Goal: Task Accomplishment & Management: Use online tool/utility

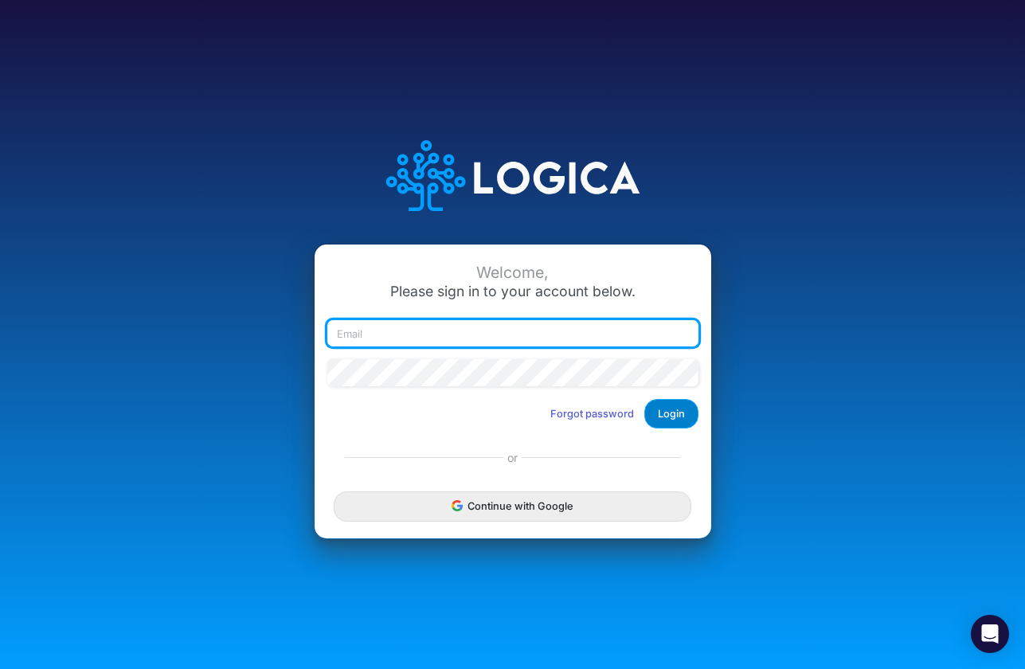
type input "[PERSON_NAME][EMAIL_ADDRESS][DOMAIN_NAME]"
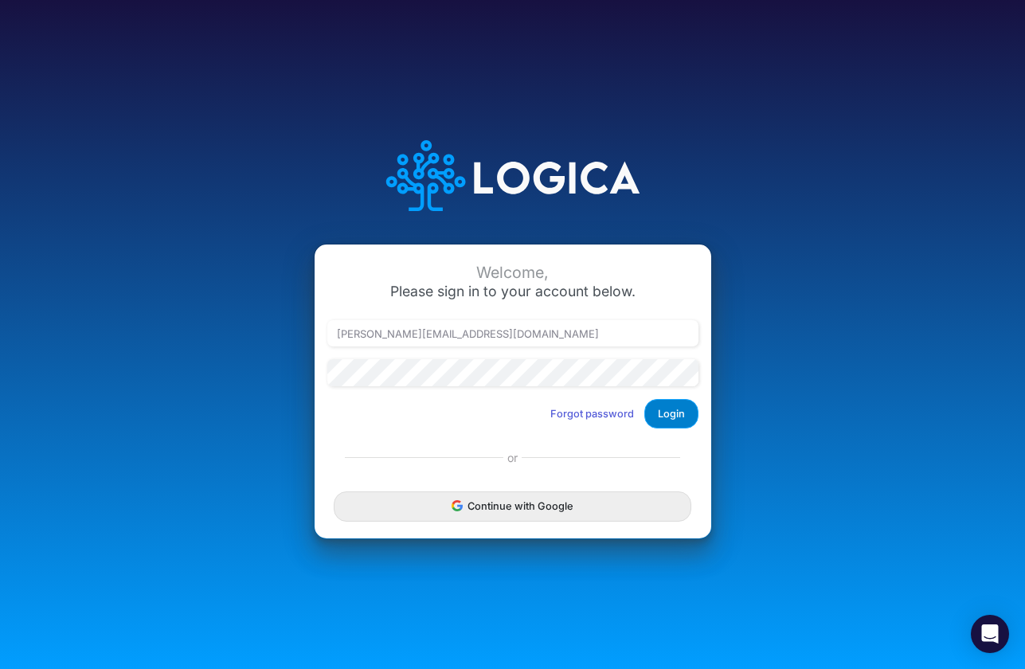
click at [663, 403] on button "Login" at bounding box center [672, 413] width 54 height 29
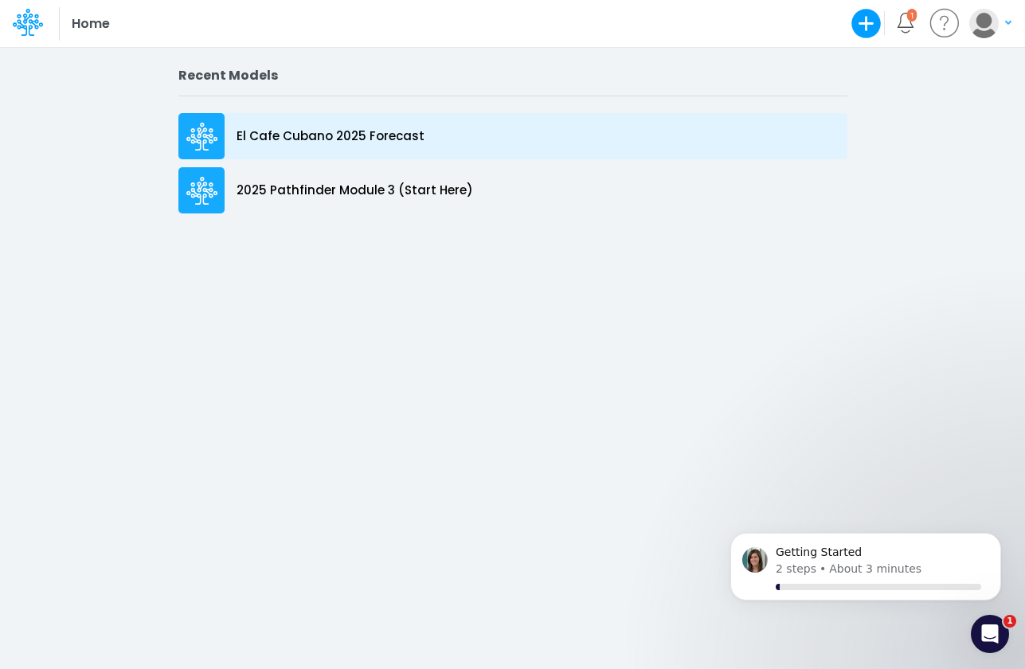
click at [334, 138] on p "El Cafe Cubano 2025 Forecast" at bounding box center [331, 136] width 188 height 18
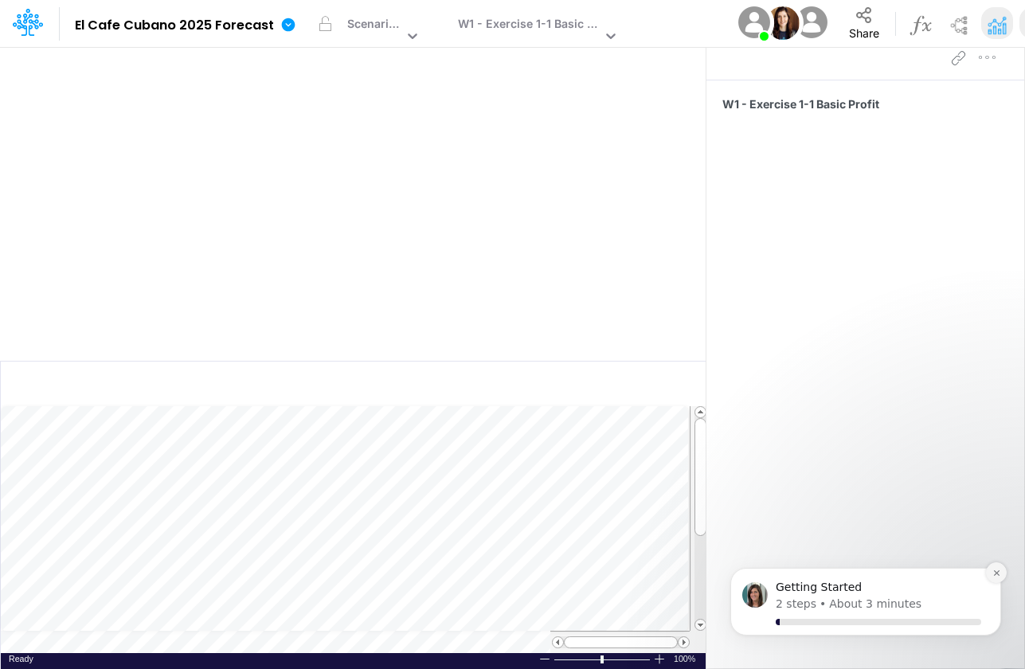
click at [996, 574] on icon "Dismiss notification" at bounding box center [997, 573] width 9 height 9
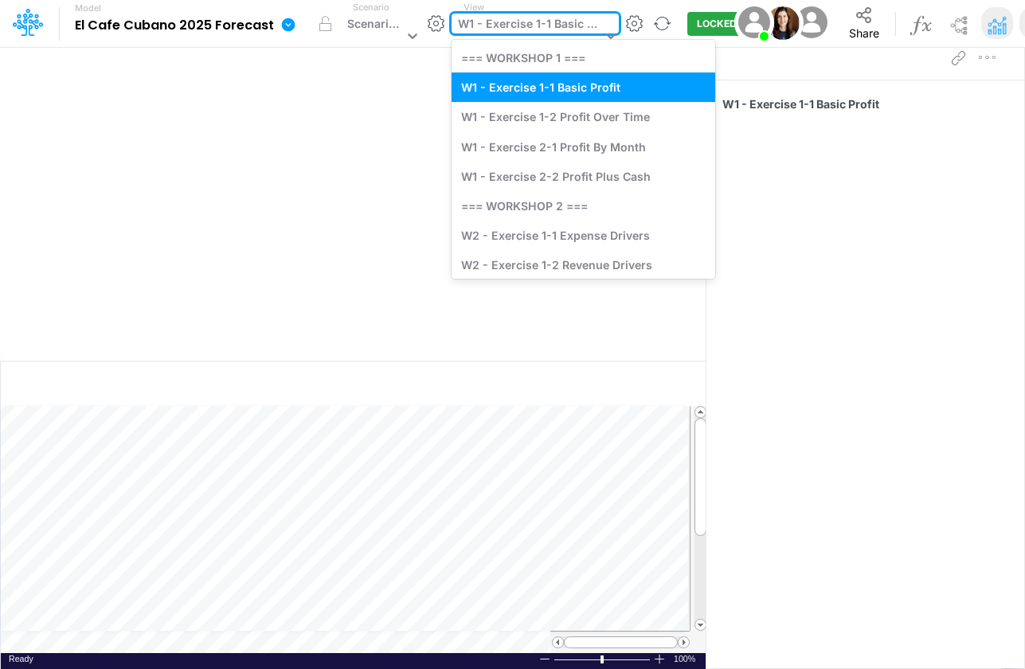
click at [518, 25] on div "W1 - Exercise 1-1 Basic Profit" at bounding box center [529, 25] width 143 height 21
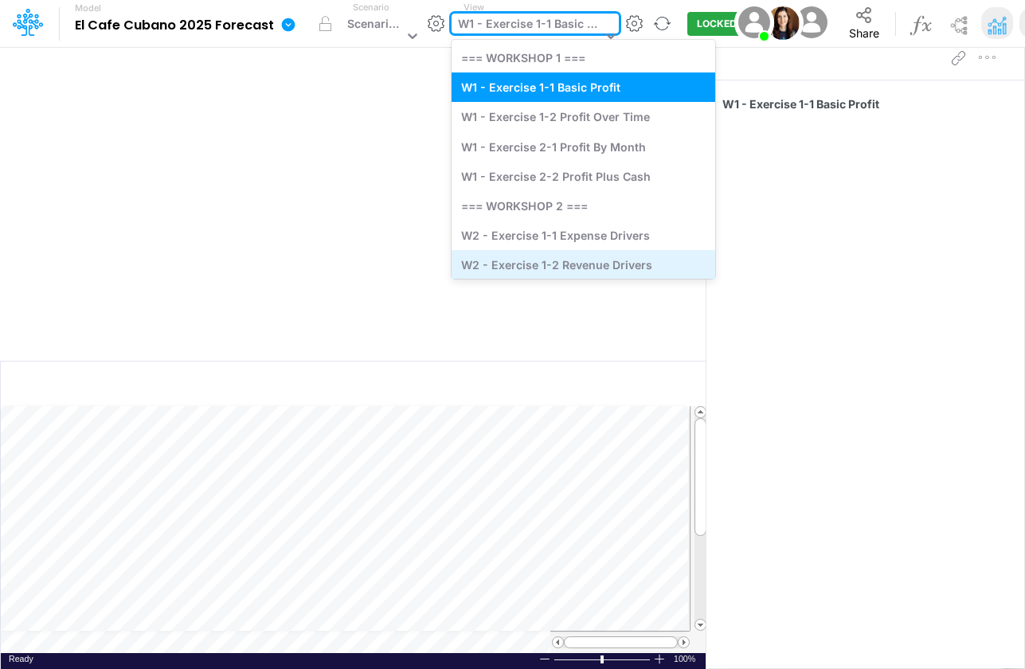
click at [497, 253] on div "W2 - Exercise 1-2 Revenue Drivers" at bounding box center [584, 264] width 264 height 29
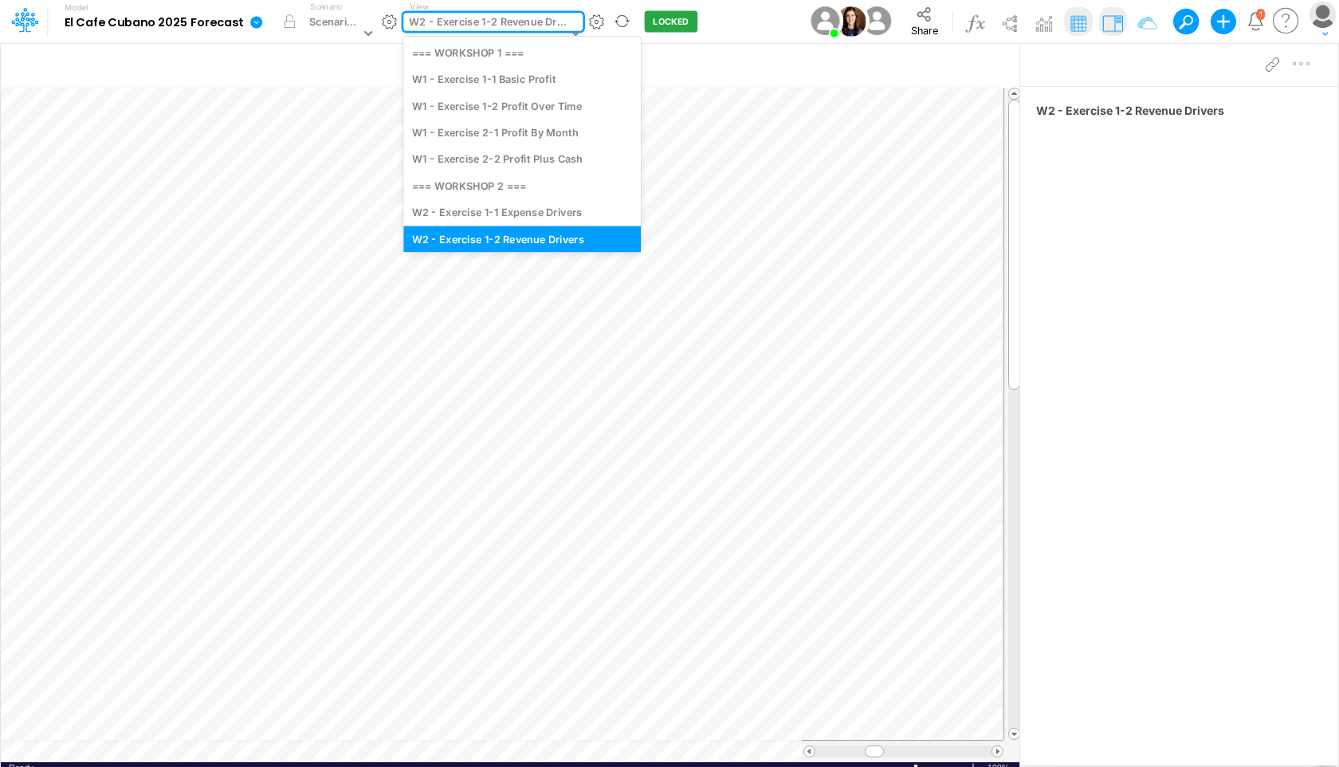
scroll to position [40, 0]
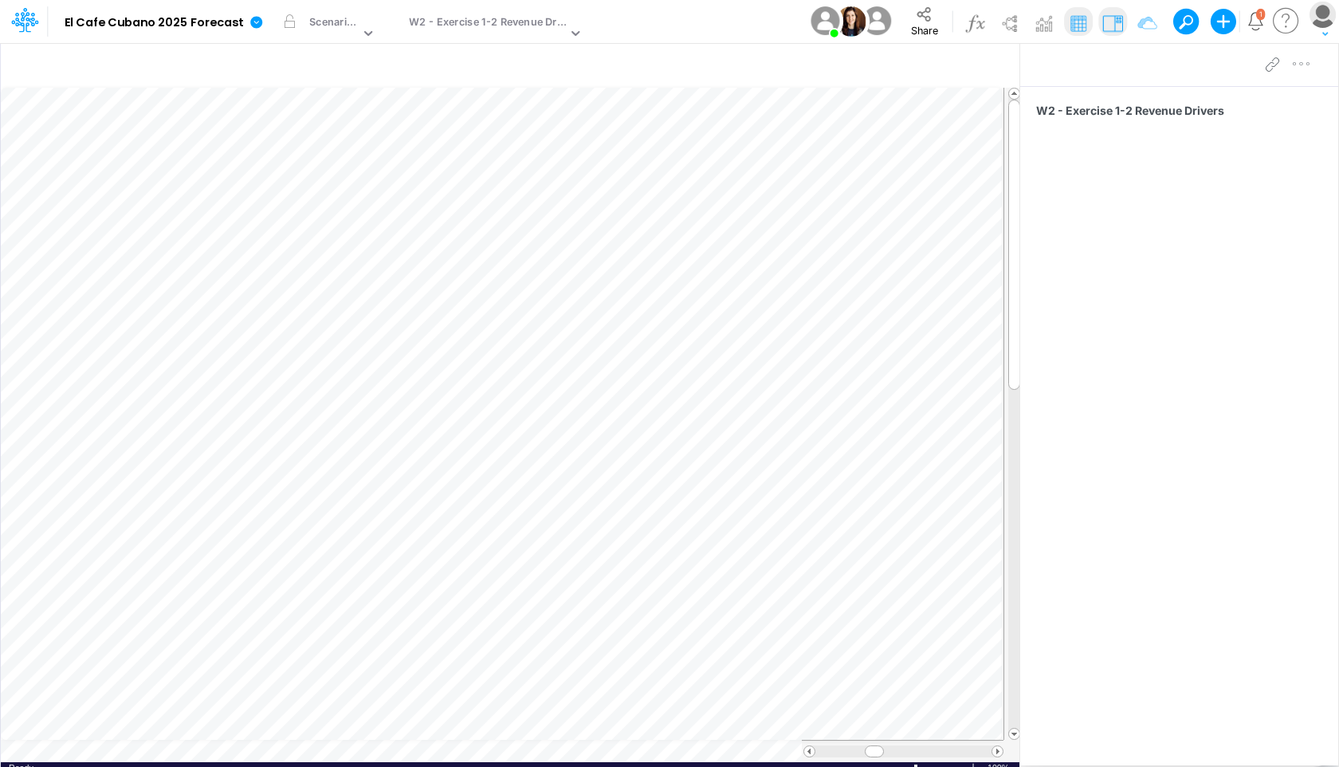
click at [1025, 528] on div "W2 - Exercise 1-2 Revenue Drivers" at bounding box center [1179, 403] width 318 height 634
drag, startPoint x: 1025, startPoint y: 71, endPoint x: 1329, endPoint y: 102, distance: 306.0
click at [1025, 102] on div "Insert node Component Variable Constant Group Addition Subtraction Multiplicati…" at bounding box center [669, 404] width 1339 height 724
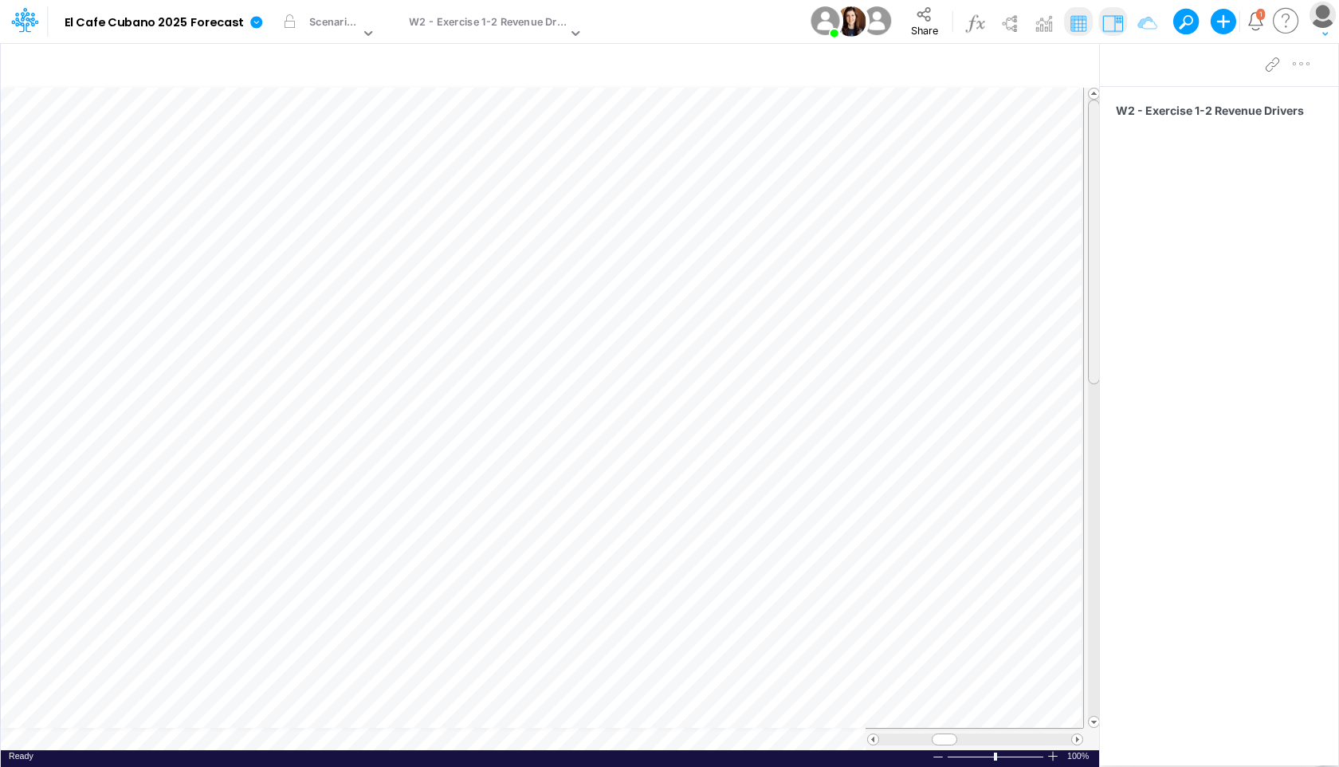
scroll to position [7, 0]
drag, startPoint x: 1090, startPoint y: 229, endPoint x: 1084, endPoint y: 319, distance: 89.5
click at [1025, 319] on div at bounding box center [1092, 408] width 18 height 640
click at [1025, 22] on icon "button" at bounding box center [1223, 22] width 32 height 32
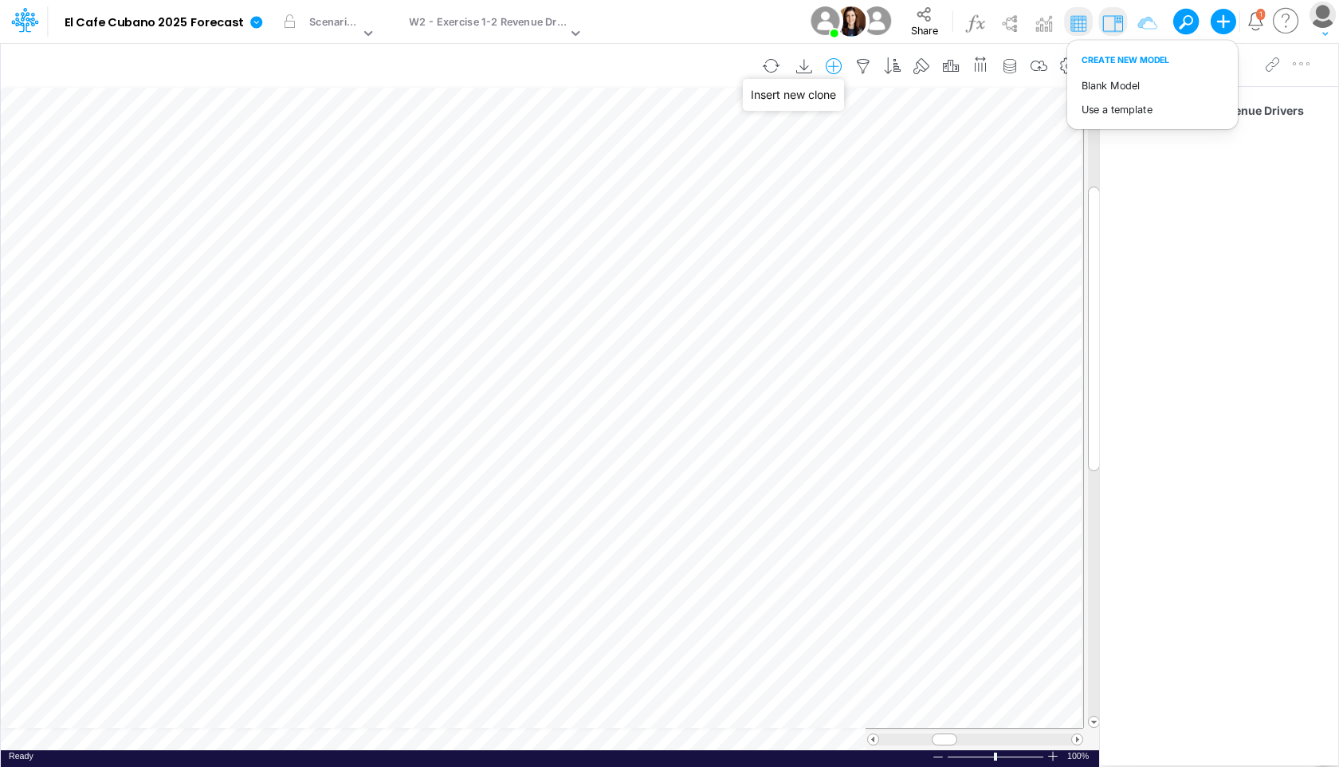
click at [835, 64] on icon "button" at bounding box center [834, 66] width 24 height 17
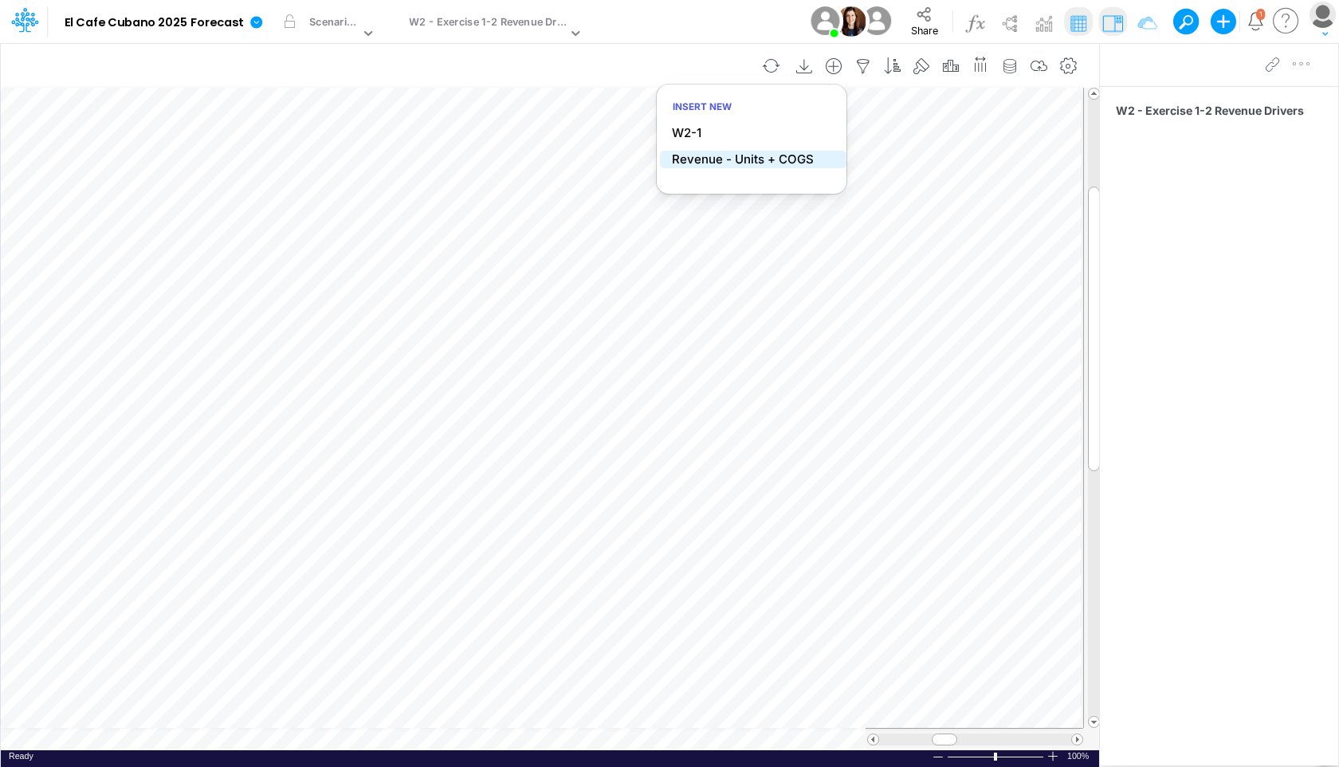
click at [749, 159] on p "Revenue - Units + COGS" at bounding box center [743, 160] width 142 height 18
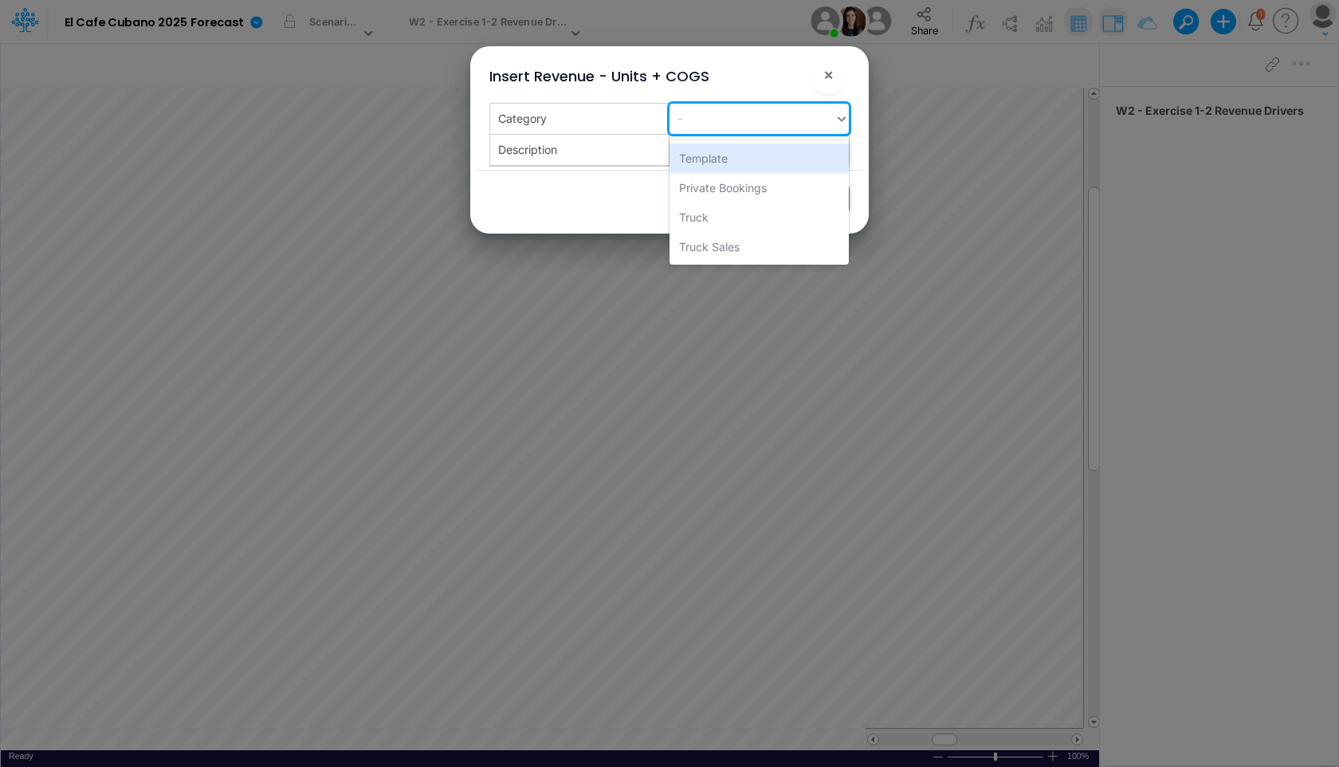
click at [784, 111] on div "-" at bounding box center [751, 118] width 165 height 26
click at [760, 117] on div "-" at bounding box center [751, 118] width 165 height 26
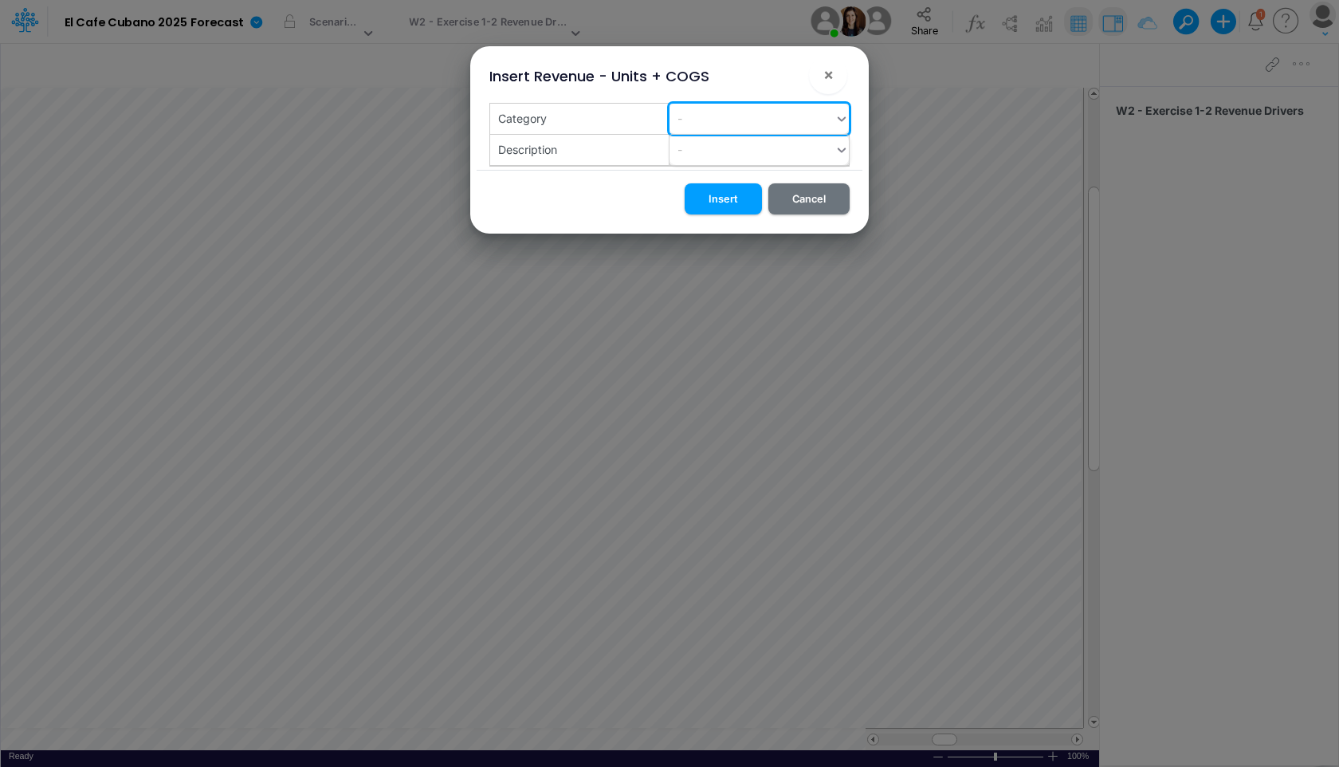
click at [737, 154] on div "-" at bounding box center [751, 149] width 165 height 26
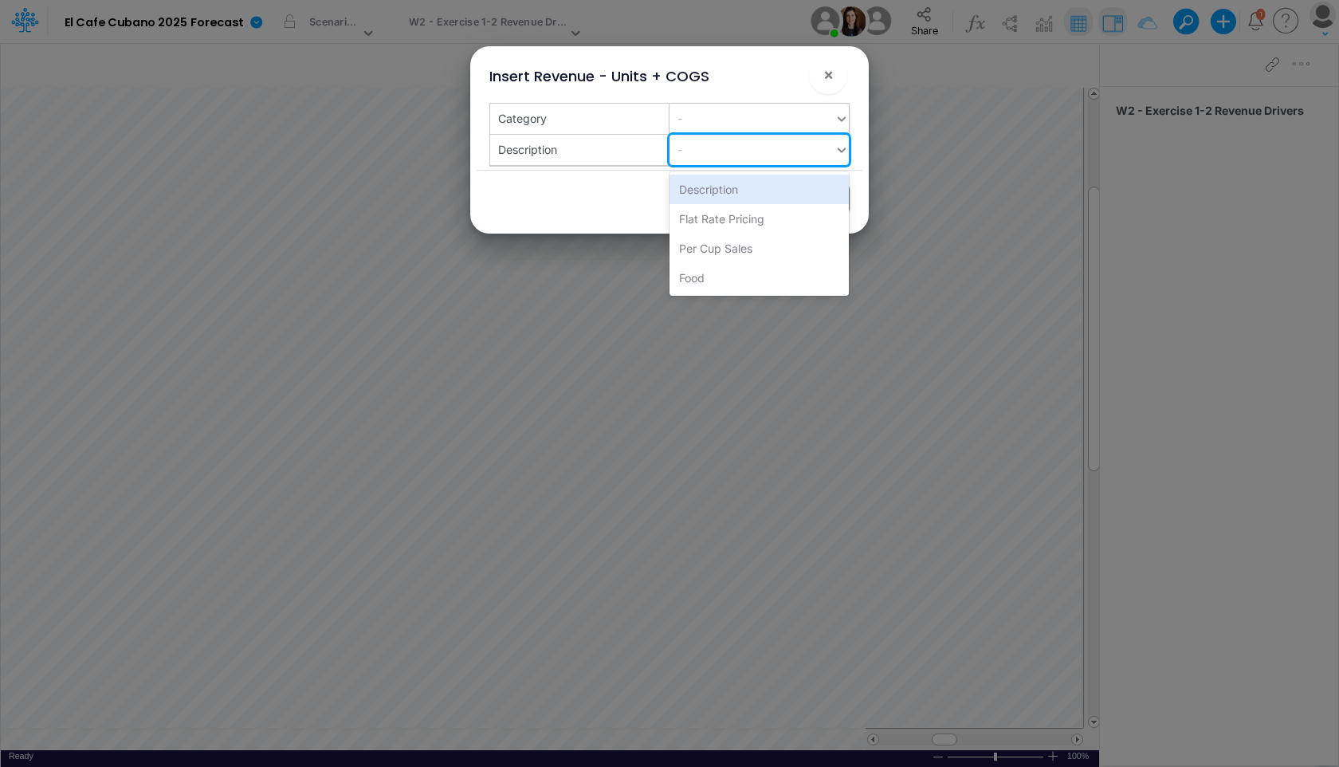
click at [736, 159] on div "-" at bounding box center [751, 149] width 165 height 26
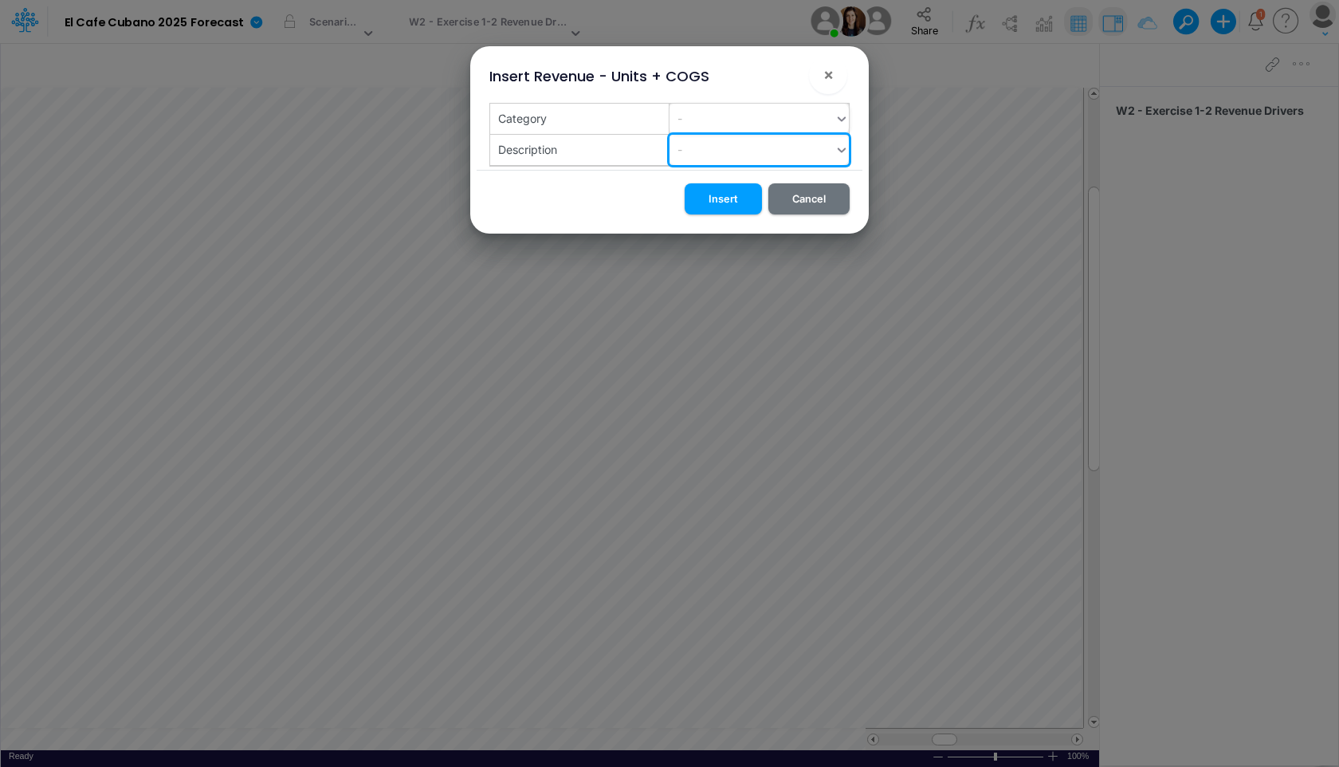
click at [727, 113] on div "-" at bounding box center [751, 118] width 165 height 26
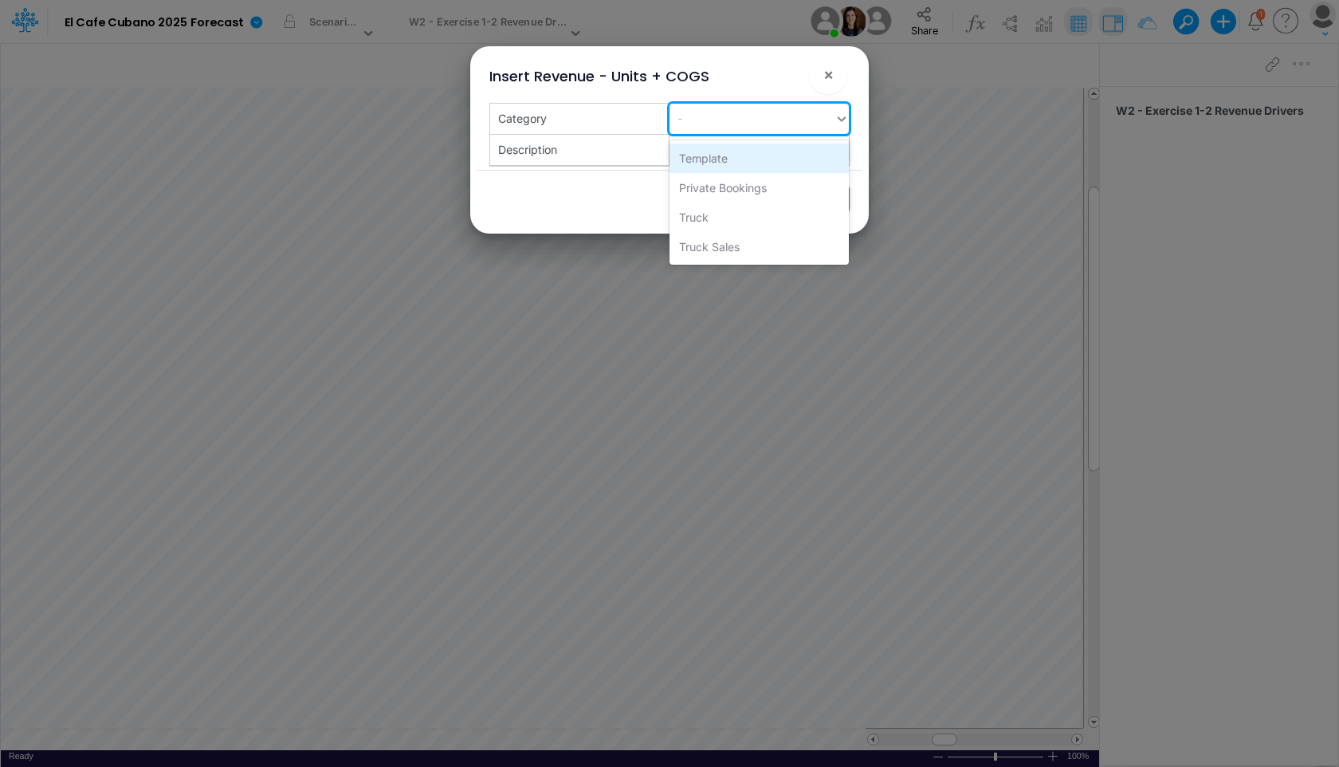
click at [712, 160] on div "Template" at bounding box center [758, 157] width 179 height 29
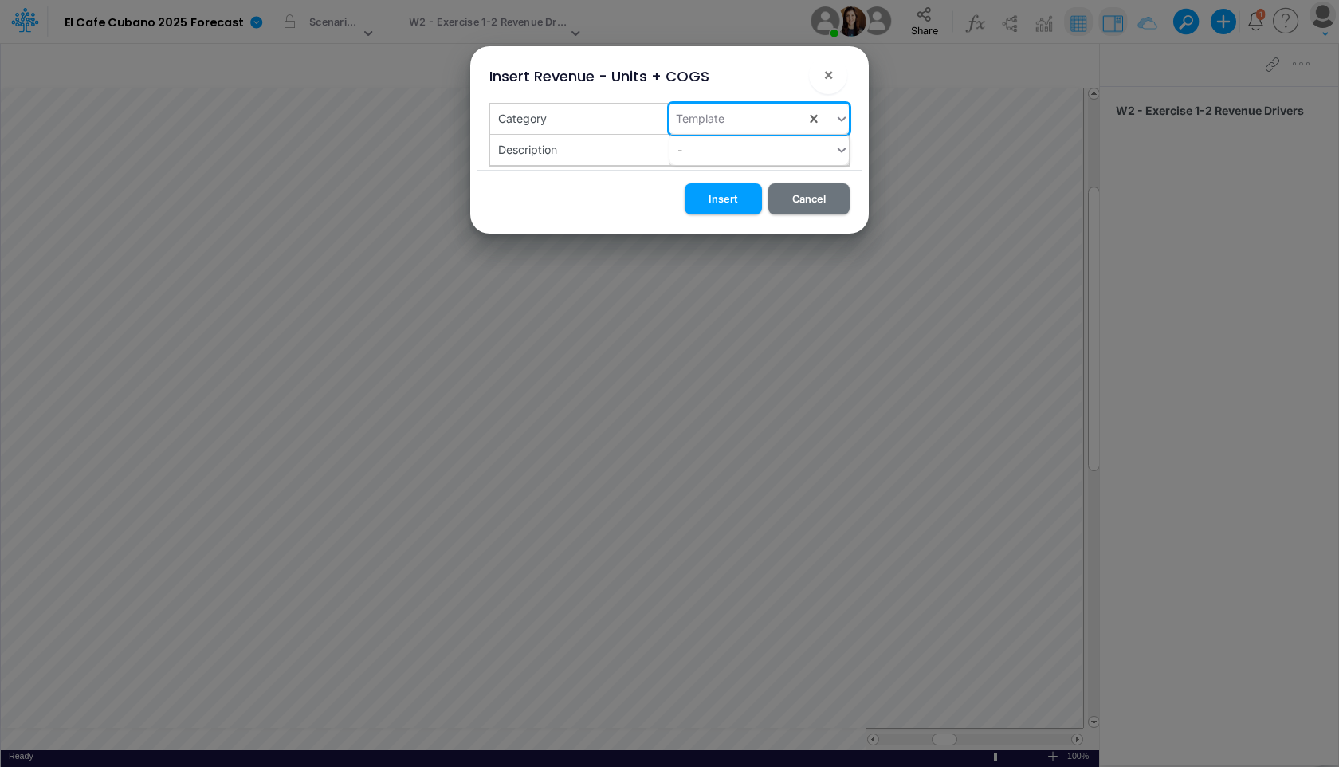
click at [730, 150] on div "-" at bounding box center [751, 149] width 165 height 26
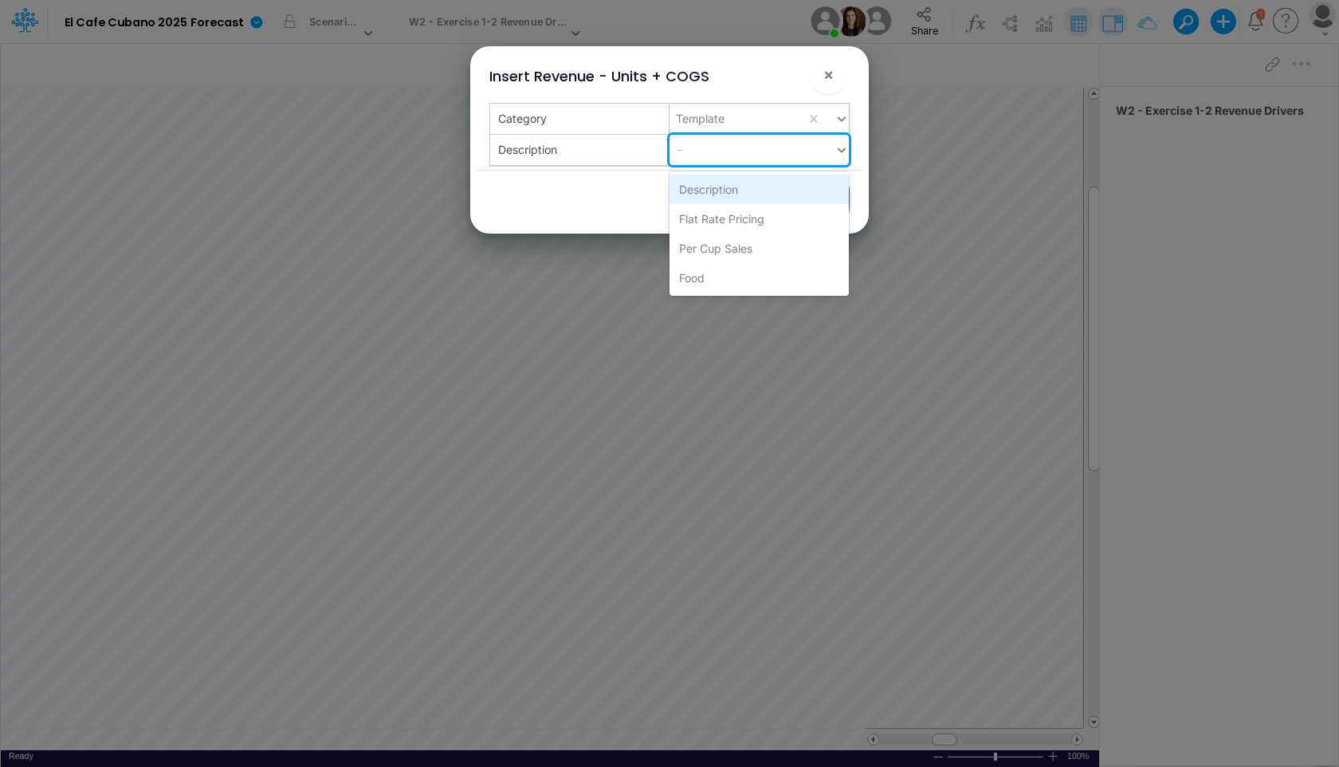
click at [722, 188] on div "Description" at bounding box center [758, 188] width 179 height 29
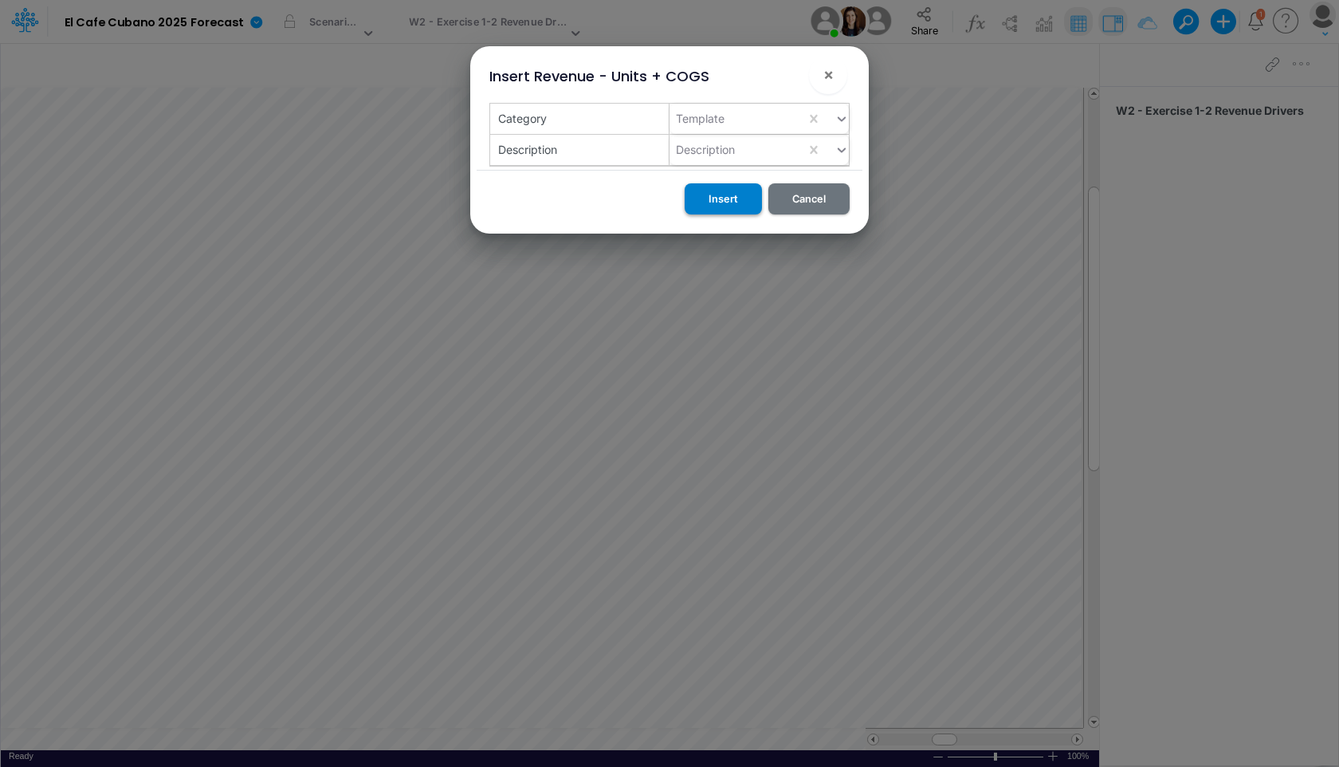
click at [729, 206] on button "Insert" at bounding box center [722, 198] width 77 height 31
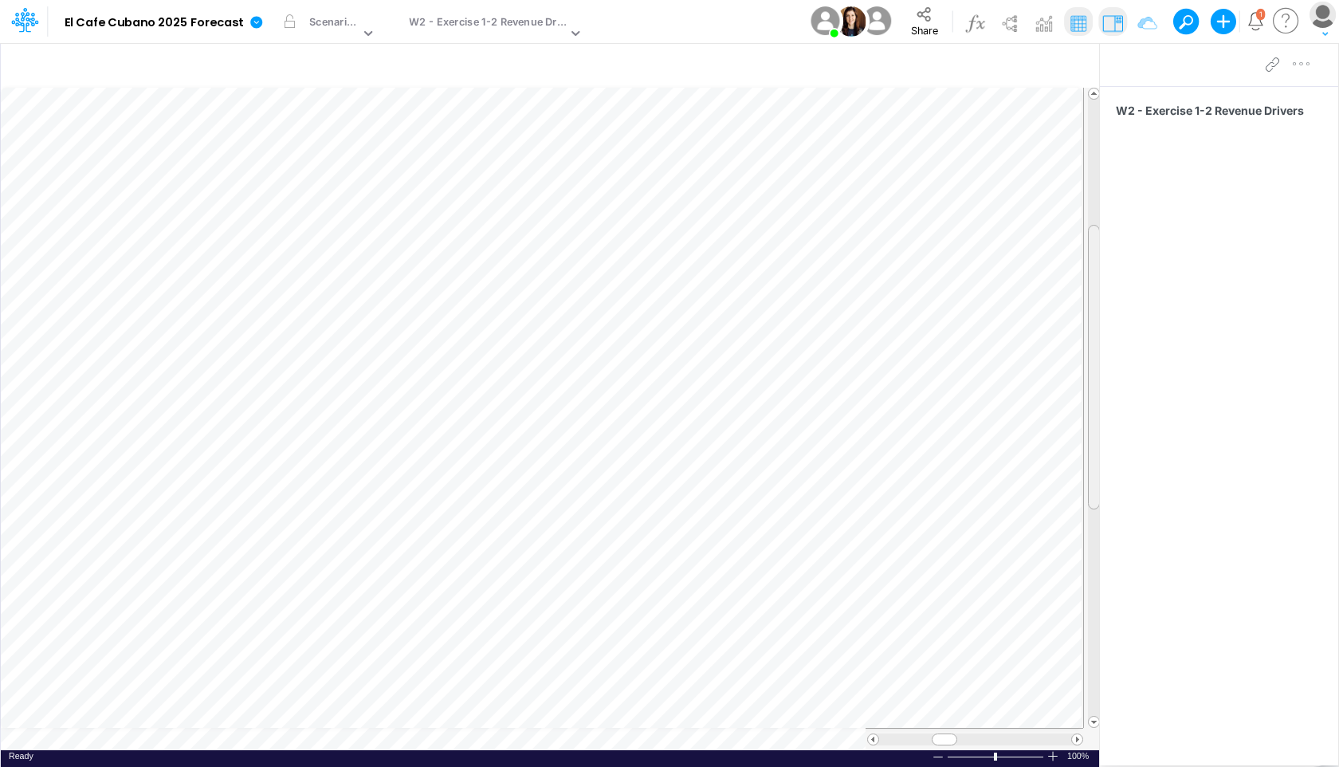
drag, startPoint x: 1094, startPoint y: 252, endPoint x: 1088, endPoint y: 298, distance: 46.7
click at [1025, 298] on div at bounding box center [1094, 367] width 12 height 284
drag, startPoint x: 1088, startPoint y: 298, endPoint x: 1103, endPoint y: 188, distance: 111.0
click at [1025, 188] on div "Insert node Component Variable Constant Group Addition Subtraction Multiplicati…" at bounding box center [669, 404] width 1339 height 724
drag, startPoint x: 1090, startPoint y: 374, endPoint x: 1089, endPoint y: 429, distance: 55.0
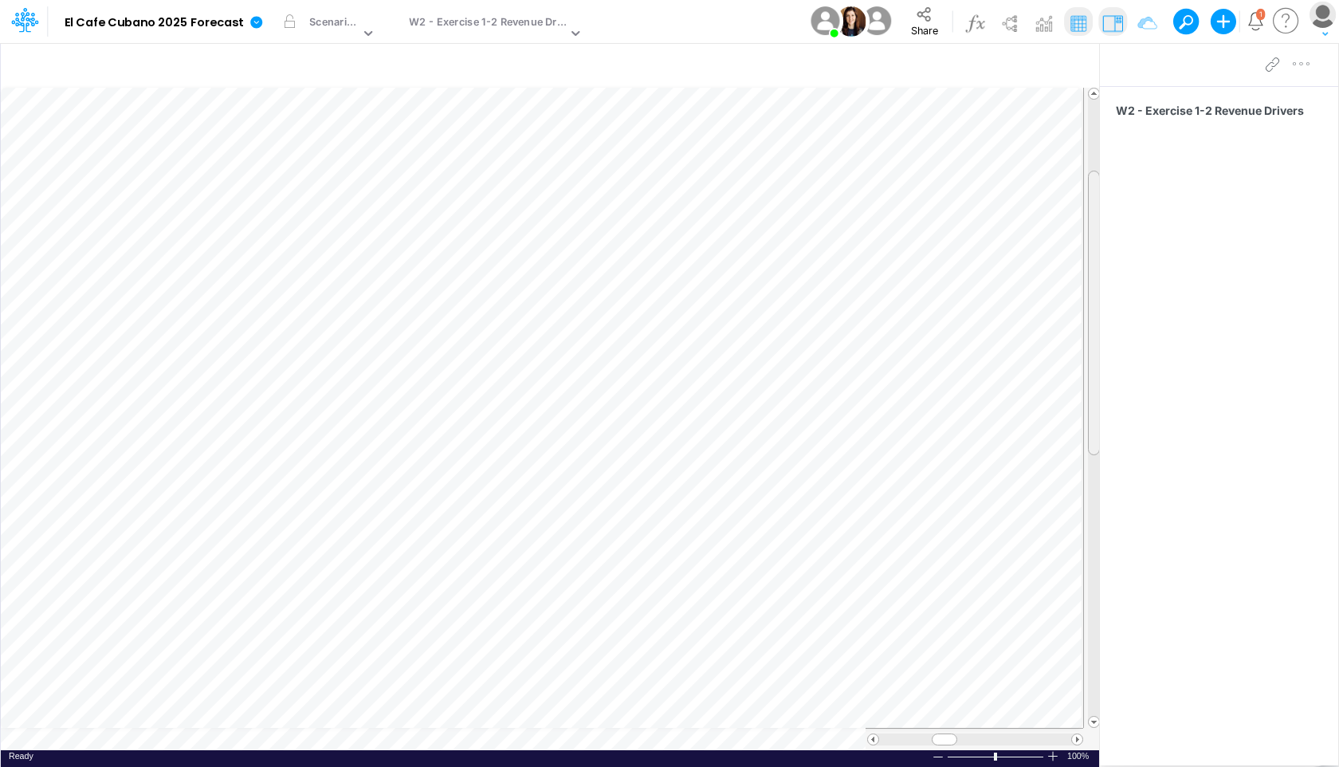
click at [1025, 429] on div at bounding box center [1094, 313] width 12 height 284
drag, startPoint x: 1088, startPoint y: 444, endPoint x: 1083, endPoint y: 704, distance: 259.8
click at [1025, 669] on div at bounding box center [1092, 408] width 18 height 640
drag, startPoint x: 1092, startPoint y: 457, endPoint x: 1115, endPoint y: 229, distance: 228.2
click at [1025, 229] on div "Insert node Component Variable Constant Group Addition Subtraction Multiplicati…" at bounding box center [669, 404] width 1339 height 724
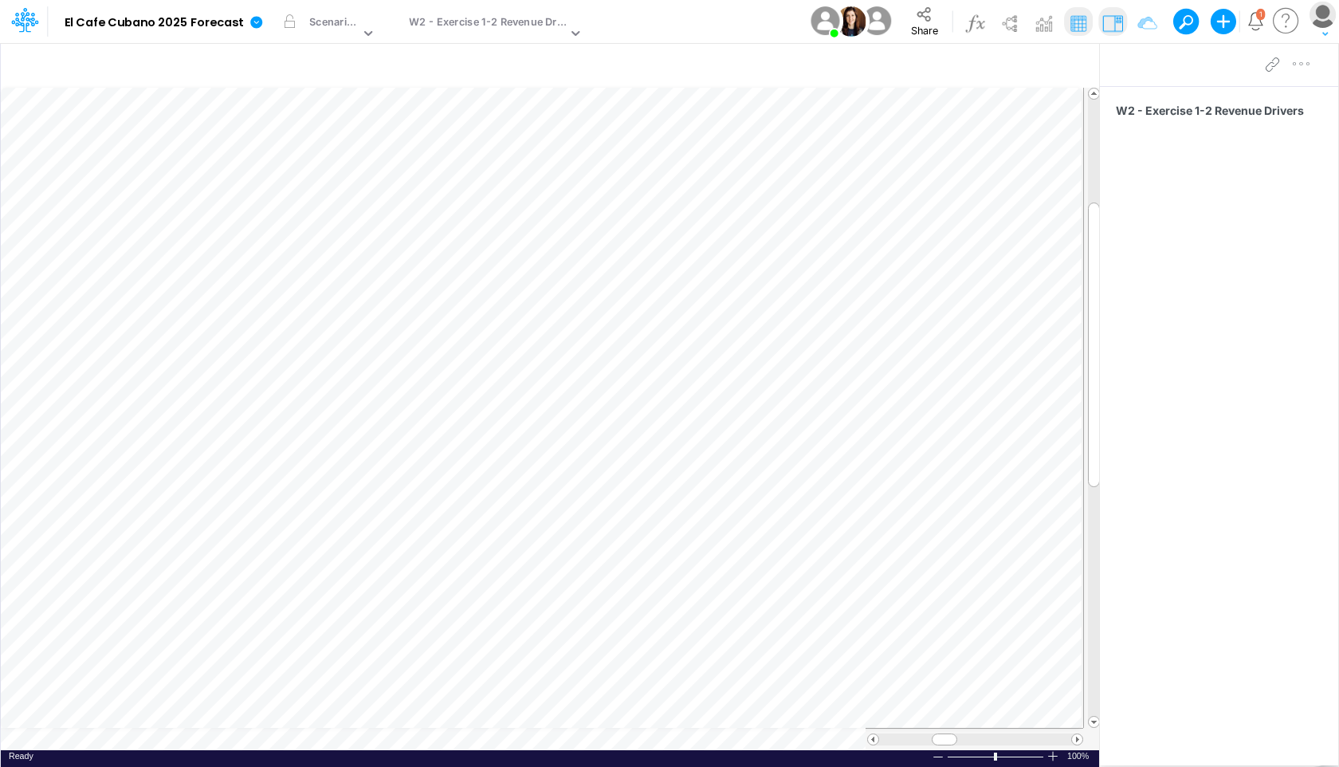
scroll to position [7, 1]
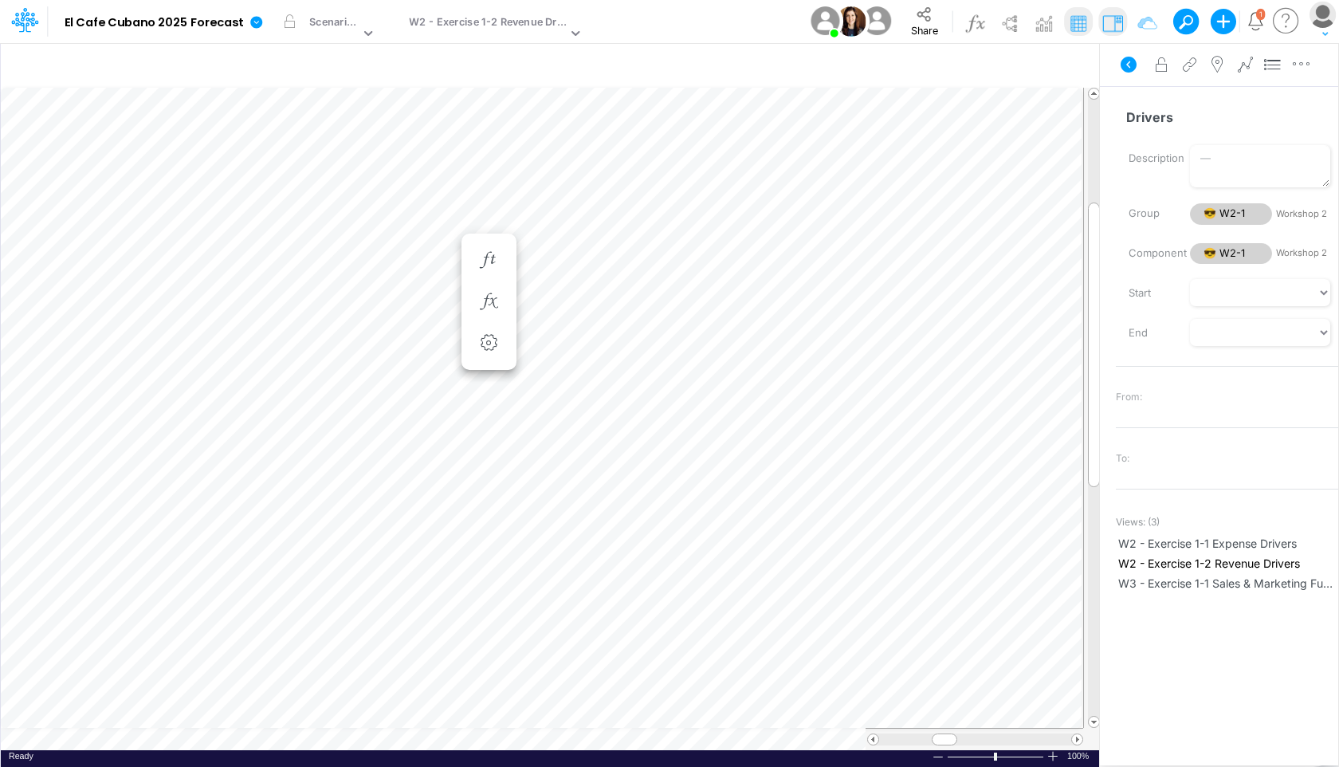
scroll to position [7, 1]
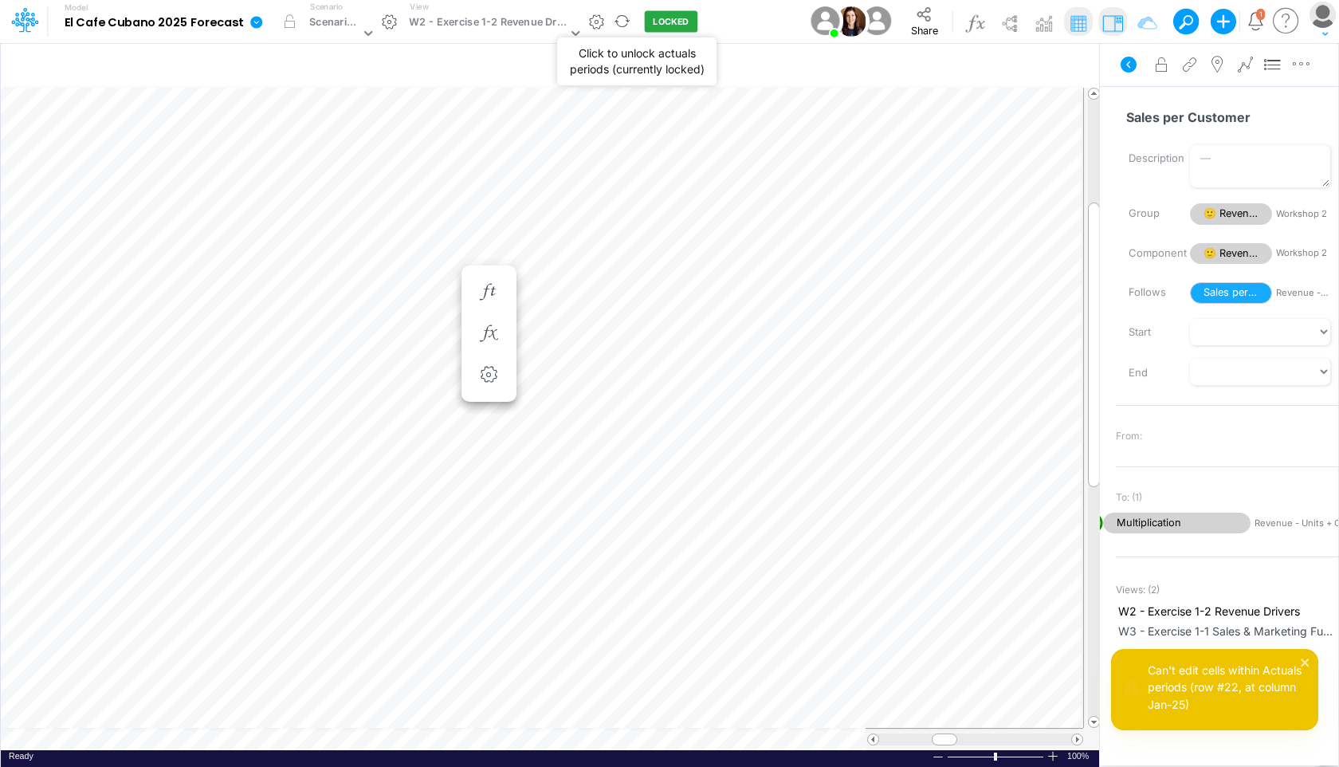
click at [675, 24] on button "LOCKED" at bounding box center [671, 22] width 53 height 22
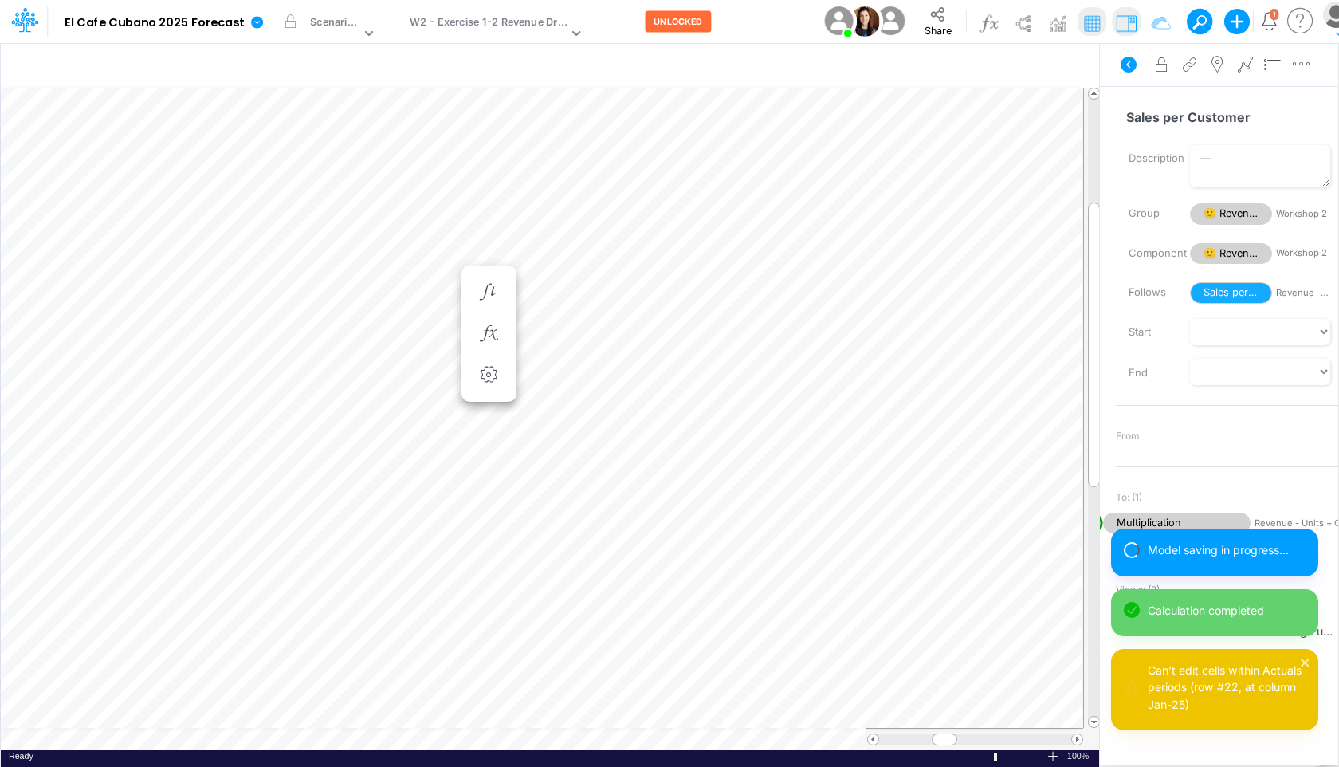
scroll to position [7, 1]
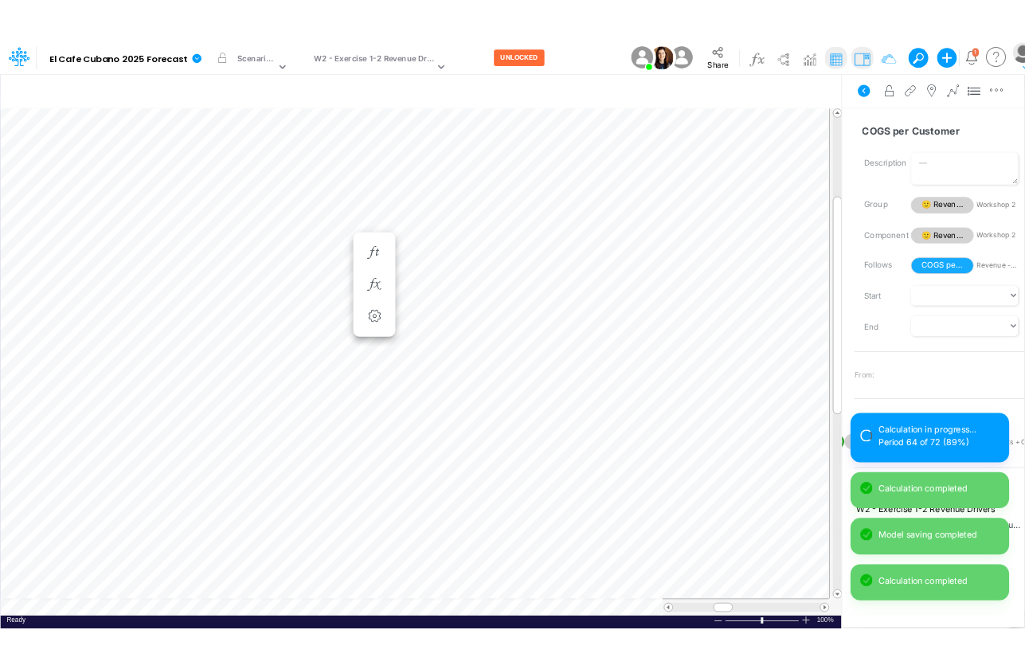
scroll to position [7, 1]
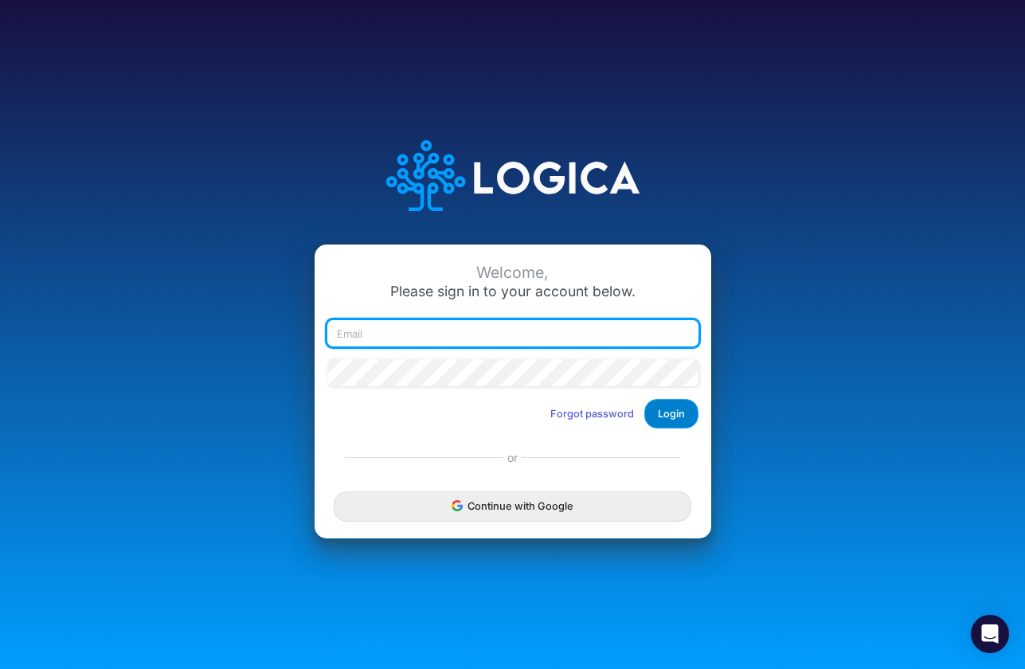
type input "rodriguez@rodriguezbusinessllc.com"
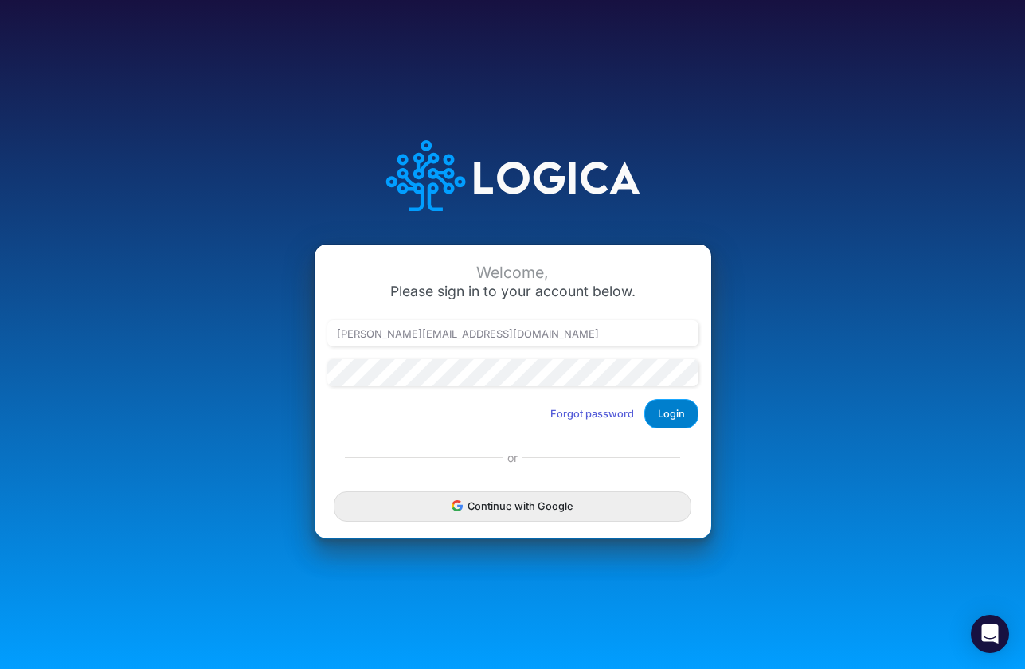
click at [683, 416] on button "Login" at bounding box center [672, 413] width 54 height 29
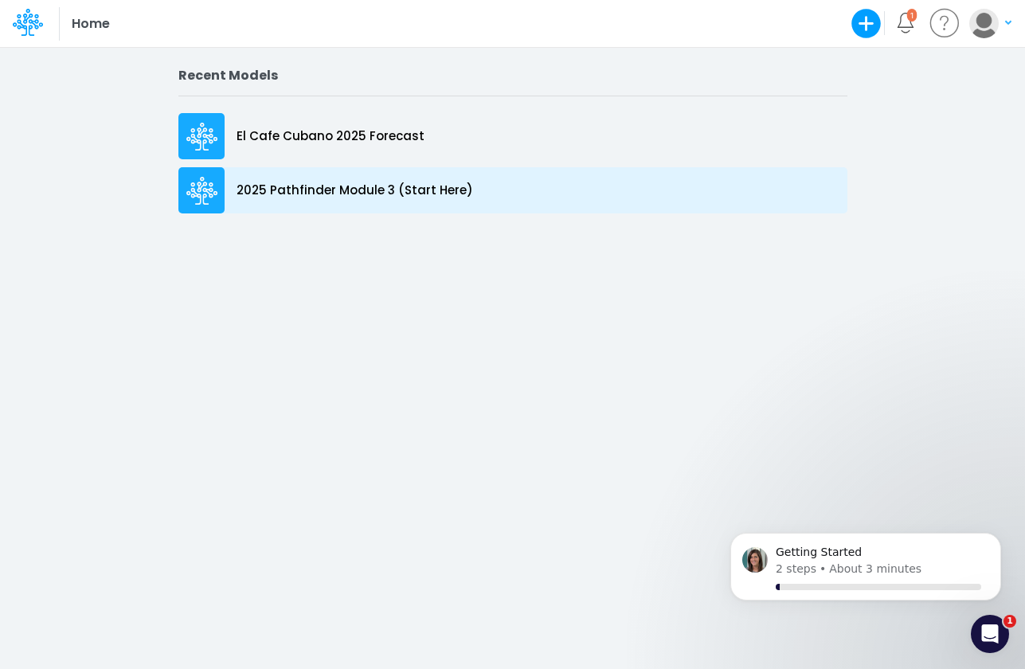
drag, startPoint x: 653, startPoint y: 367, endPoint x: 390, endPoint y: 199, distance: 312.1
click at [401, 211] on div "Recent Models El Cafe Cubano 2025 Forecast 2025 Pathfinder Module 3 (Start Here)" at bounding box center [512, 352] width 1025 height 633
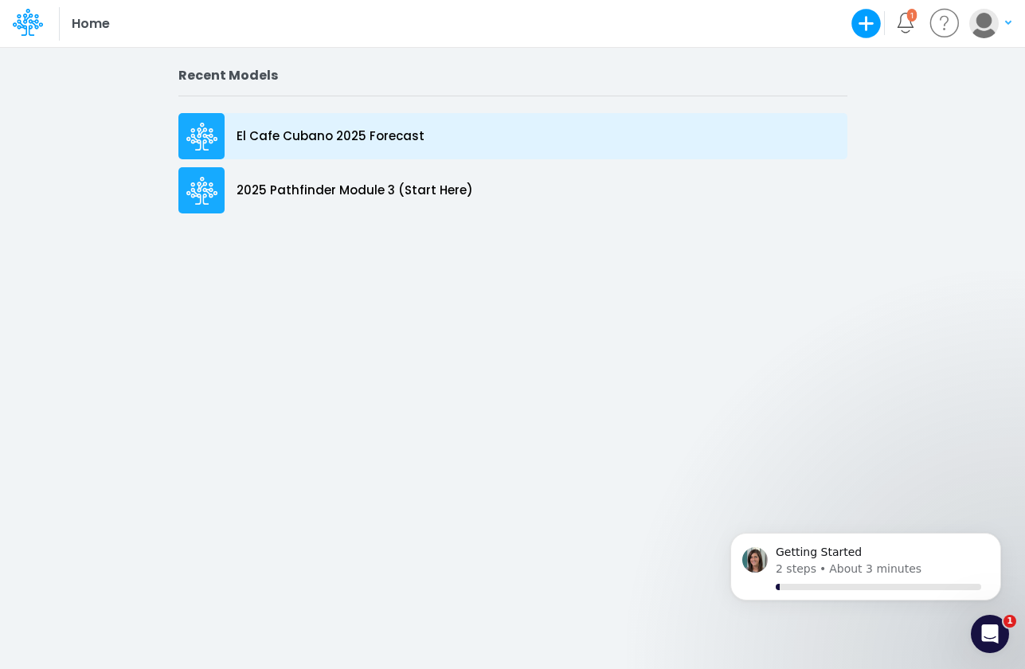
click at [366, 147] on div "El Cafe Cubano 2025 Forecast" at bounding box center [512, 136] width 669 height 46
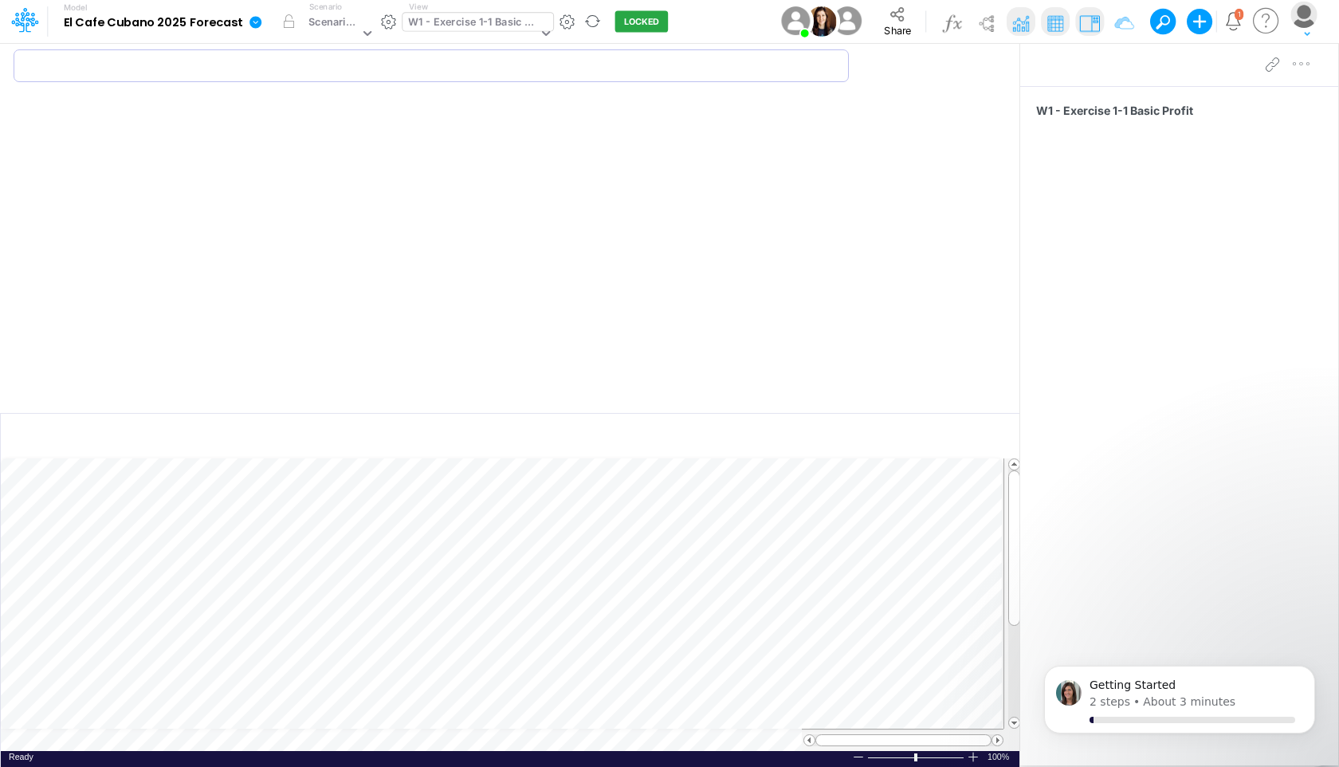
click at [473, 53] on div "Model El Cafe Cubano 2025 Forecast Edit model settings Duplicate Import QuickBo…" at bounding box center [669, 383] width 1339 height 767
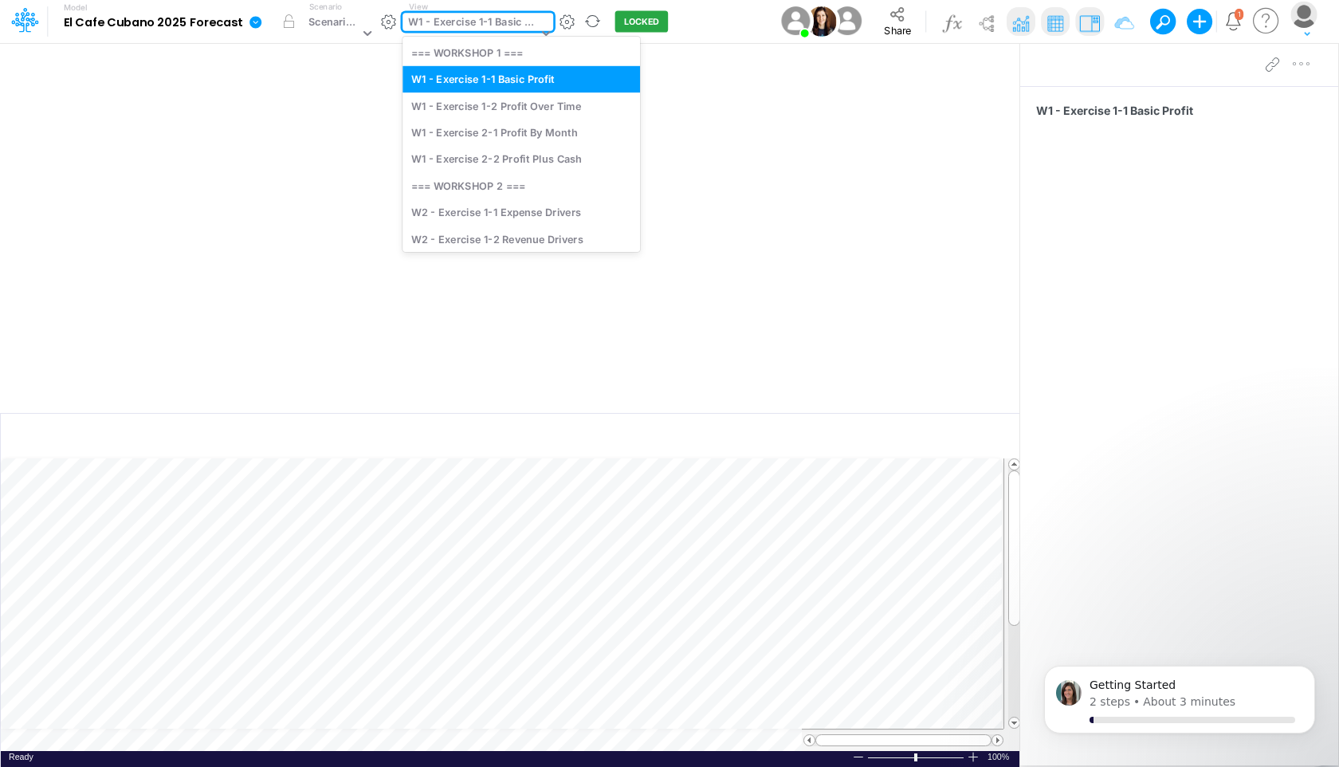
click at [470, 29] on div "W1 - Exercise 1-1 Basic Profit" at bounding box center [472, 23] width 129 height 18
click at [502, 229] on div "W2 - Exercise 1-2 Revenue Drivers" at bounding box center [520, 238] width 237 height 26
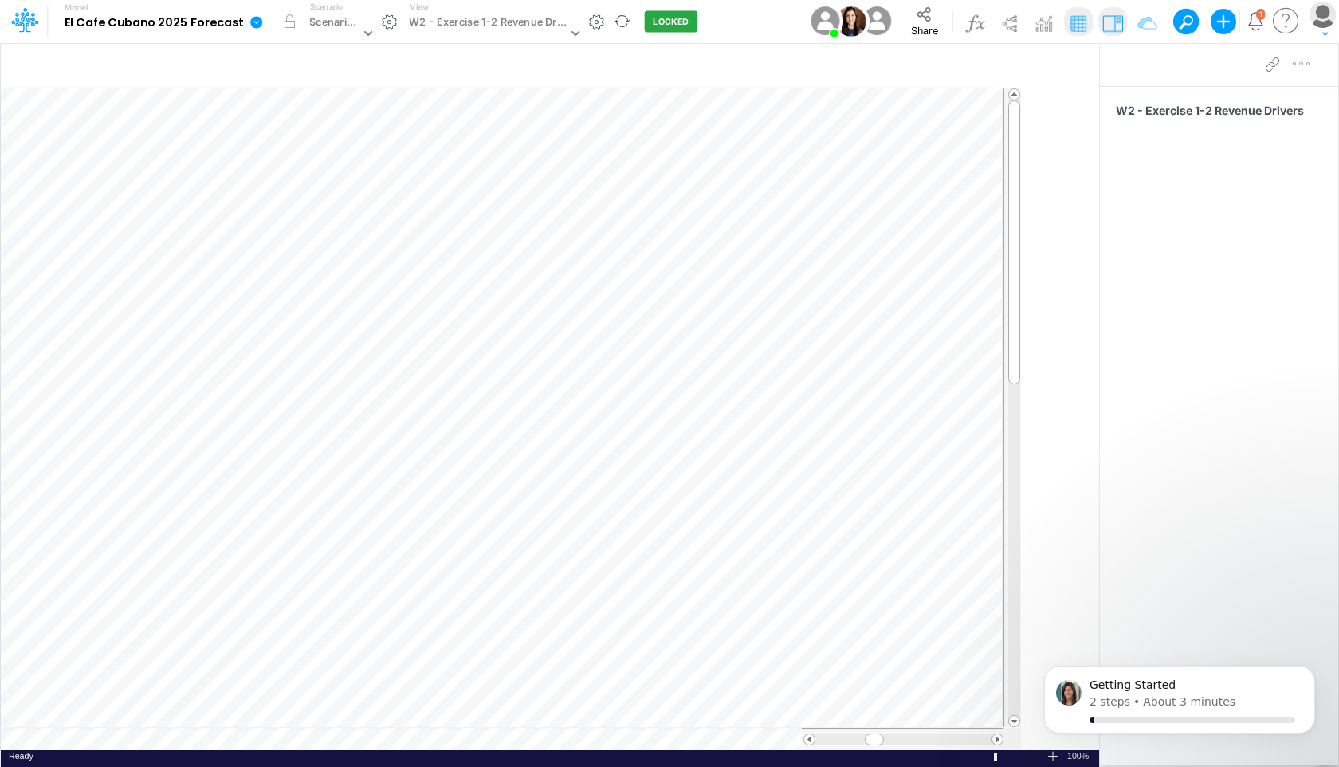
drag, startPoint x: 1021, startPoint y: 65, endPoint x: 1338, endPoint y: 84, distance: 317.7
click at [1025, 84] on div "Insert node Component Variable Constant Group Addition Subtraction Multiplicati…" at bounding box center [669, 404] width 1339 height 724
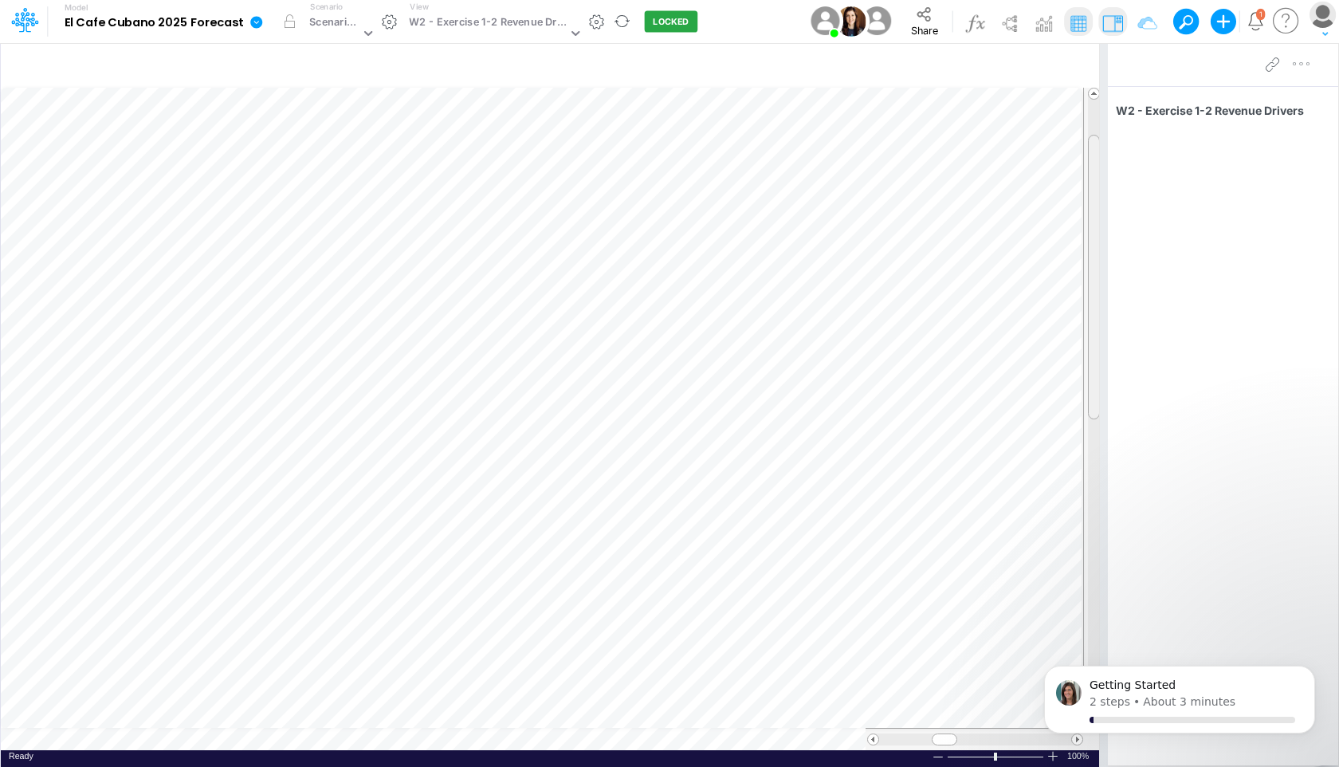
scroll to position [7, 0]
drag, startPoint x: 1092, startPoint y: 165, endPoint x: 1097, endPoint y: 380, distance: 215.2
click at [1025, 380] on div at bounding box center [1094, 452] width 12 height 284
drag, startPoint x: 1089, startPoint y: 363, endPoint x: 1091, endPoint y: 228, distance: 135.5
click at [1025, 229] on div at bounding box center [1094, 320] width 12 height 284
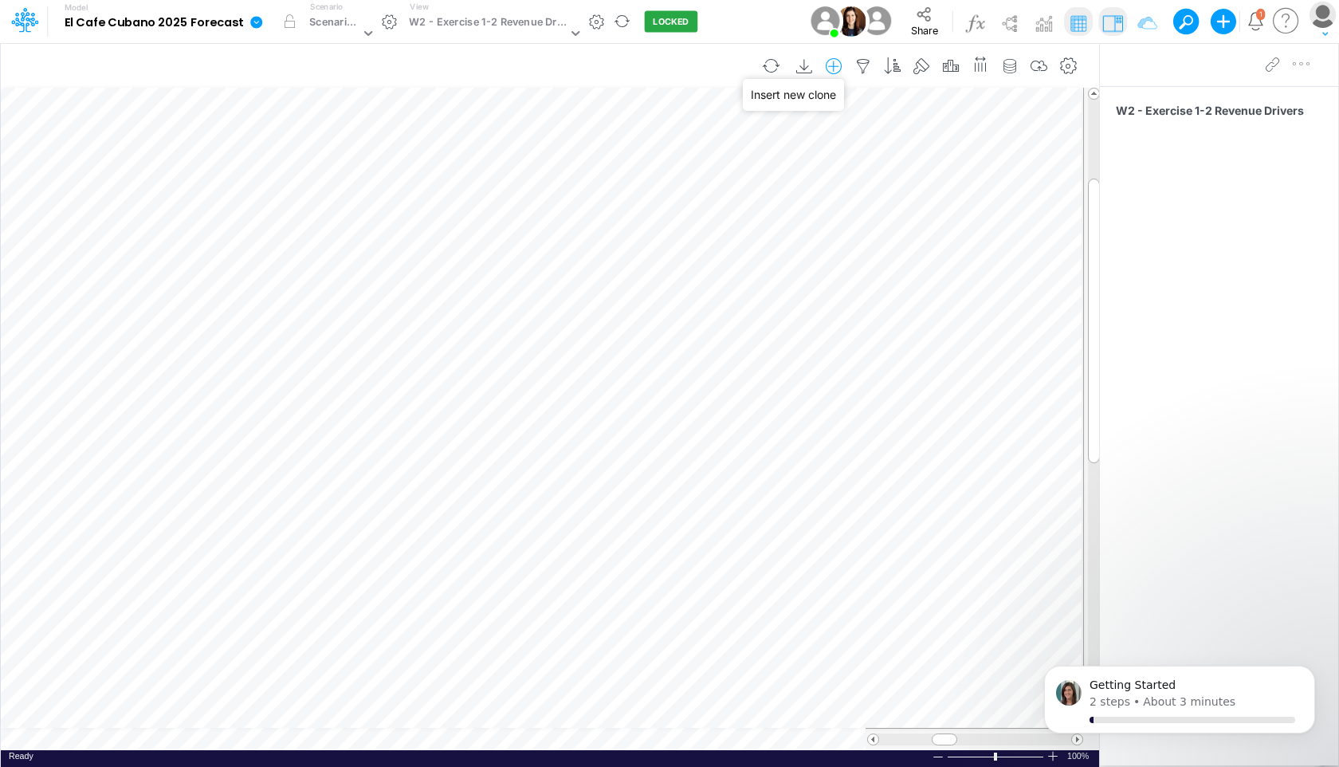
click at [831, 66] on icon "button" at bounding box center [834, 66] width 24 height 17
click at [755, 156] on p "Revenue - Units + COGS" at bounding box center [743, 160] width 142 height 18
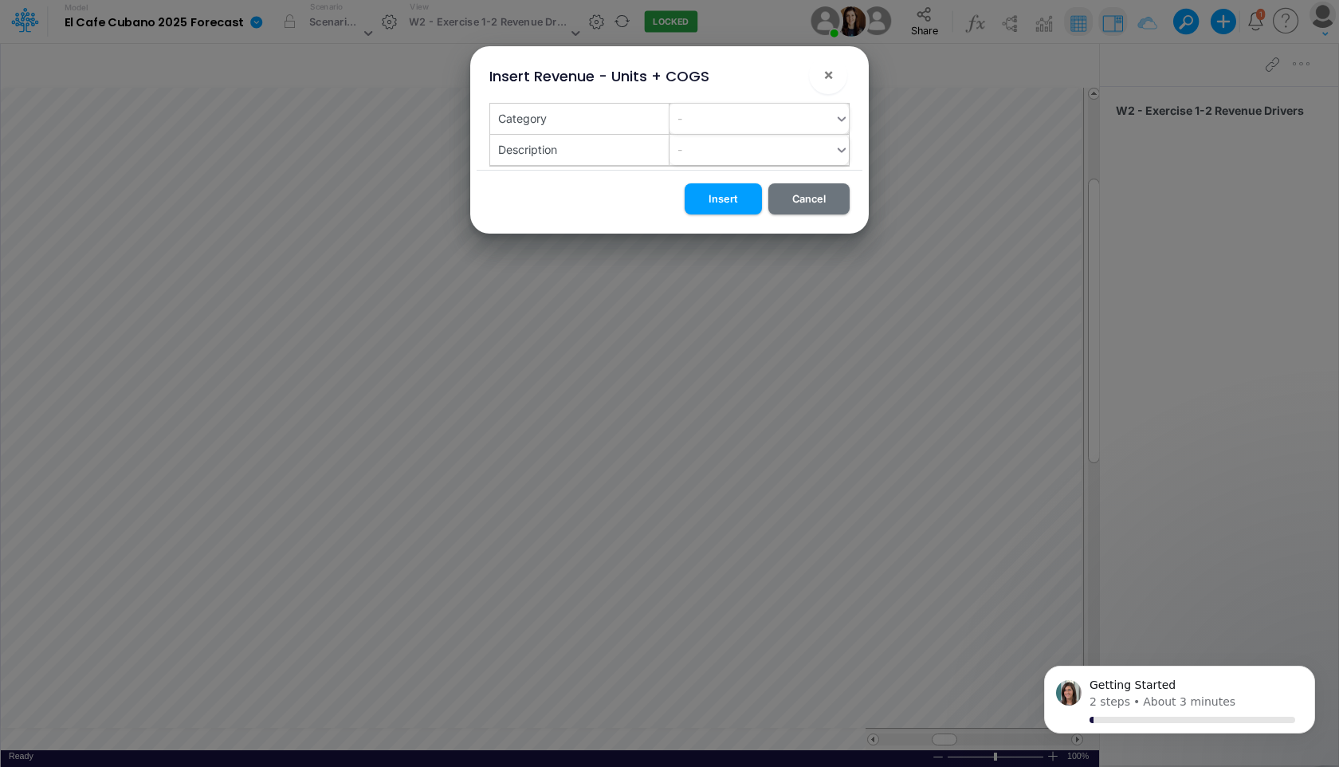
click at [727, 120] on div "-" at bounding box center [751, 118] width 165 height 26
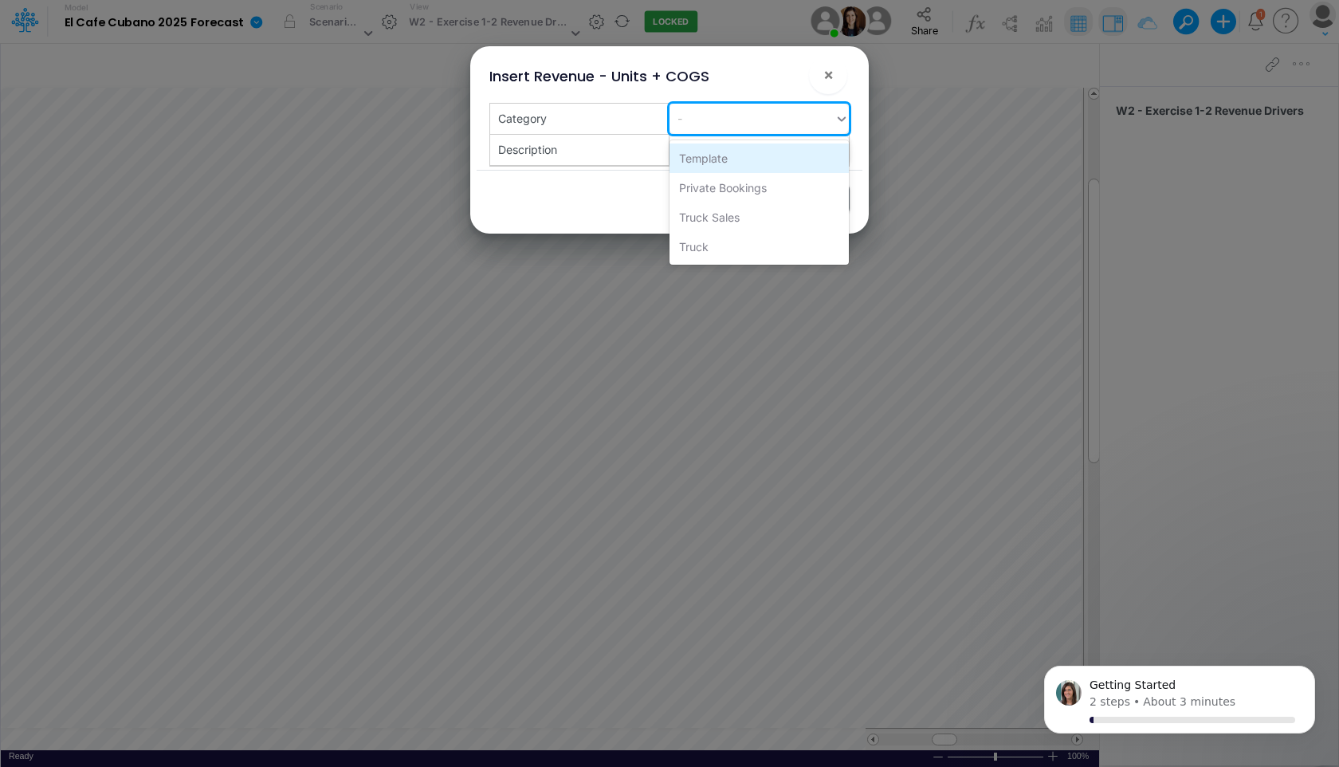
click at [720, 166] on div "Template" at bounding box center [758, 157] width 179 height 29
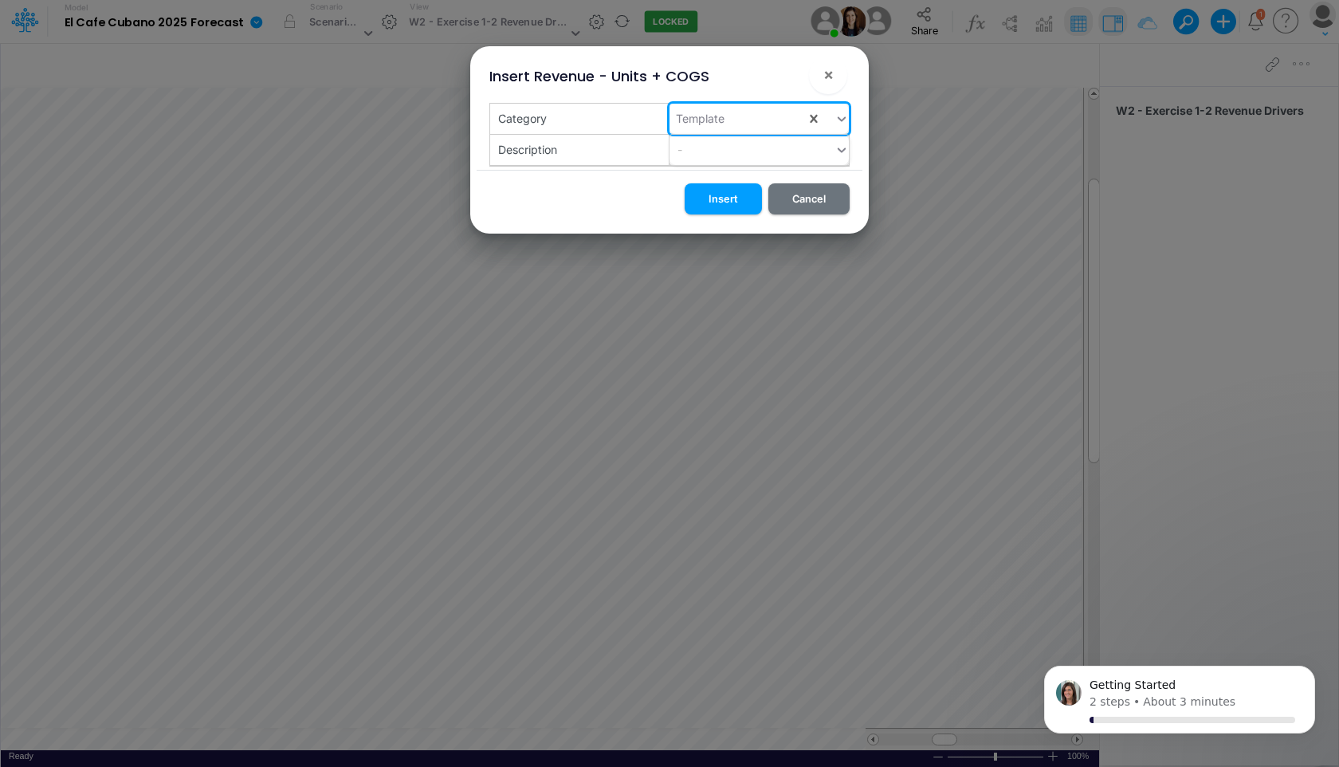
click at [723, 158] on div "-" at bounding box center [751, 149] width 165 height 26
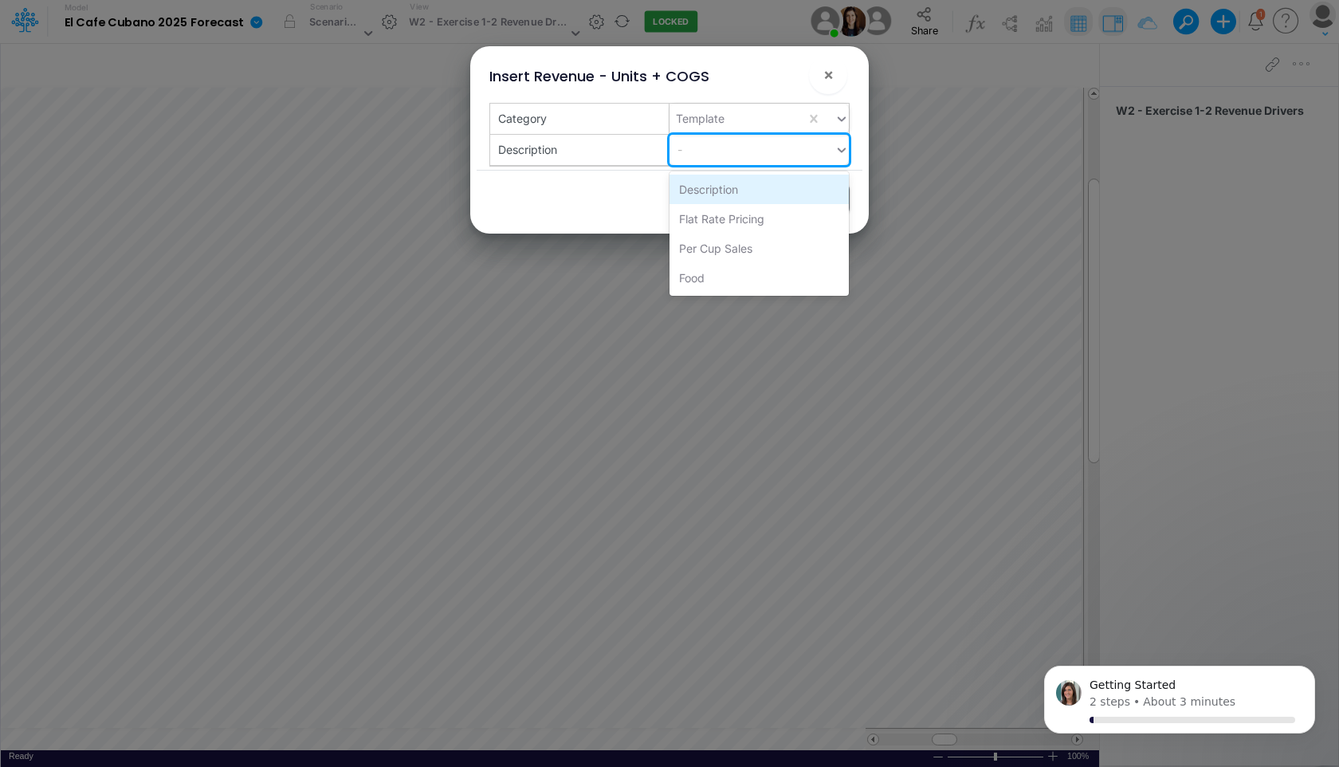
click at [719, 184] on div "Description" at bounding box center [758, 188] width 179 height 29
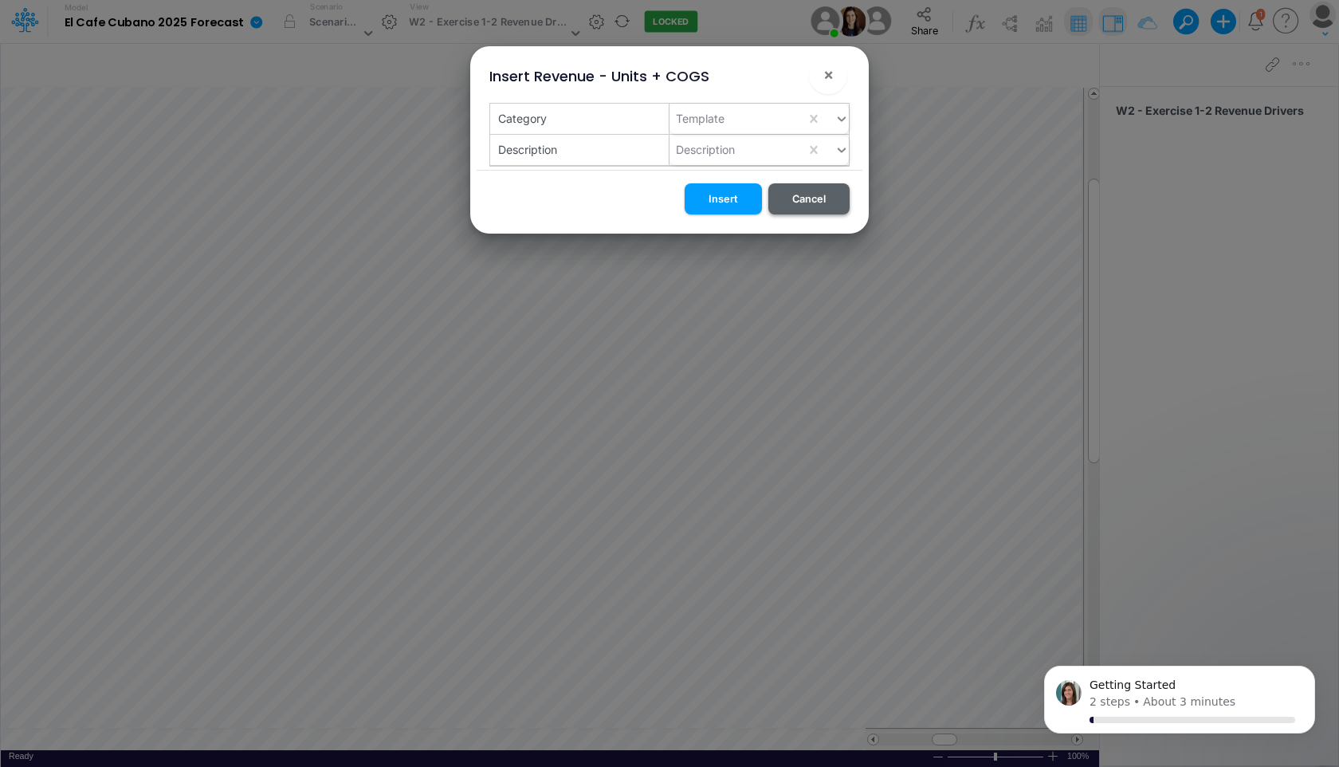
click at [810, 203] on button "Cancel" at bounding box center [808, 198] width 81 height 31
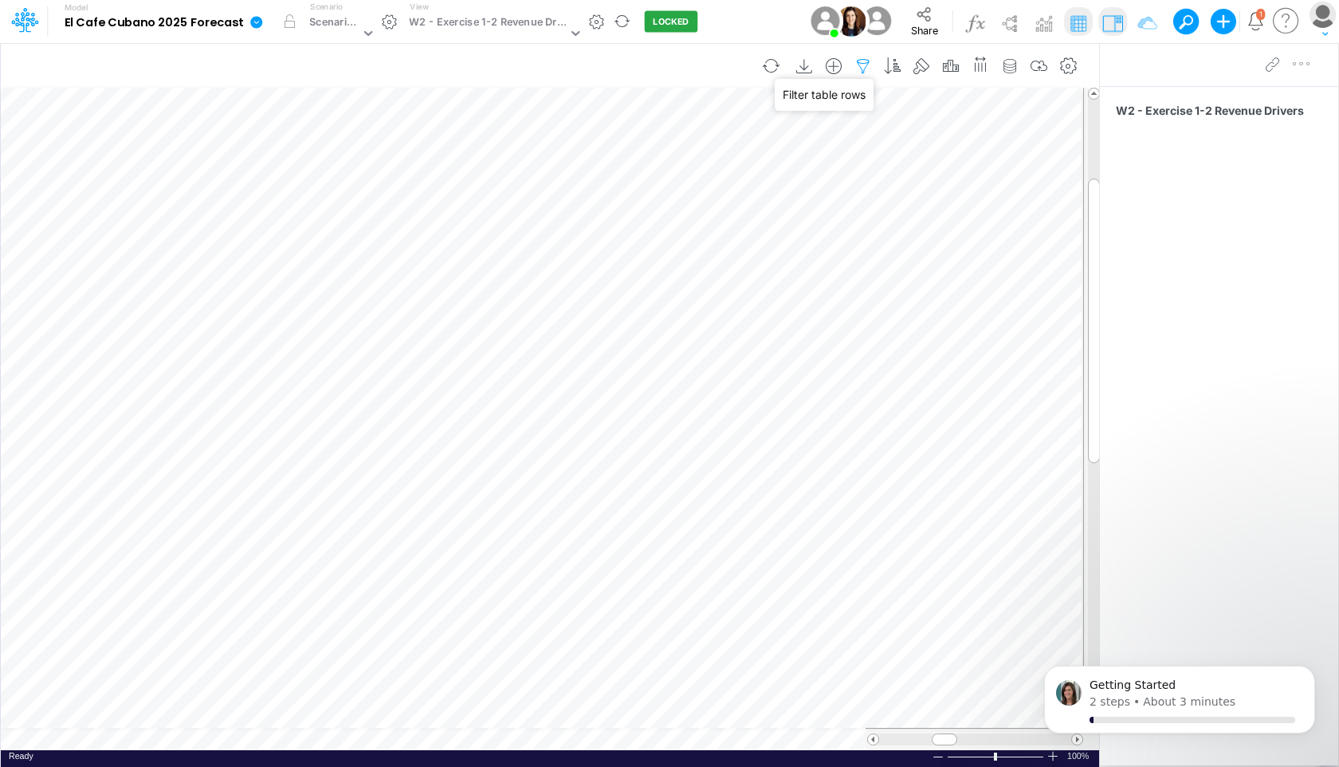
click at [869, 64] on icon "button" at bounding box center [863, 66] width 24 height 17
select select "notEqual"
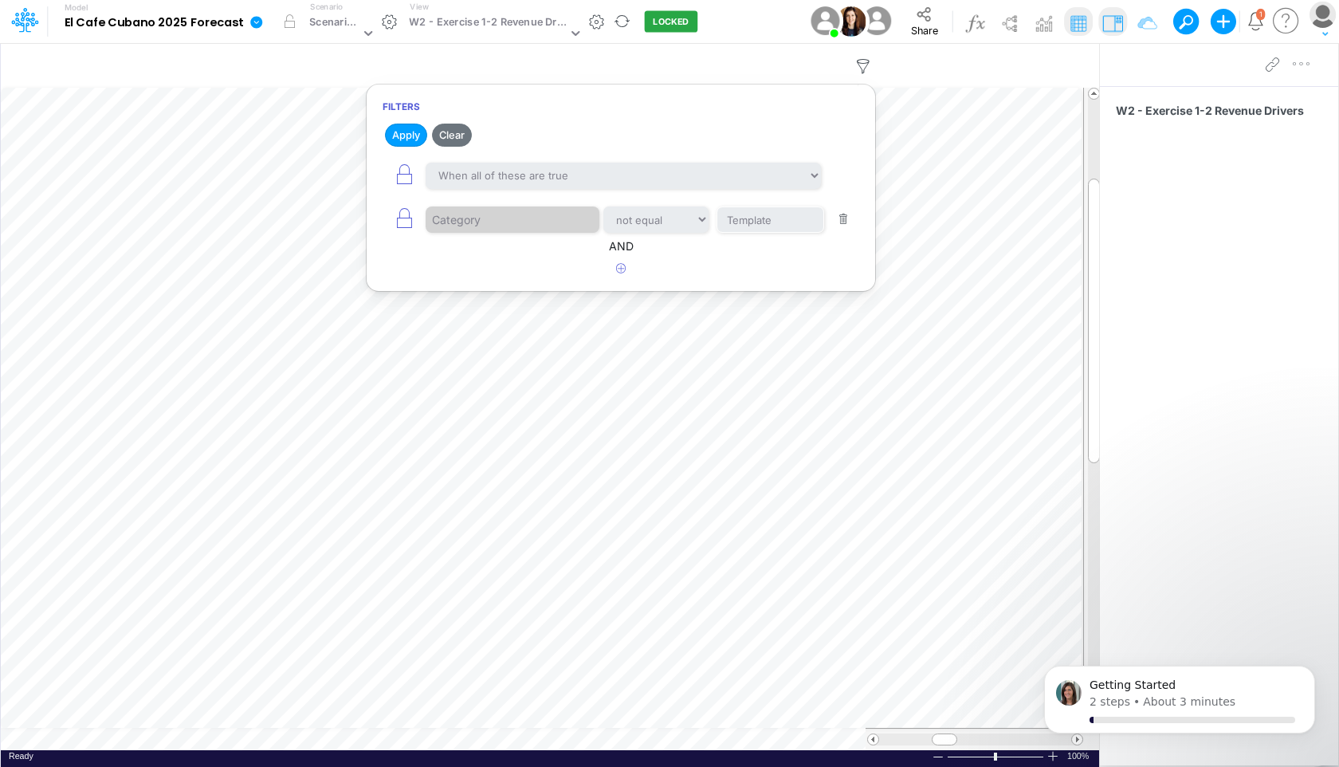
click at [846, 221] on button "button" at bounding box center [843, 220] width 31 height 22
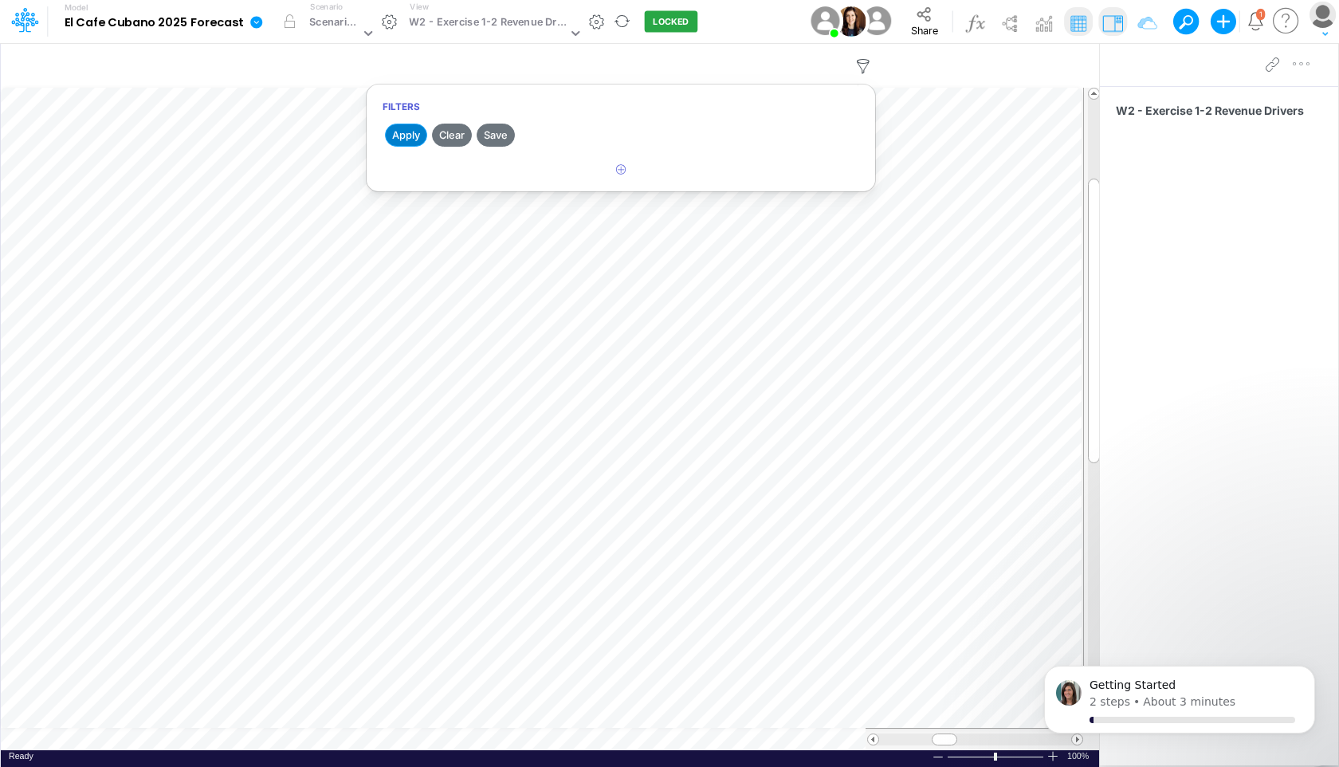
click at [397, 131] on button "Apply" at bounding box center [406, 135] width 42 height 23
click at [867, 64] on icon "button" at bounding box center [863, 66] width 24 height 17
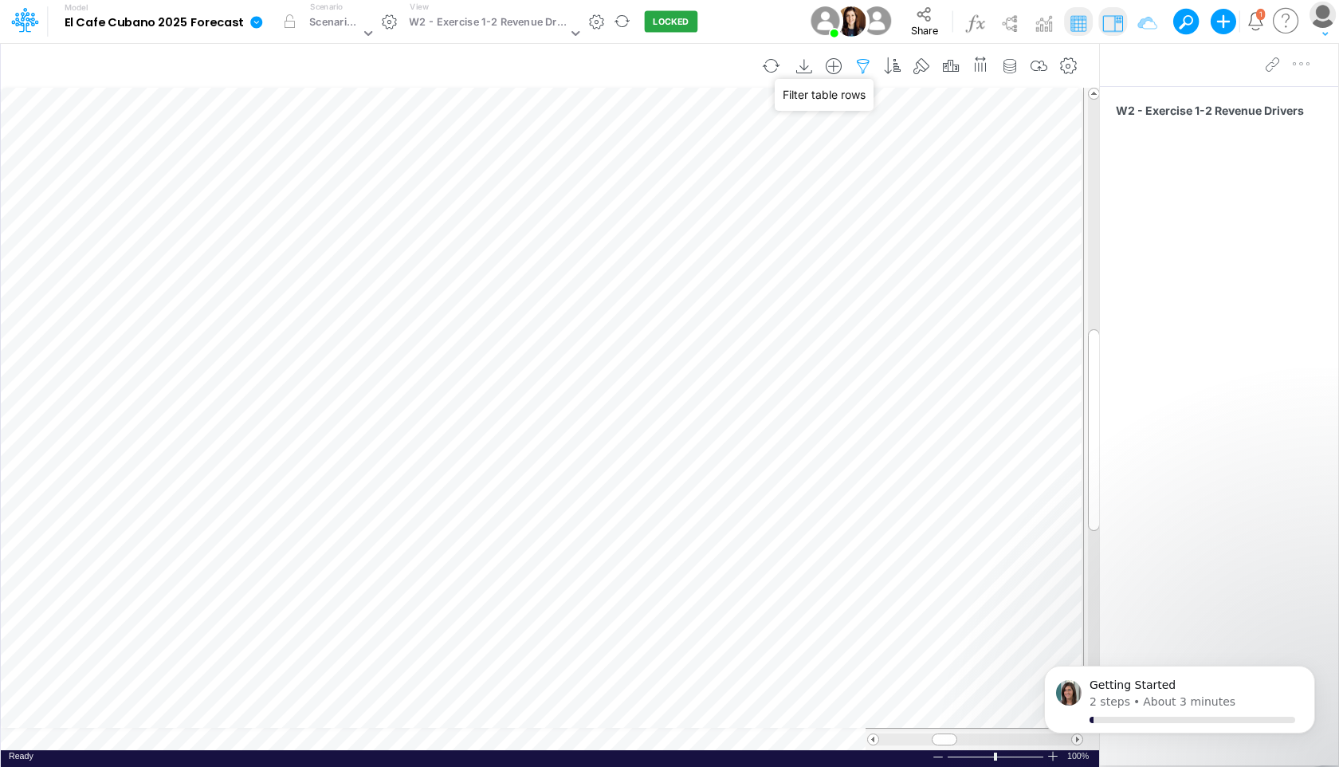
click at [869, 62] on icon "button" at bounding box center [863, 66] width 24 height 17
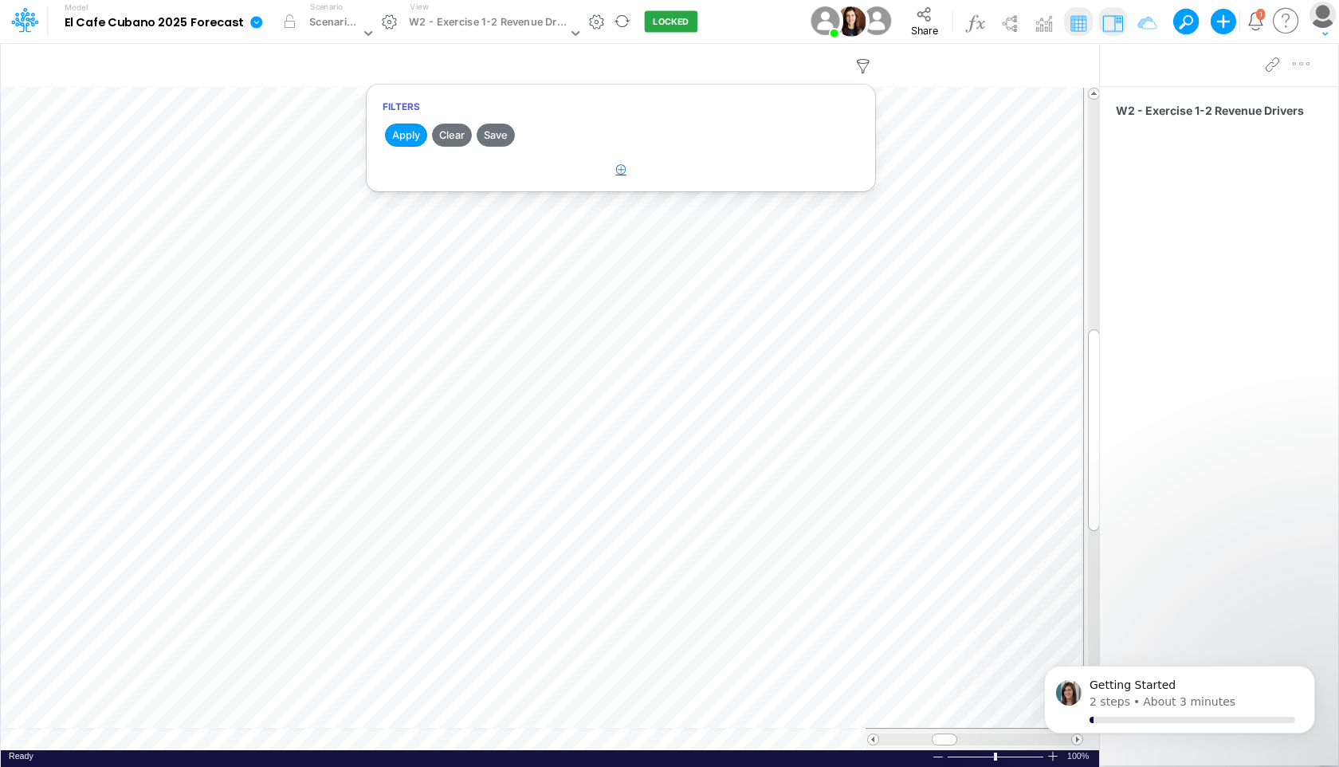
click at [624, 166] on icon "button" at bounding box center [621, 169] width 10 height 10
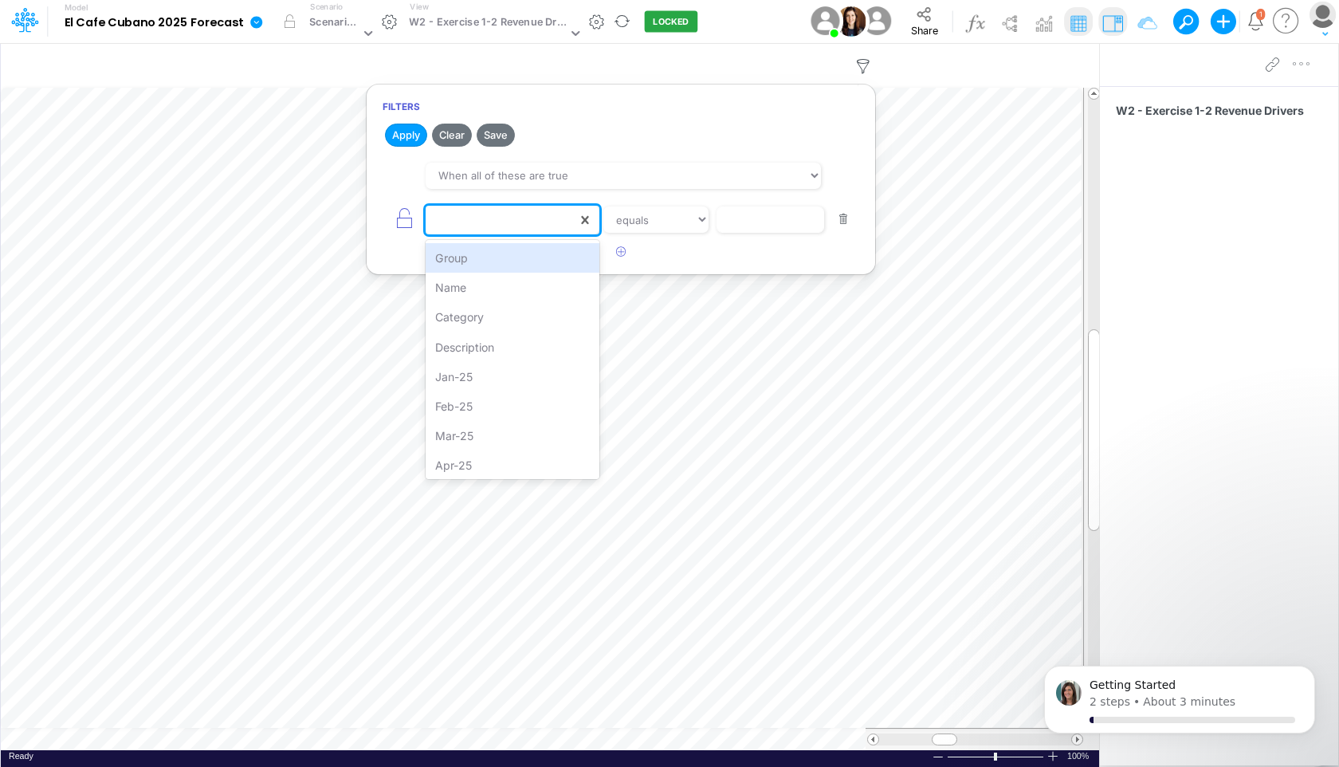
click at [484, 210] on div at bounding box center [500, 219] width 151 height 27
click at [490, 313] on div "Category" at bounding box center [512, 316] width 174 height 29
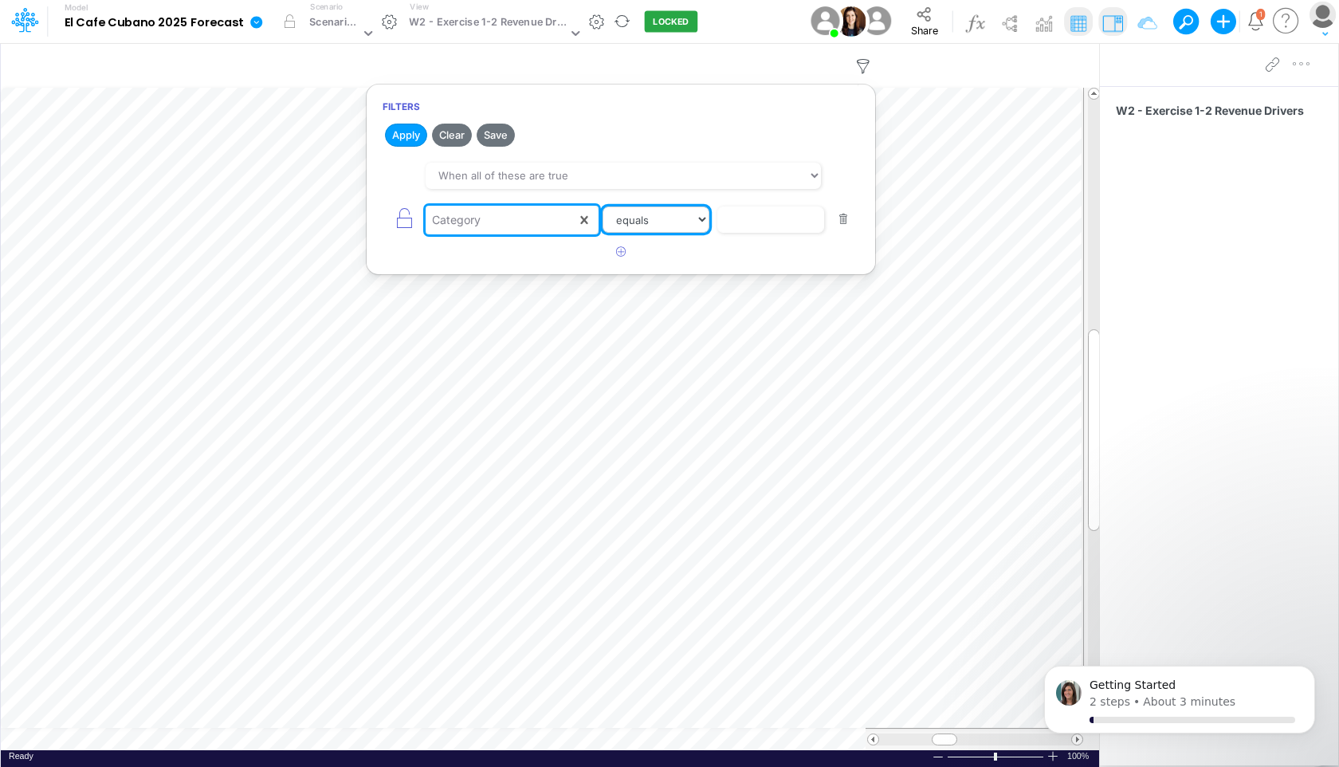
click at [631, 225] on select "equals not equal starts with ends with contains" at bounding box center [655, 219] width 107 height 27
select select "notEqual"
click at [602, 206] on select "equals not equal starts with ends with contains" at bounding box center [655, 219] width 107 height 27
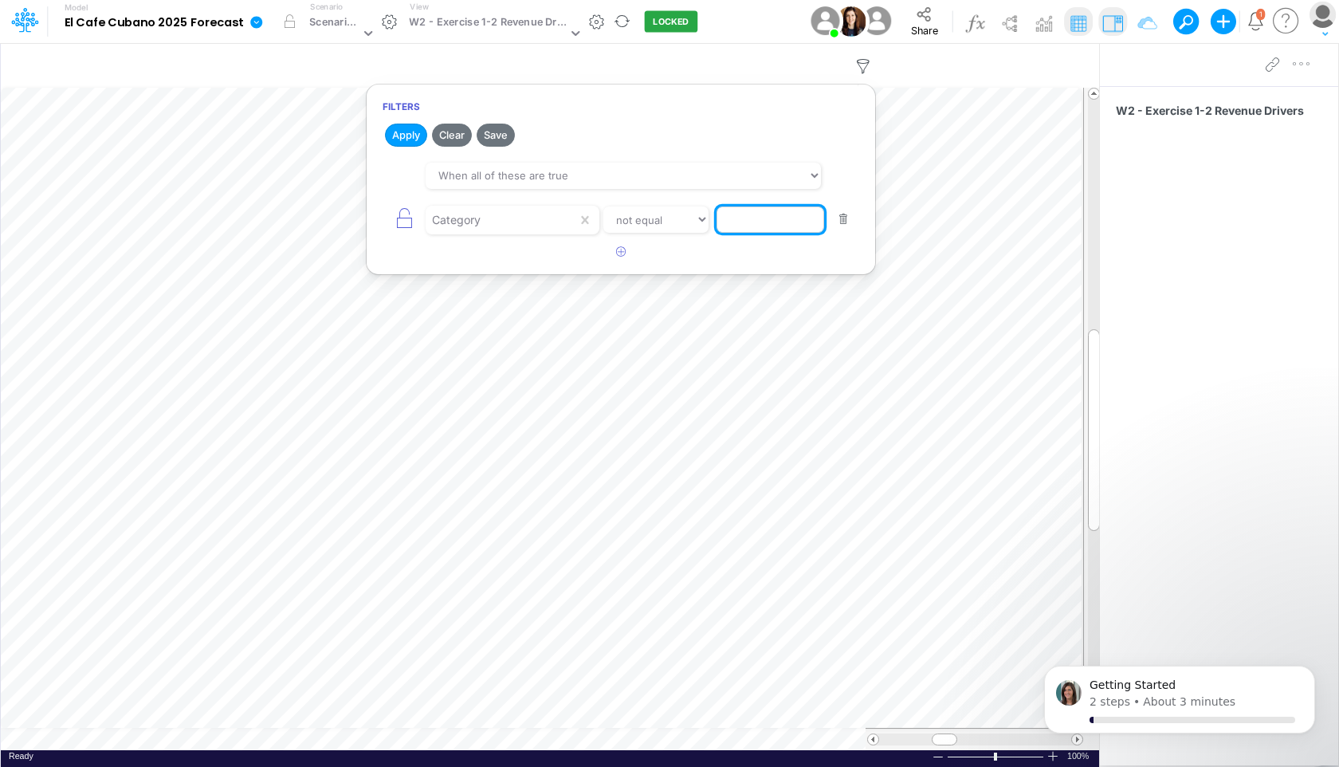
click at [723, 217] on input "text" at bounding box center [770, 219] width 108 height 27
type input "Template"
click at [404, 131] on button "Apply" at bounding box center [406, 135] width 42 height 23
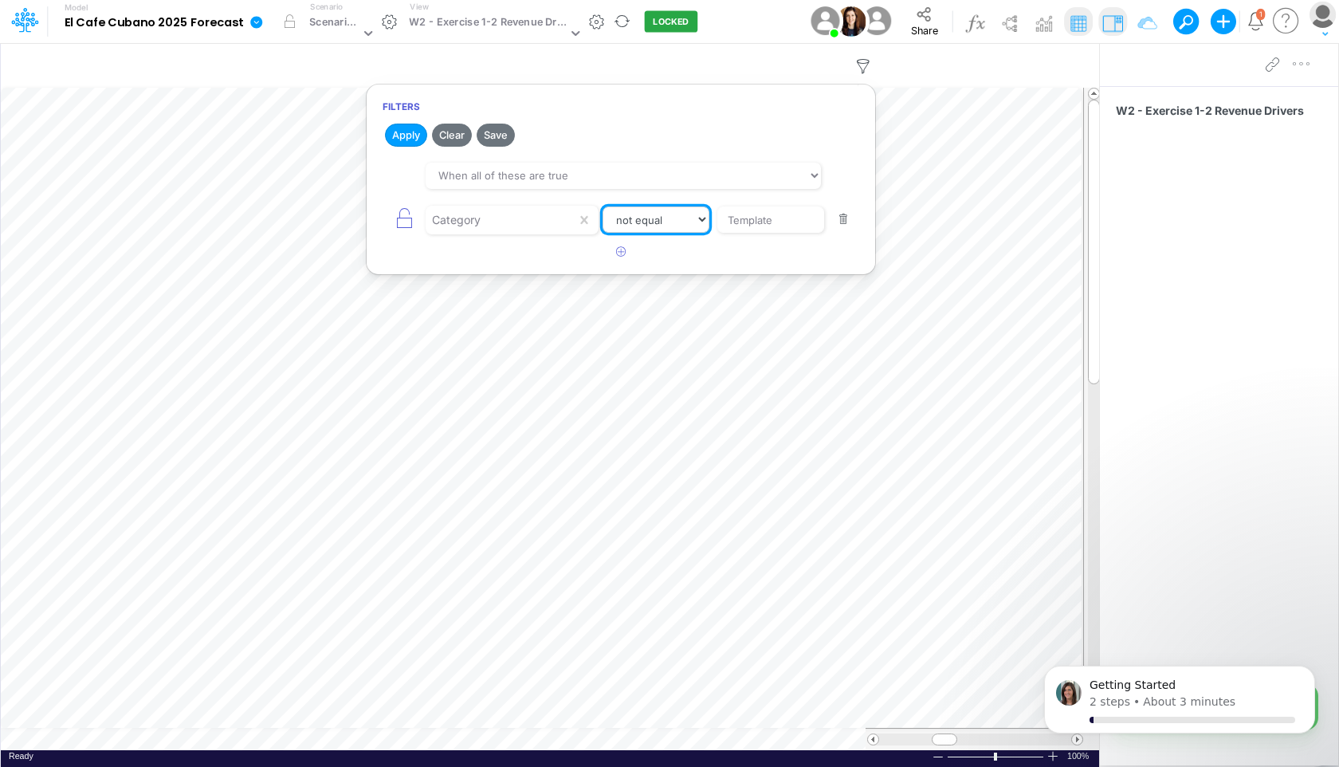
click at [653, 223] on select "equals not equal starts with ends with contains" at bounding box center [655, 219] width 107 height 27
select select "equals"
click at [602, 206] on select "equals not equal starts with ends with contains" at bounding box center [655, 219] width 107 height 27
click at [398, 128] on button "Apply" at bounding box center [406, 135] width 42 height 23
click at [839, 218] on button "button" at bounding box center [843, 220] width 31 height 22
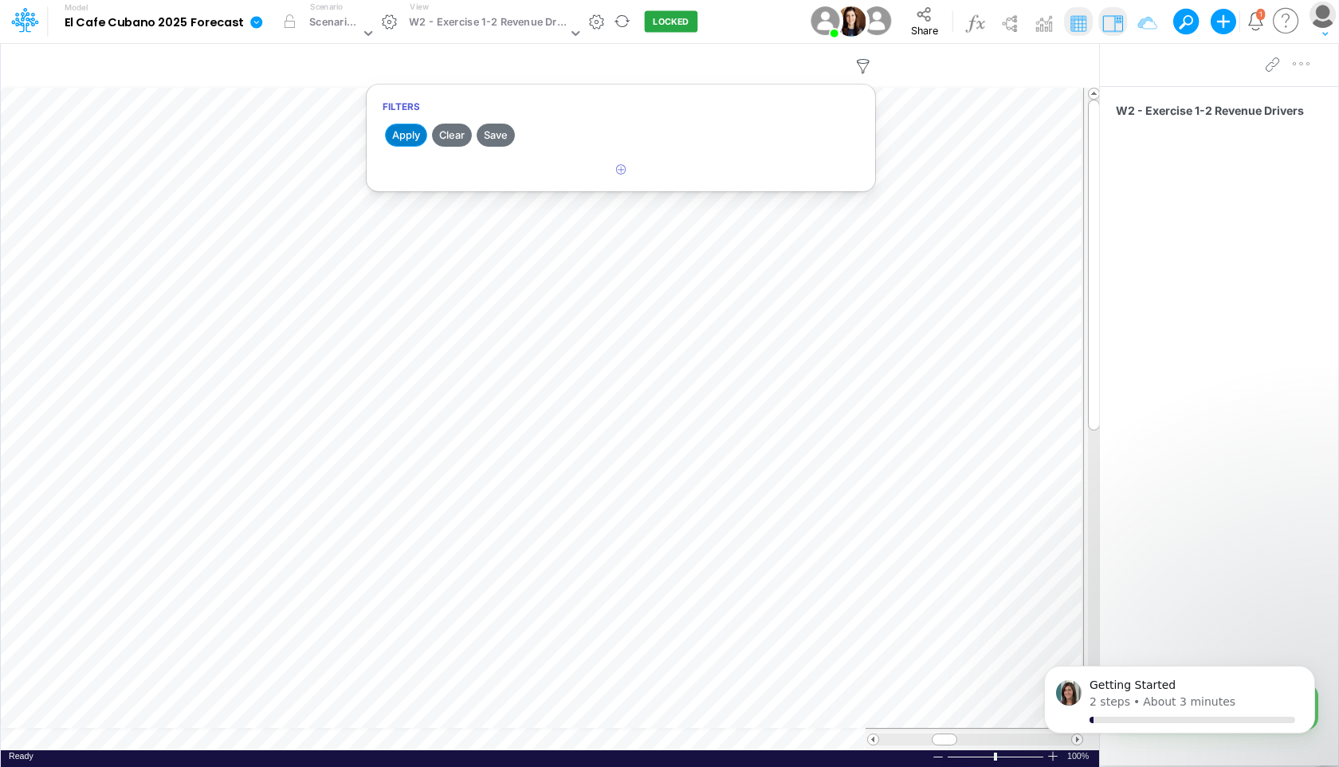
click at [406, 134] on button "Apply" at bounding box center [406, 135] width 42 height 23
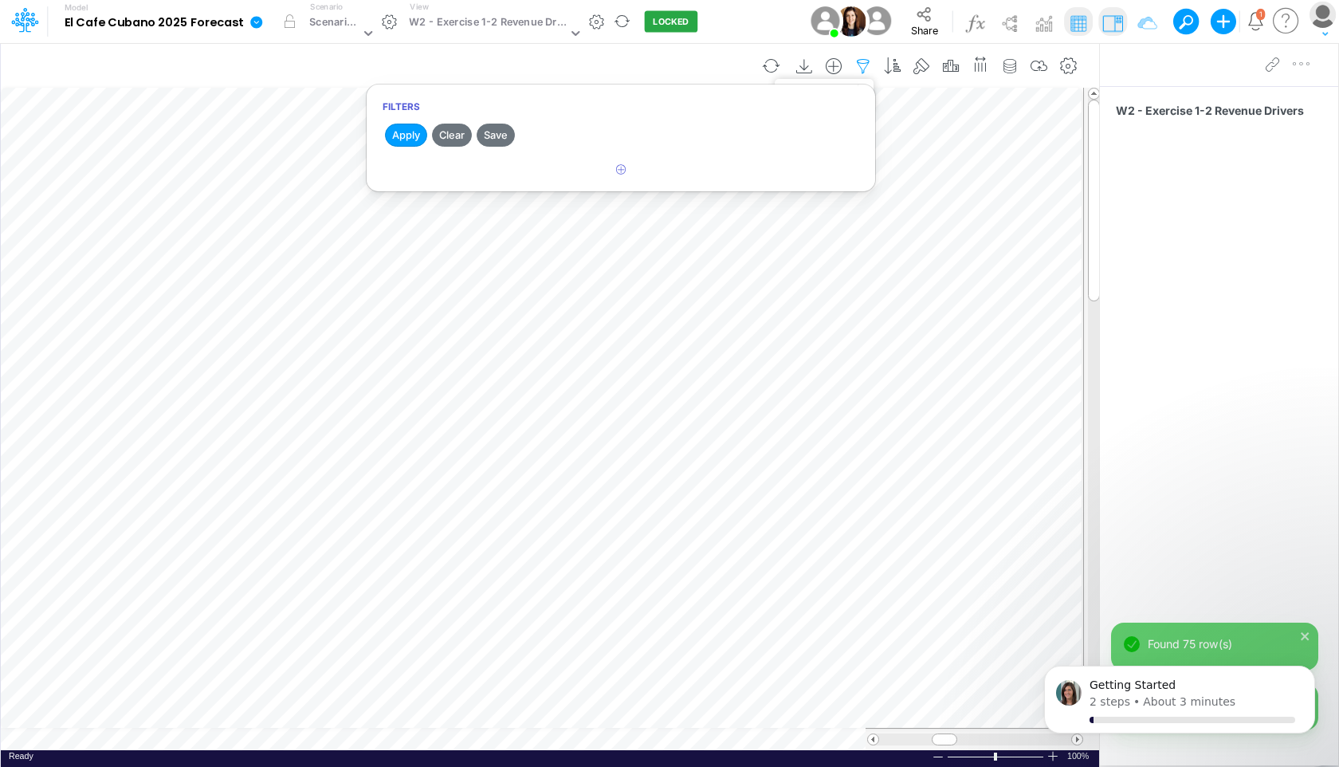
click at [865, 61] on icon "button" at bounding box center [863, 66] width 24 height 17
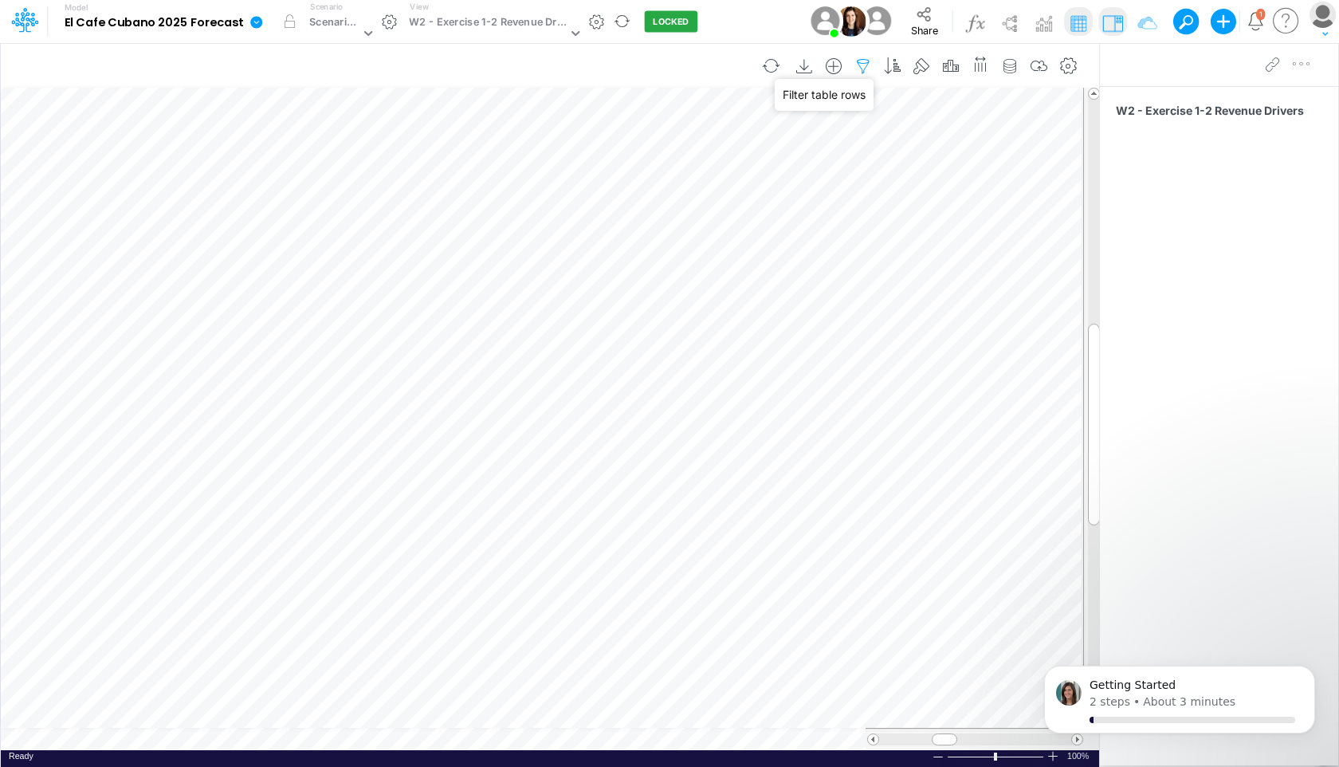
click at [872, 65] on icon "button" at bounding box center [863, 66] width 24 height 17
click at [865, 60] on icon "button" at bounding box center [863, 66] width 24 height 17
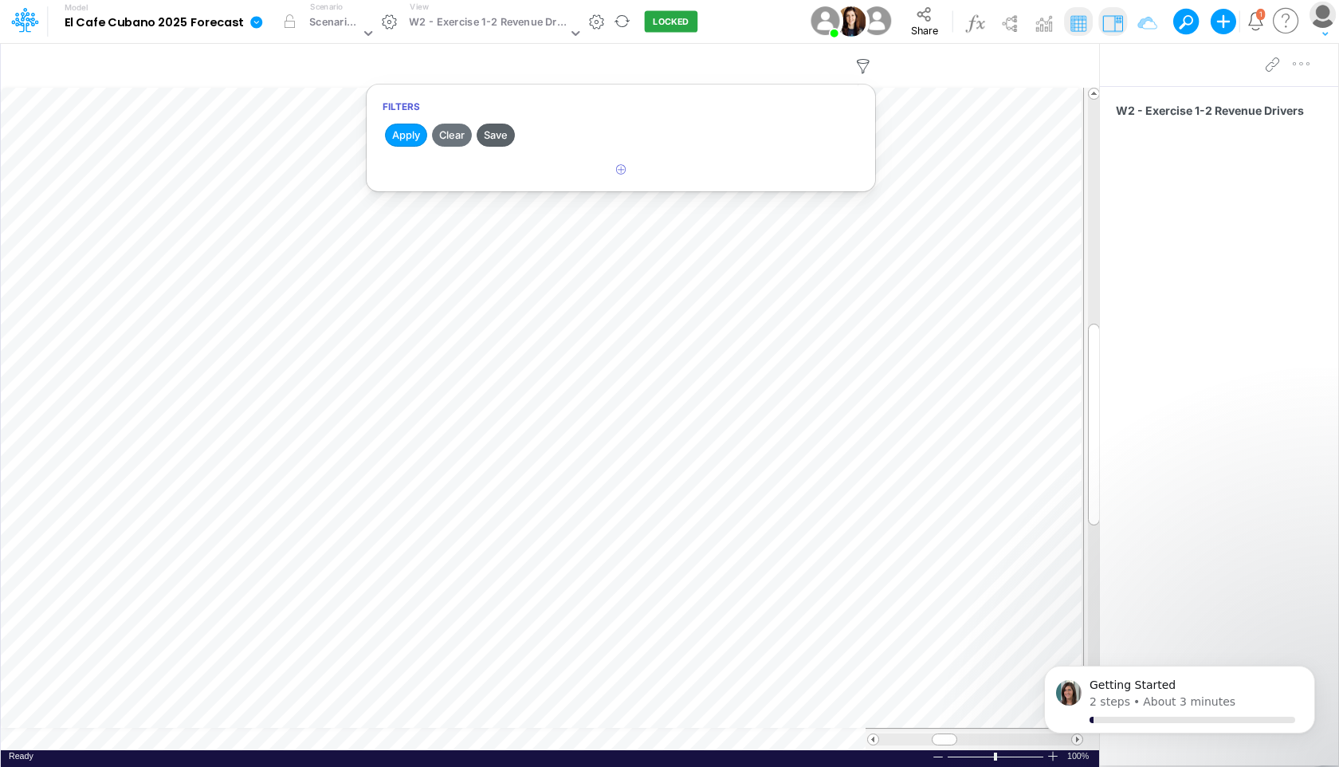
click at [499, 135] on button "Save" at bounding box center [495, 135] width 38 height 23
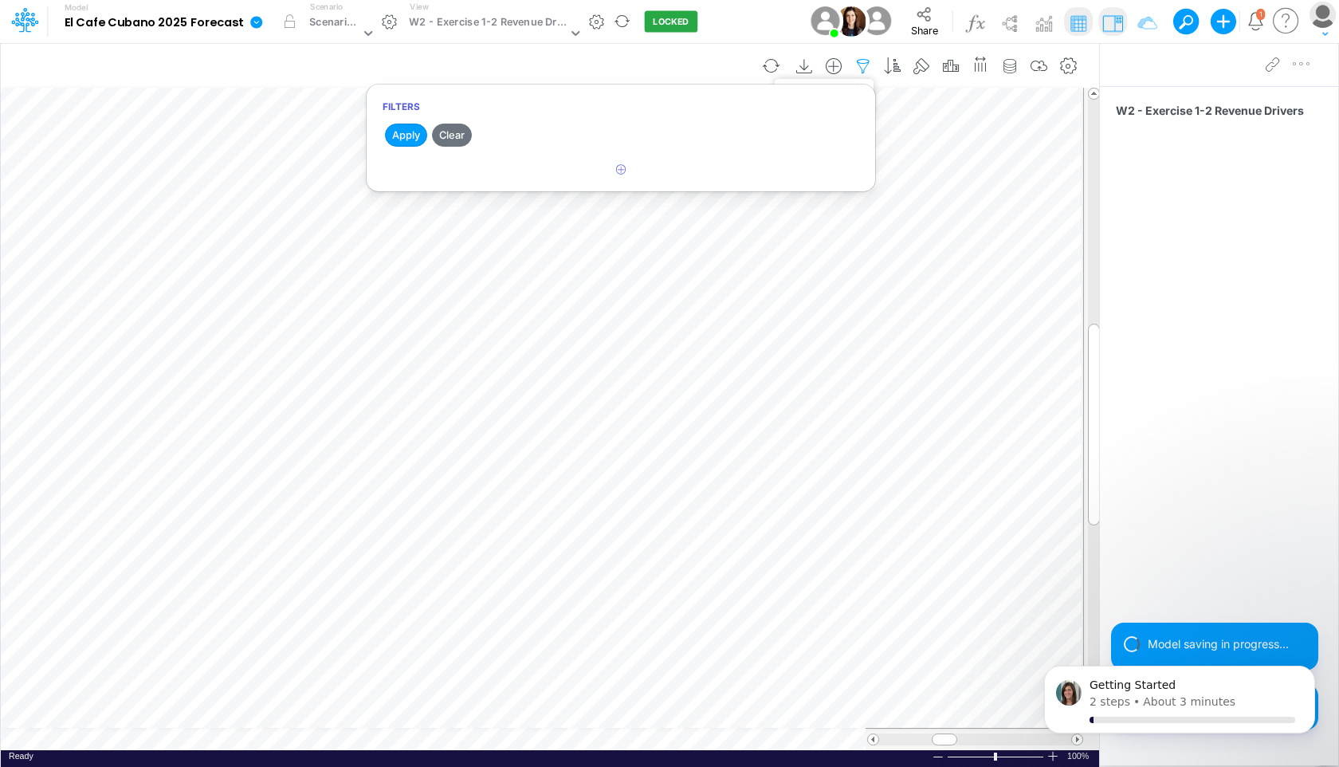
click at [862, 61] on icon "button" at bounding box center [863, 66] width 24 height 17
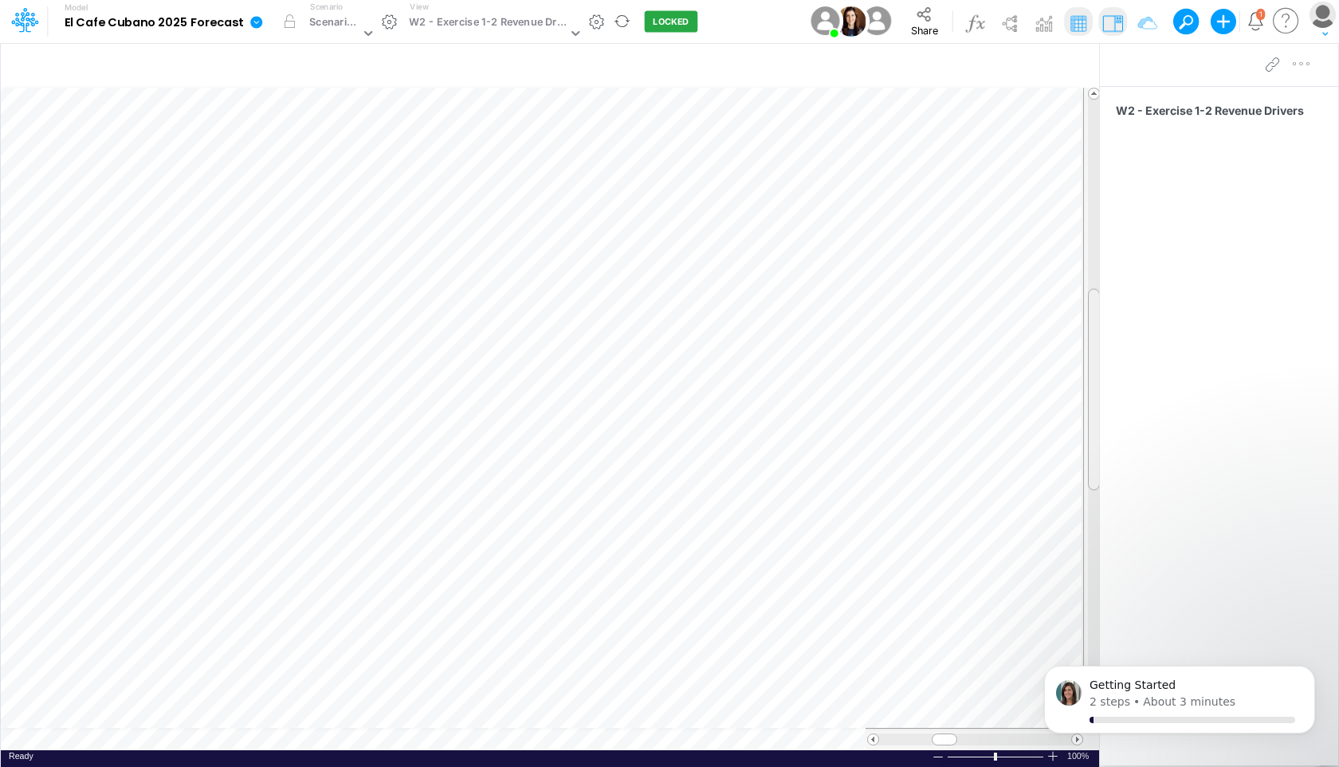
drag, startPoint x: 1095, startPoint y: 359, endPoint x: 1091, endPoint y: 322, distance: 36.9
click at [1025, 322] on div at bounding box center [1094, 389] width 12 height 202
drag, startPoint x: 1091, startPoint y: 322, endPoint x: 1089, endPoint y: 307, distance: 15.2
click at [1025, 307] on div at bounding box center [1094, 370] width 12 height 202
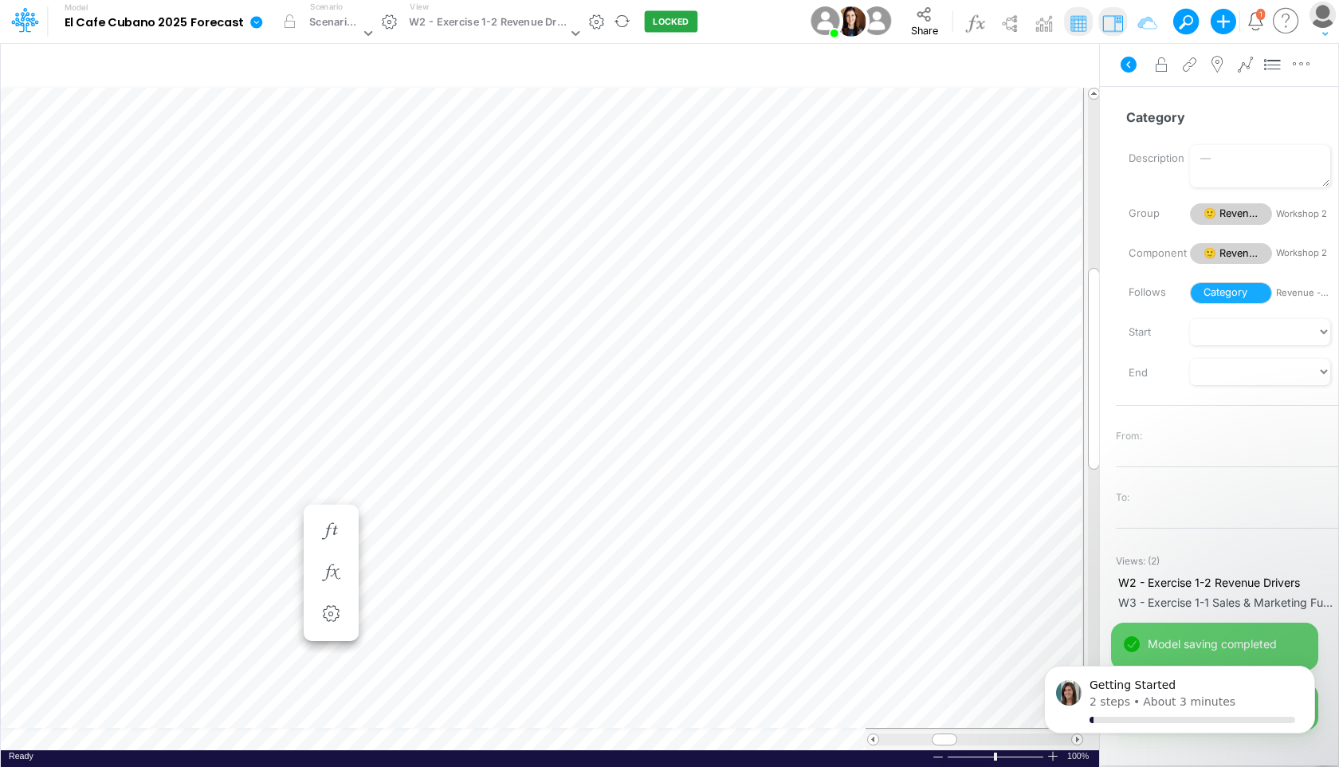
scroll to position [7, 1]
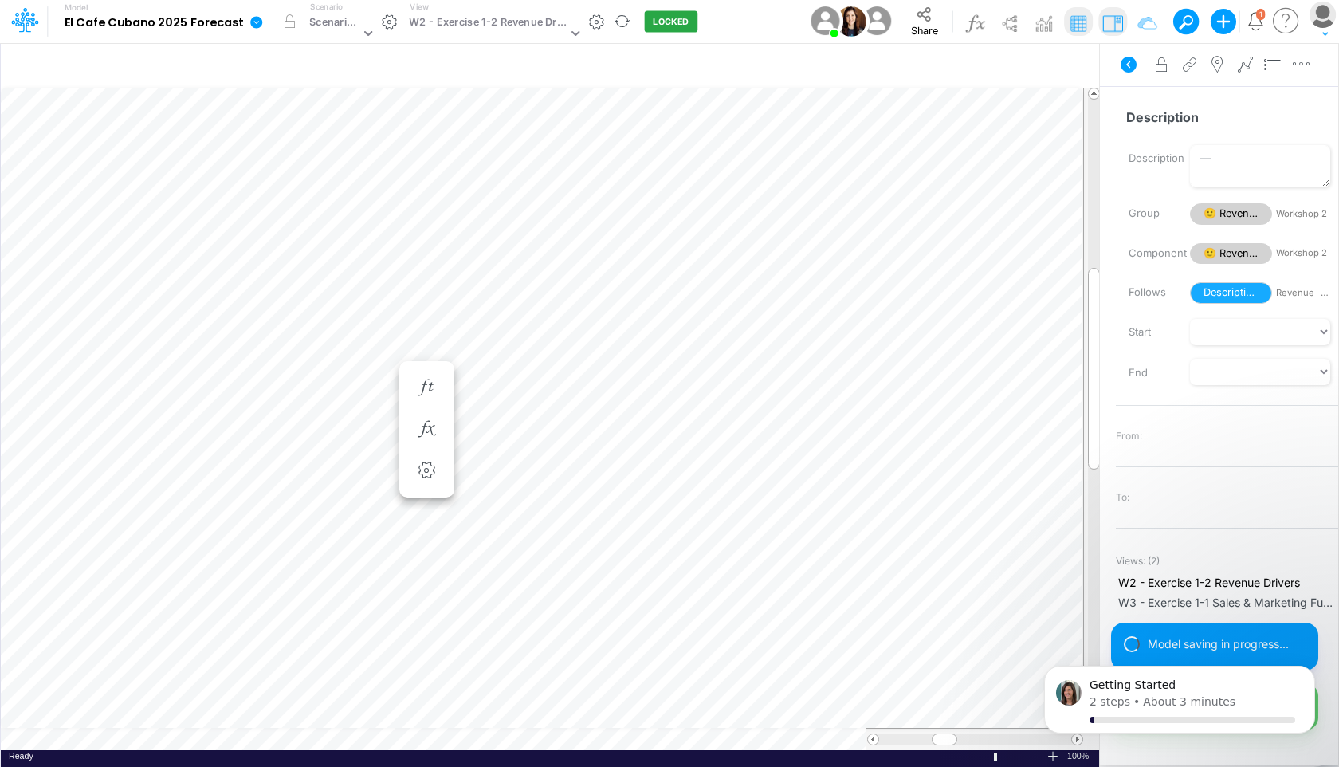
scroll to position [7, 1]
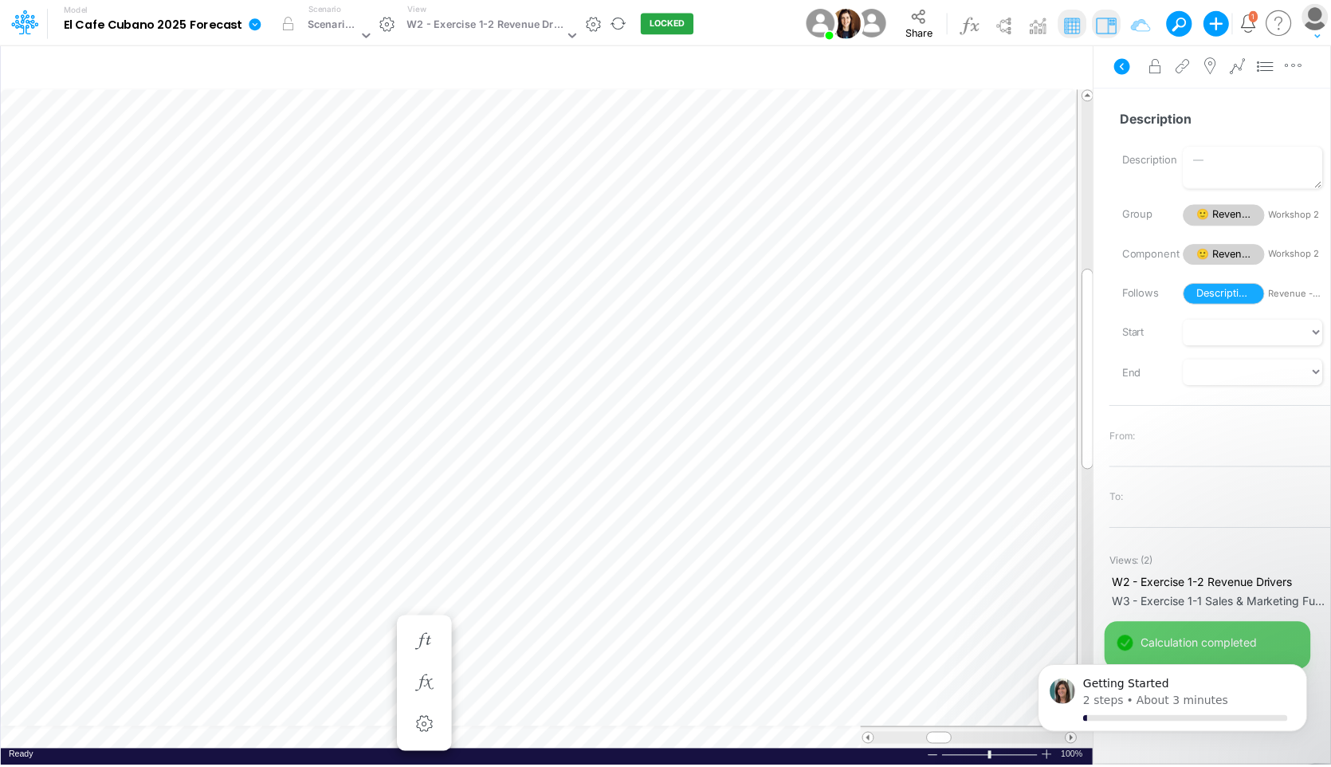
scroll to position [7, 1]
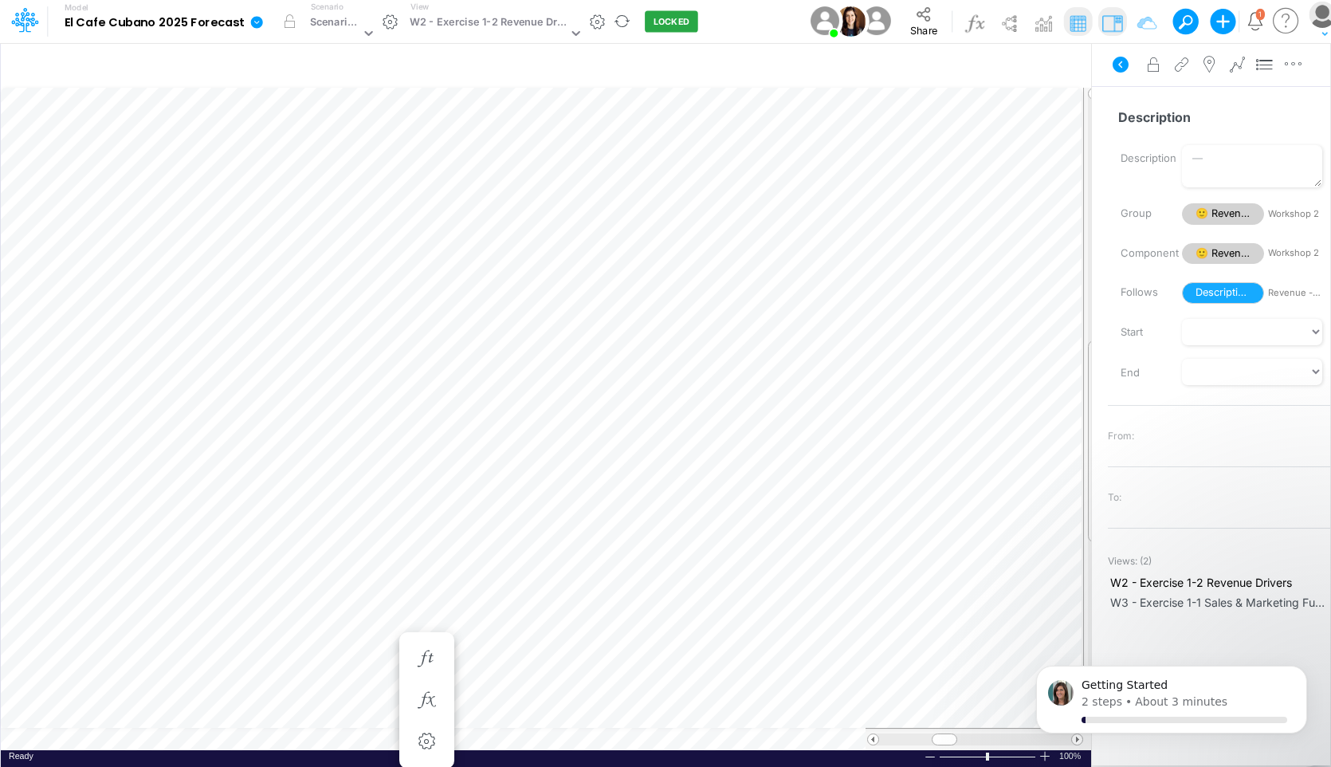
drag, startPoint x: 1092, startPoint y: 324, endPoint x: 1083, endPoint y: 397, distance: 73.0
click at [1025, 397] on div at bounding box center [1092, 408] width 18 height 640
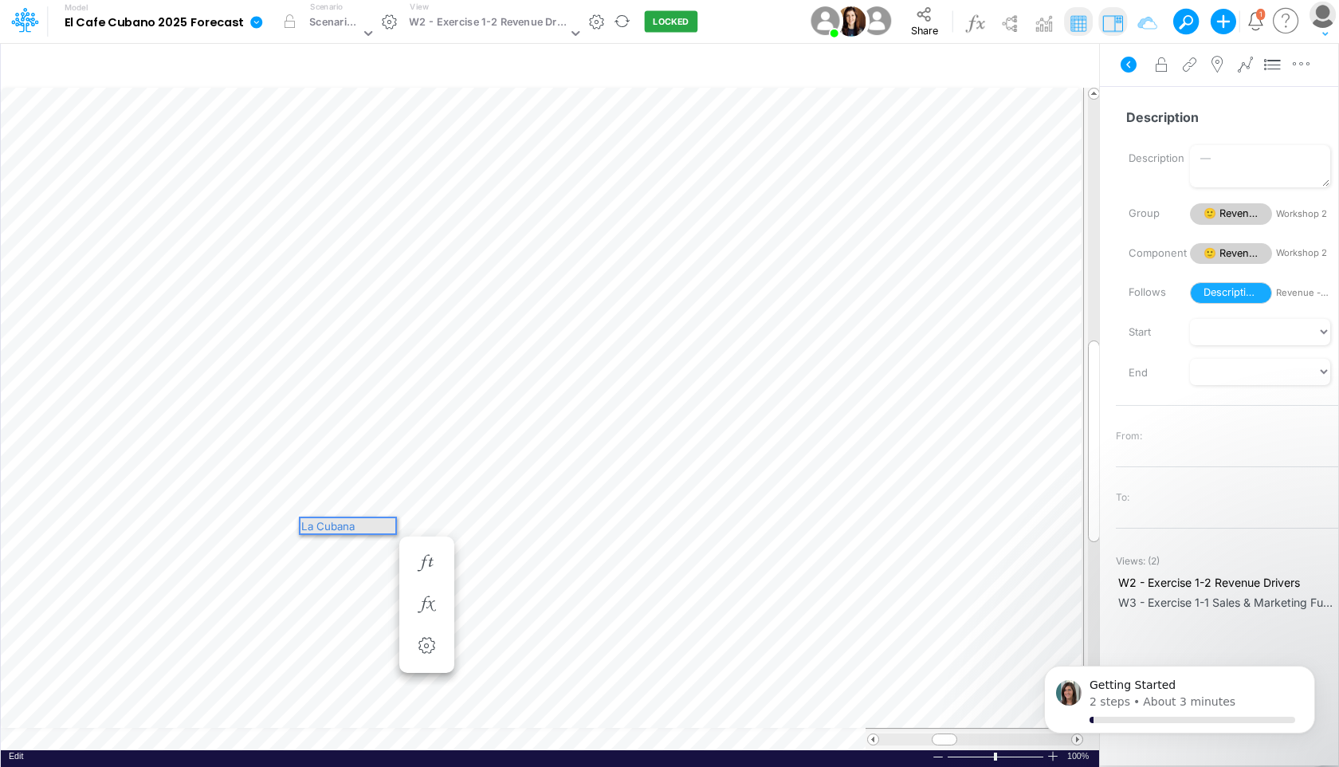
click at [365, 526] on div "La Cubana" at bounding box center [347, 525] width 95 height 15
drag, startPoint x: 1093, startPoint y: 412, endPoint x: 1088, endPoint y: 280, distance: 132.4
click at [1025, 280] on div at bounding box center [1094, 309] width 12 height 202
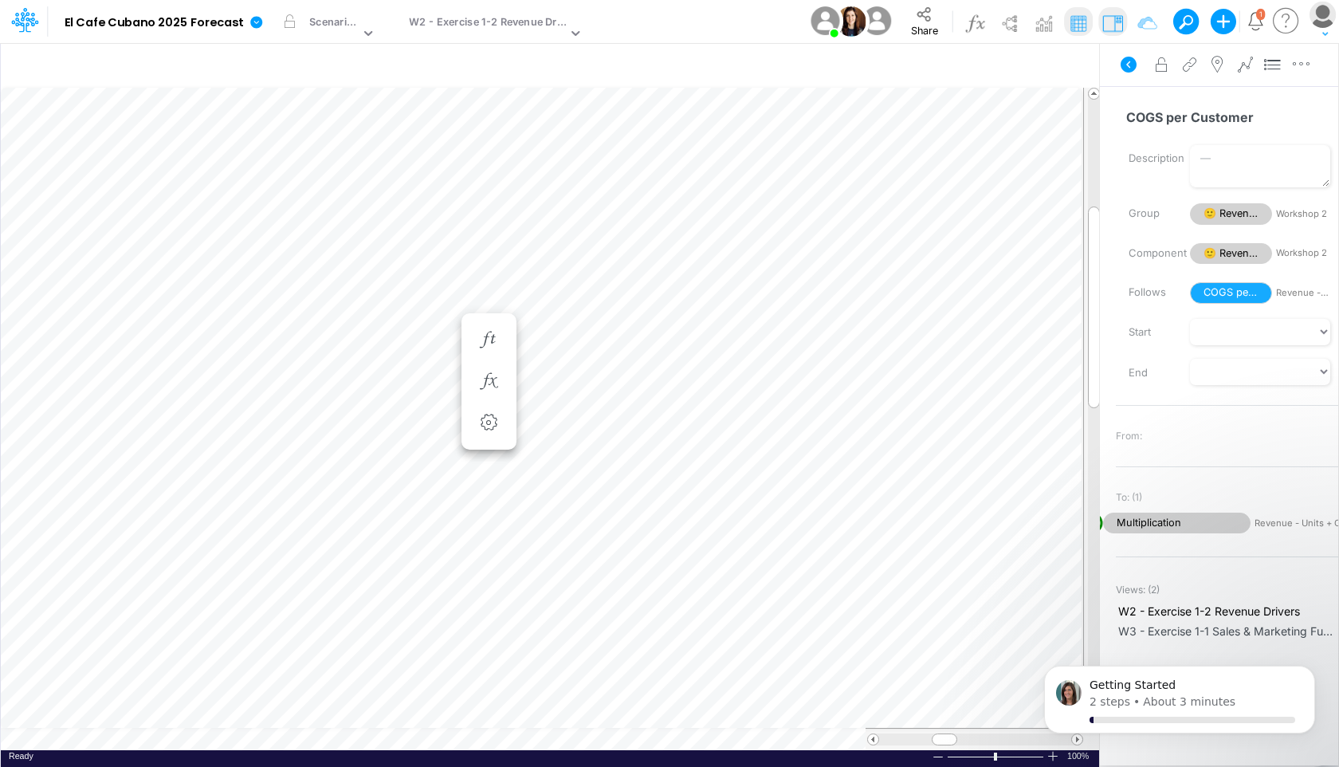
scroll to position [7, 1]
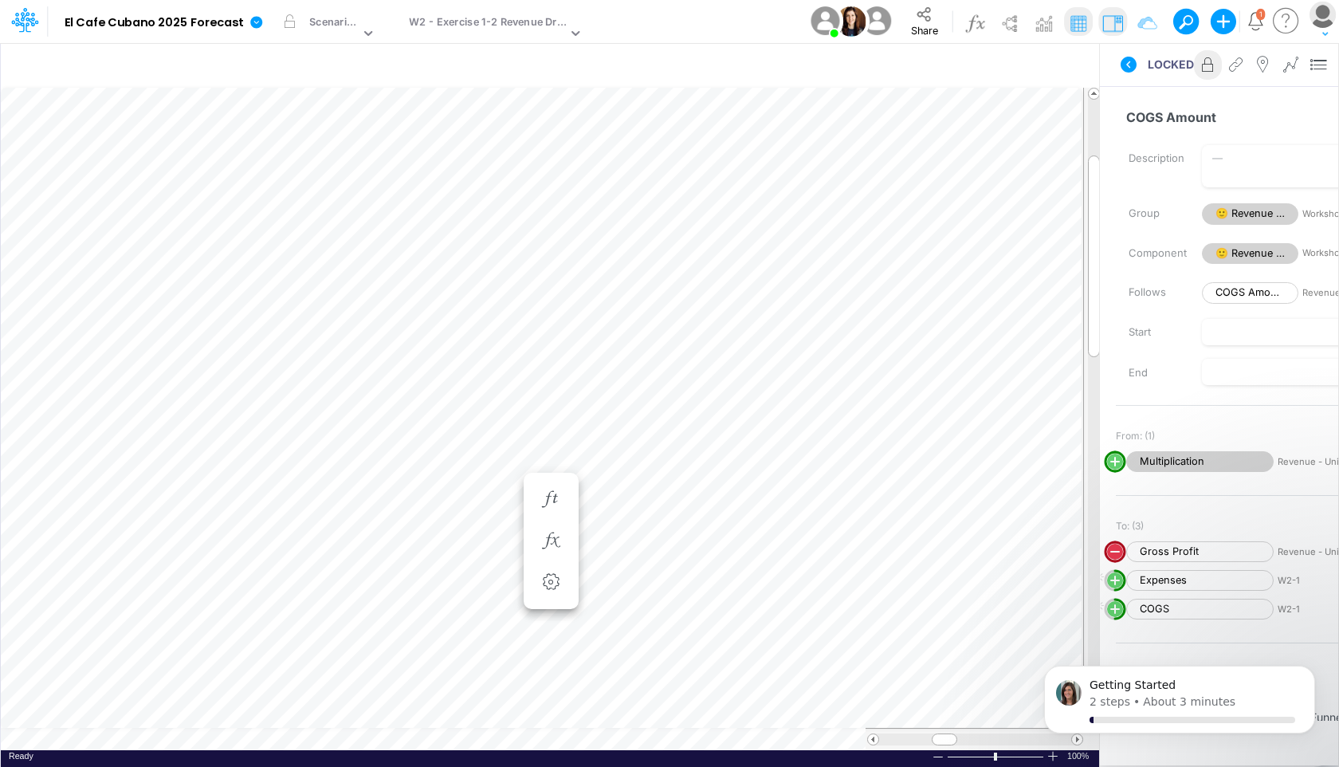
scroll to position [7, 1]
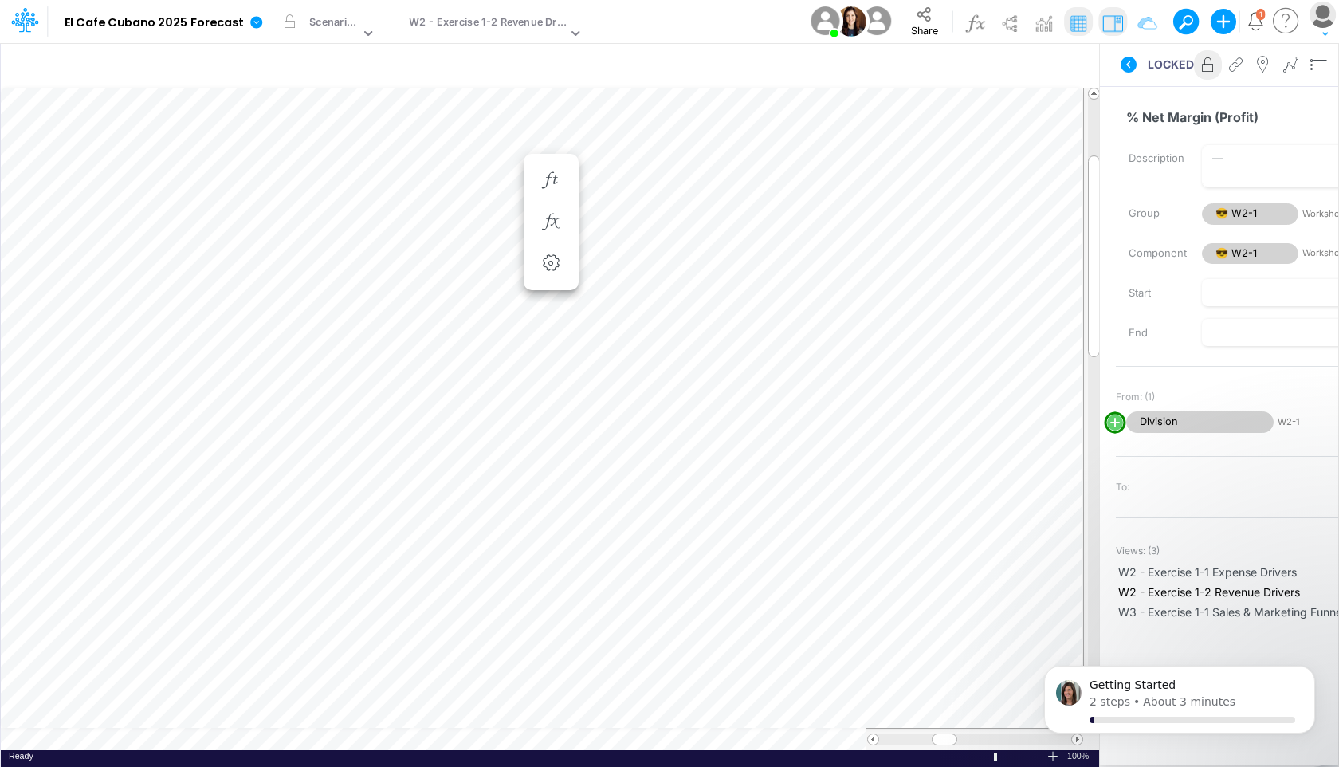
scroll to position [7, 1]
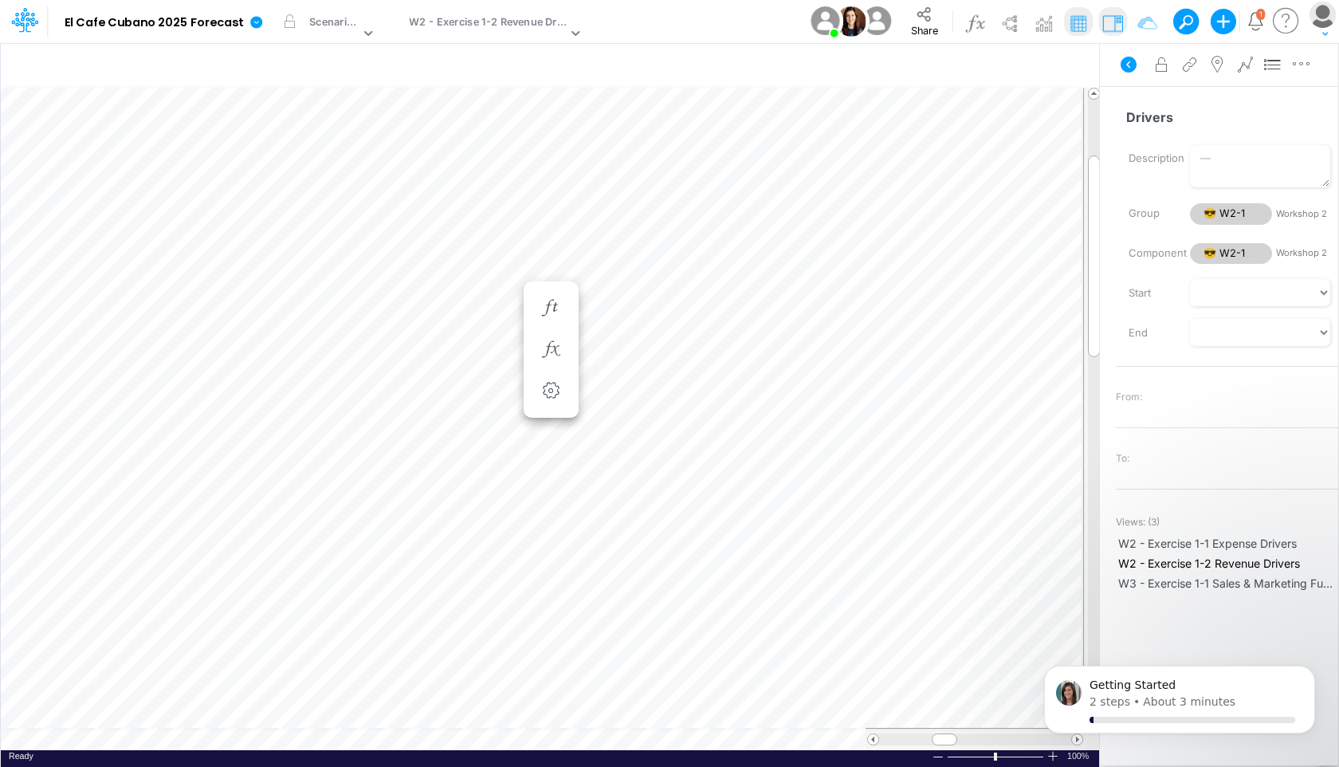
scroll to position [7, 1]
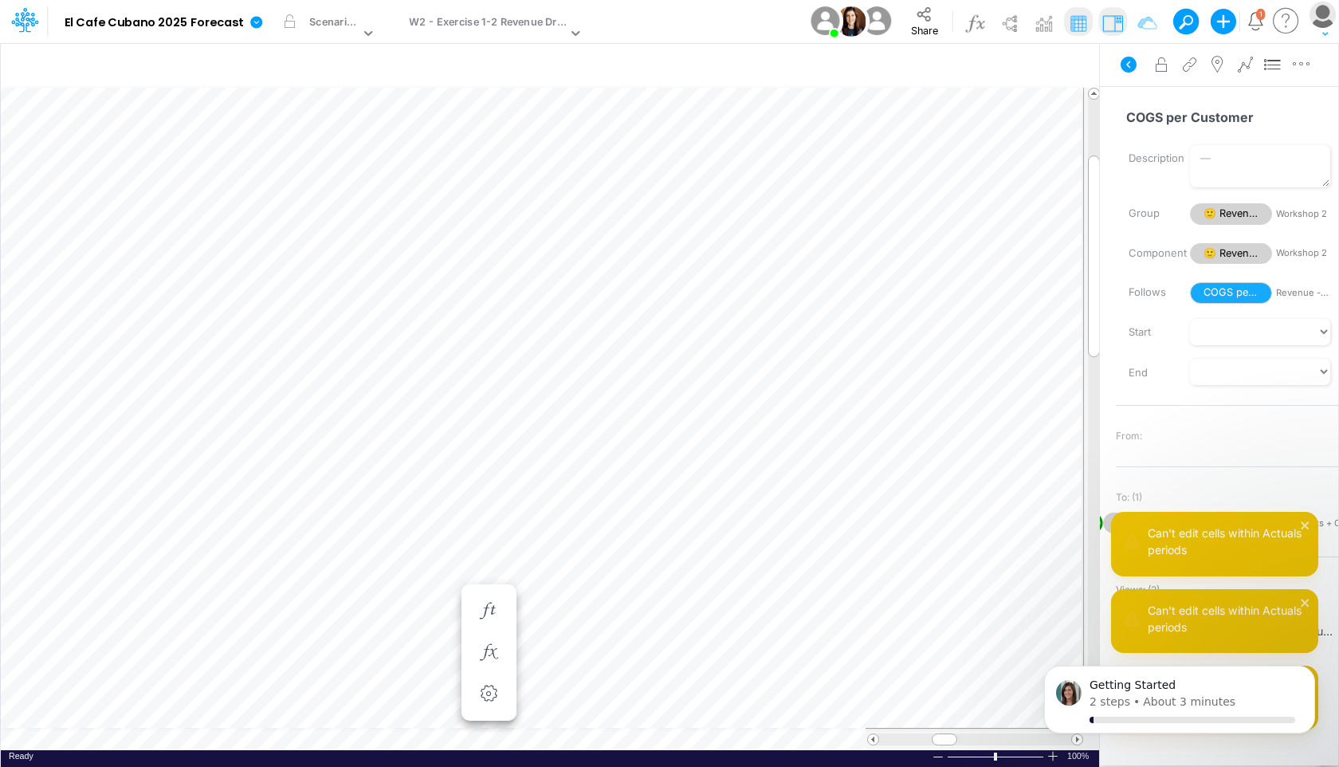
scroll to position [7, 21]
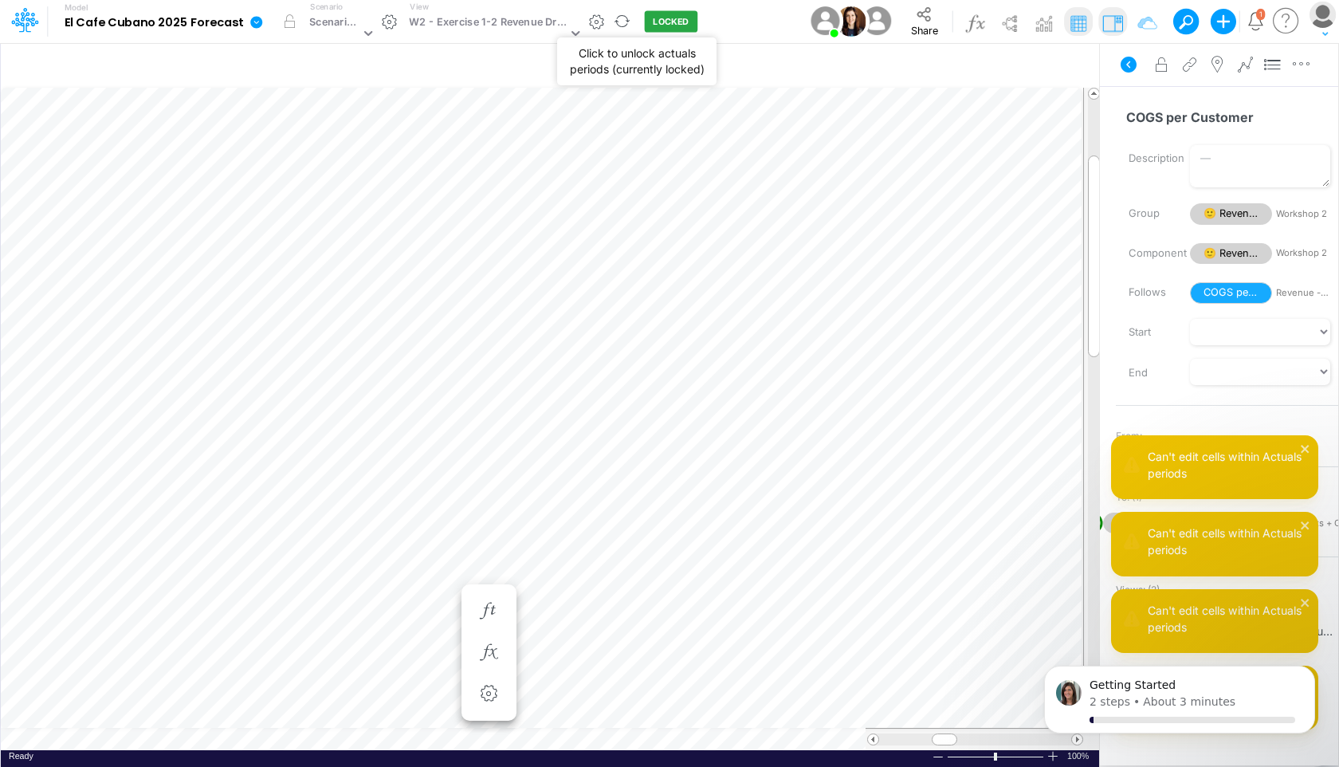
click at [645, 25] on button "LOCKED" at bounding box center [671, 22] width 53 height 22
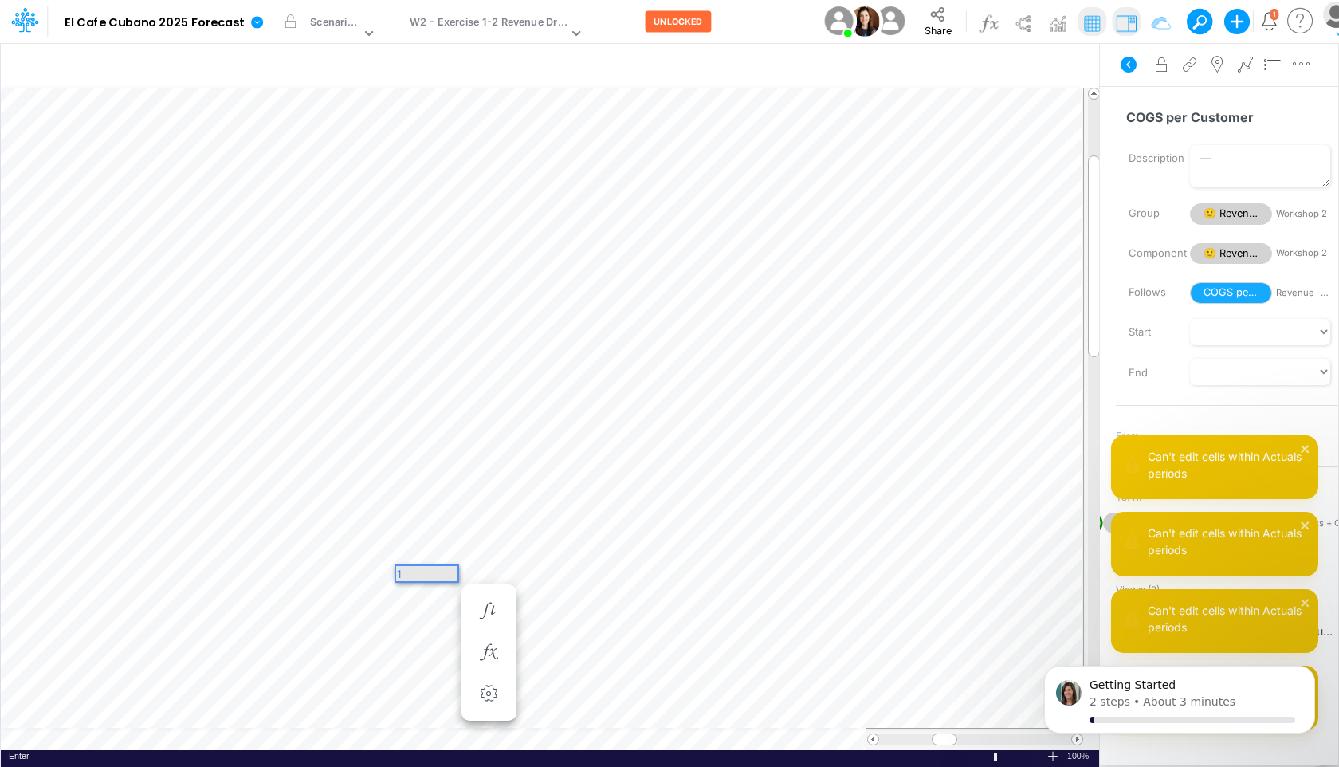
scroll to position [0, 0]
click at [483, 602] on icon "button" at bounding box center [488, 610] width 24 height 17
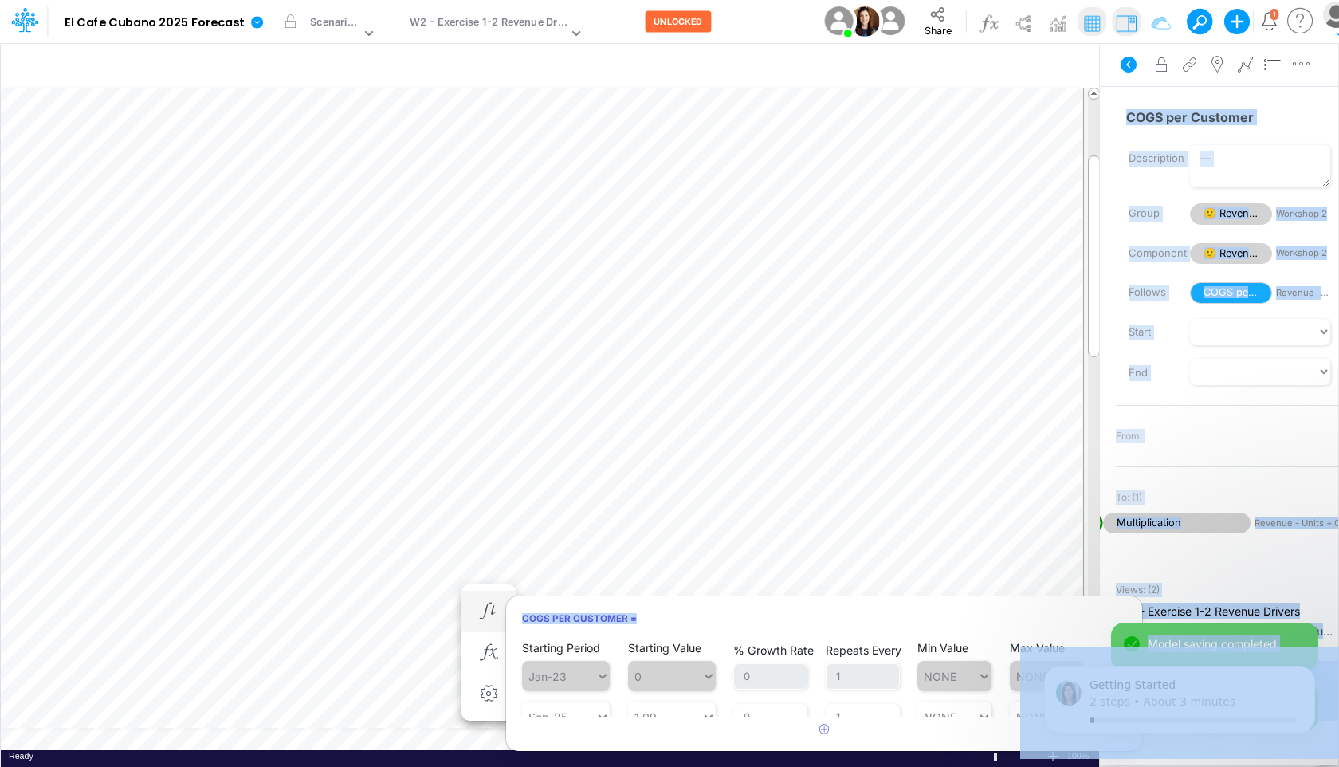
click at [934, 578] on body "Model El Cafe Cubano 2025 Forecast Edit model settings Duplicate Import QuickBo…" at bounding box center [669, 383] width 1339 height 767
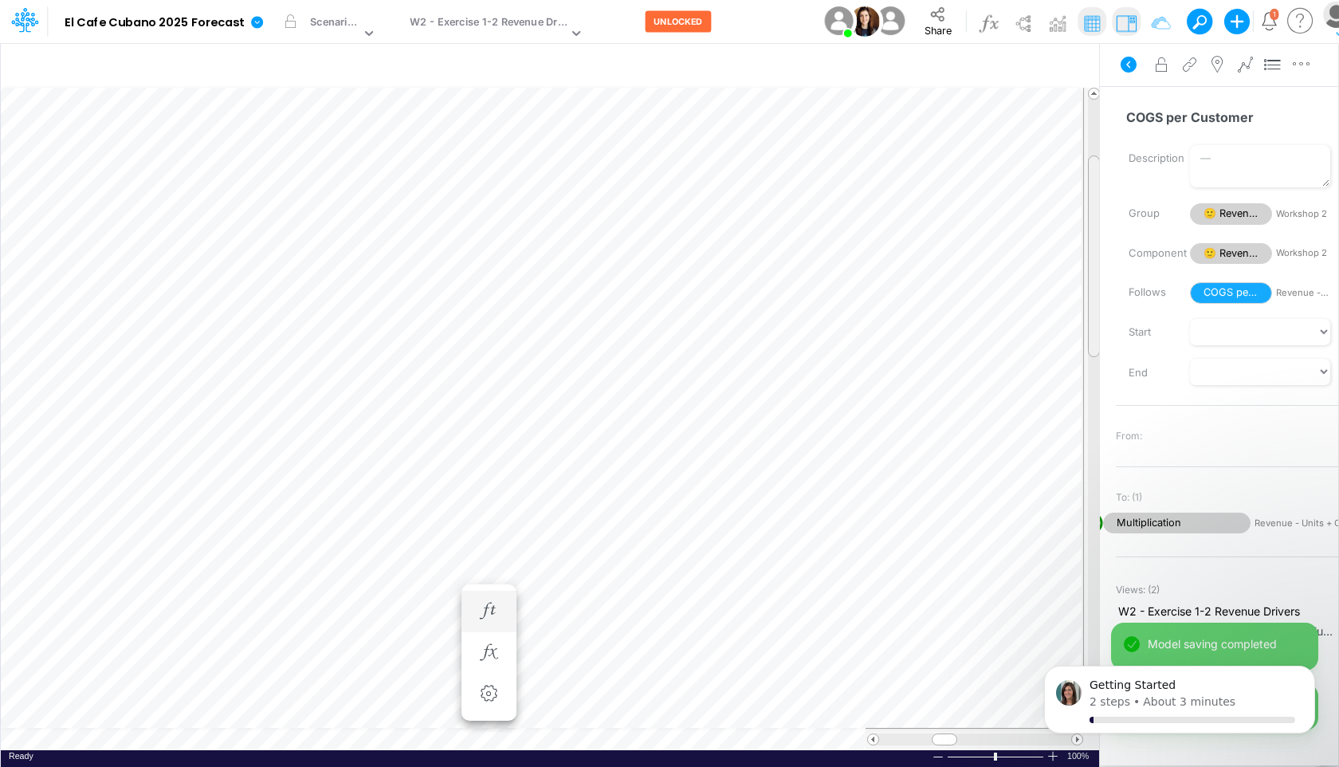
scroll to position [7, 1]
drag, startPoint x: 1093, startPoint y: 314, endPoint x: 1096, endPoint y: 470, distance: 156.2
click at [1025, 378] on div at bounding box center [1094, 413] width 12 height 202
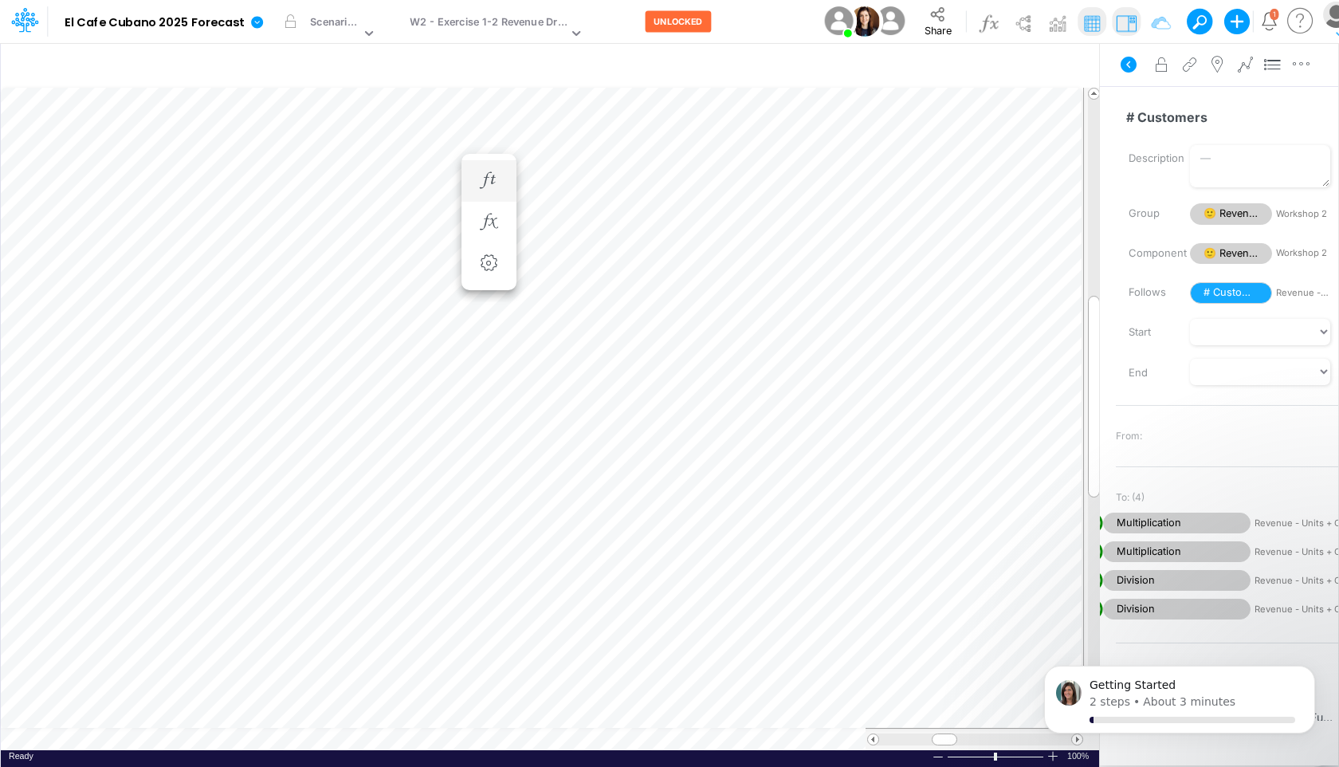
scroll to position [7, 1]
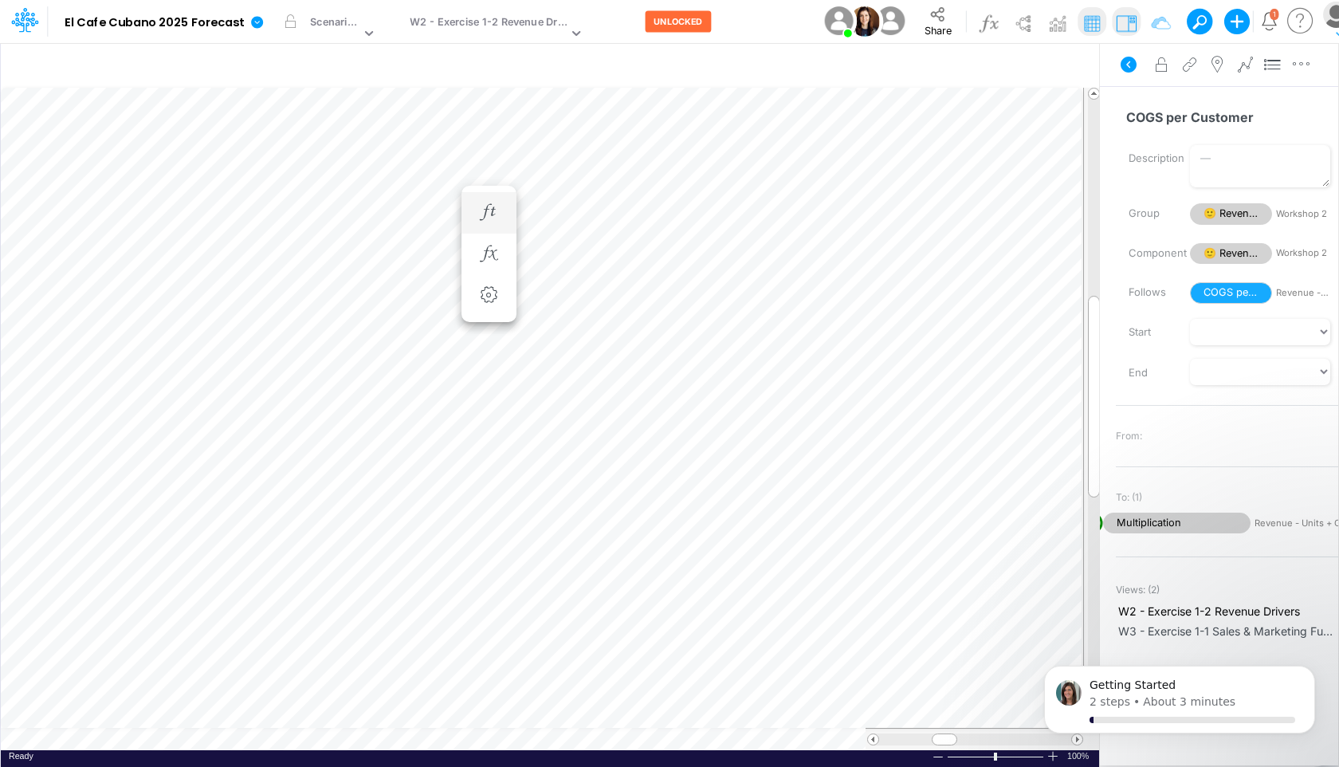
scroll to position [7, 1]
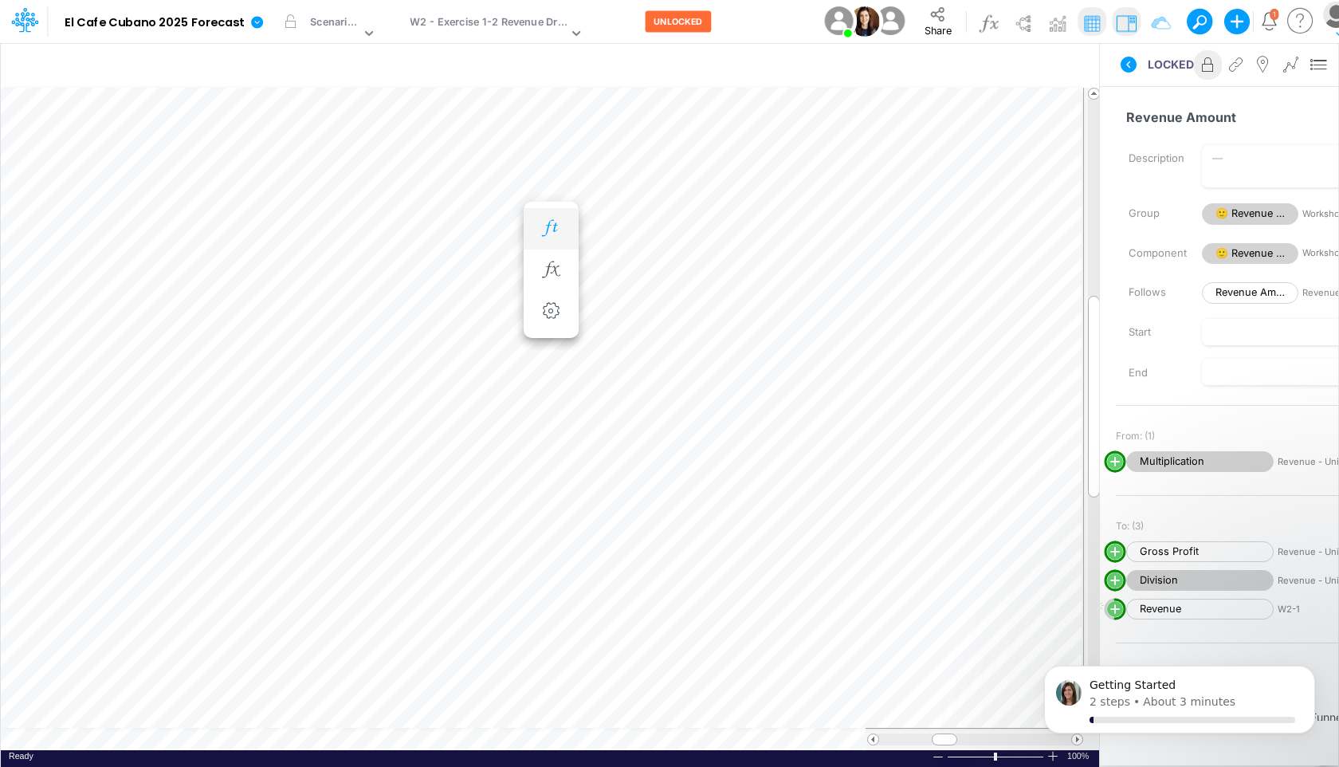
scroll to position [7, 1]
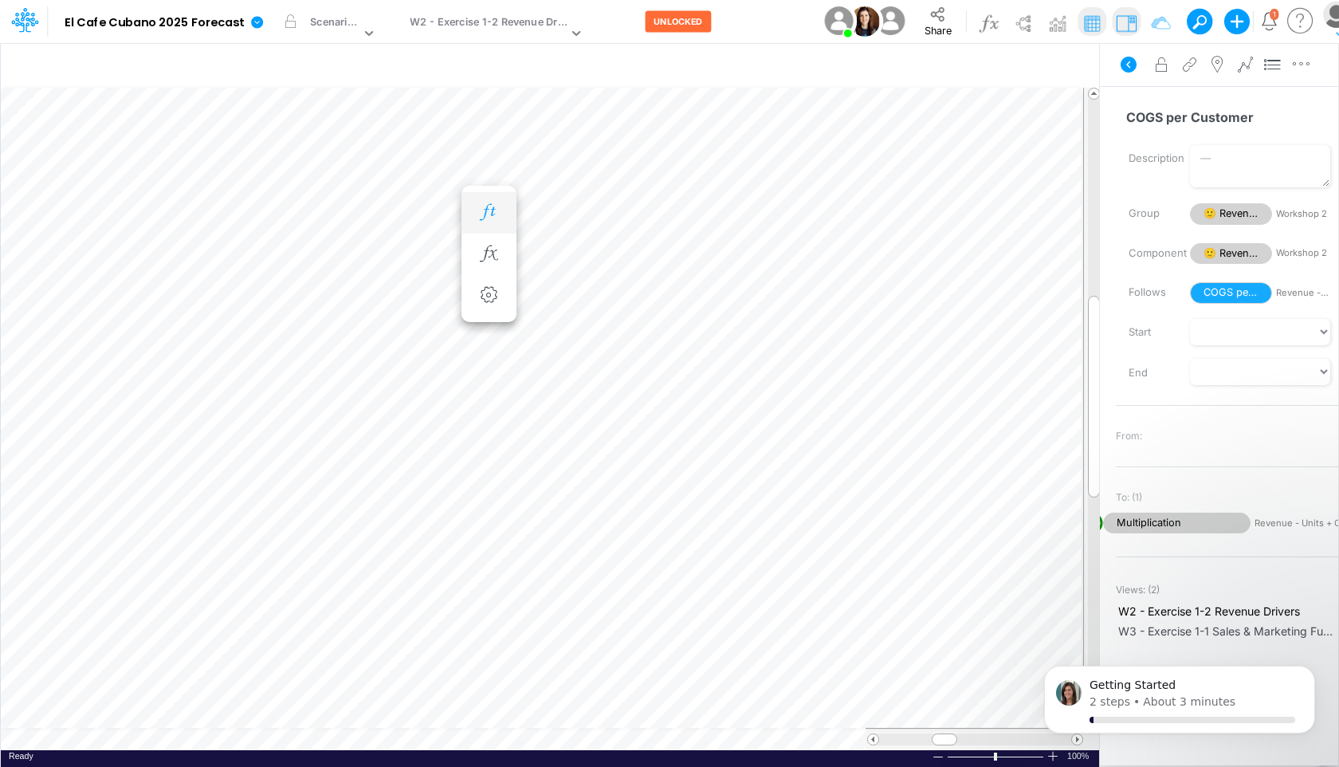
click at [492, 207] on icon "button" at bounding box center [488, 212] width 24 height 17
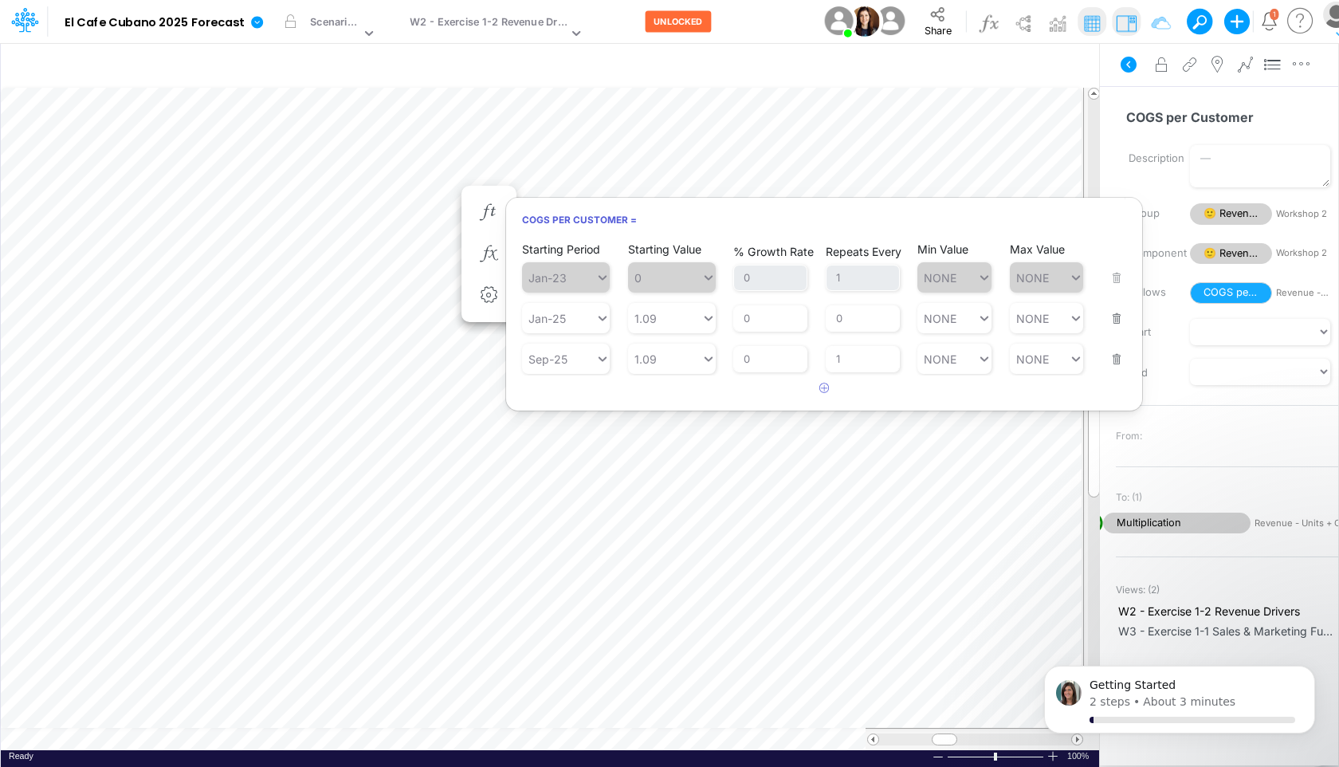
click at [714, 225] on h6 "COGS per Customer =" at bounding box center [824, 220] width 636 height 28
click at [864, 319] on input "0" at bounding box center [862, 318] width 74 height 27
click at [757, 393] on div "Starting Period Jan-23 Starting Value 0 % Growth Rate 0 Repeats Every 1 Min Val…" at bounding box center [824, 321] width 636 height 162
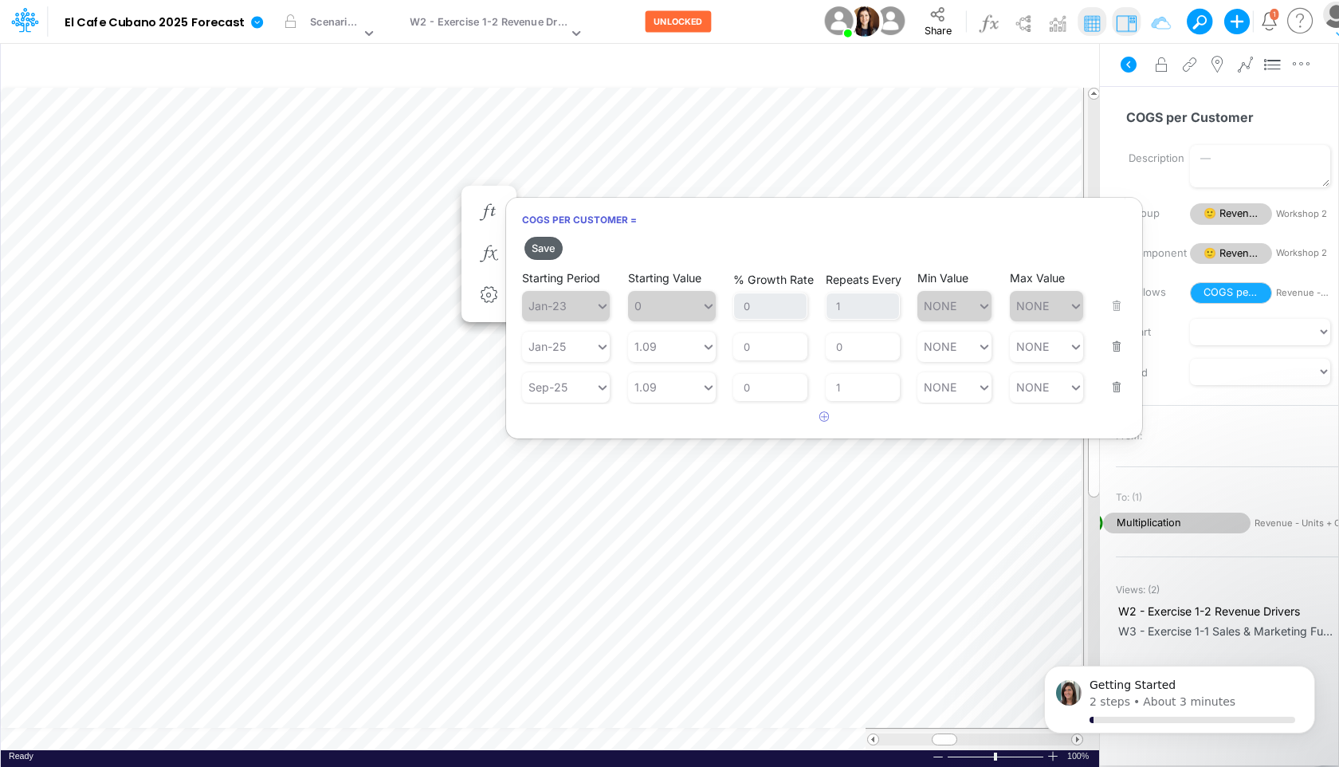
click at [543, 249] on button "Save" at bounding box center [543, 248] width 38 height 23
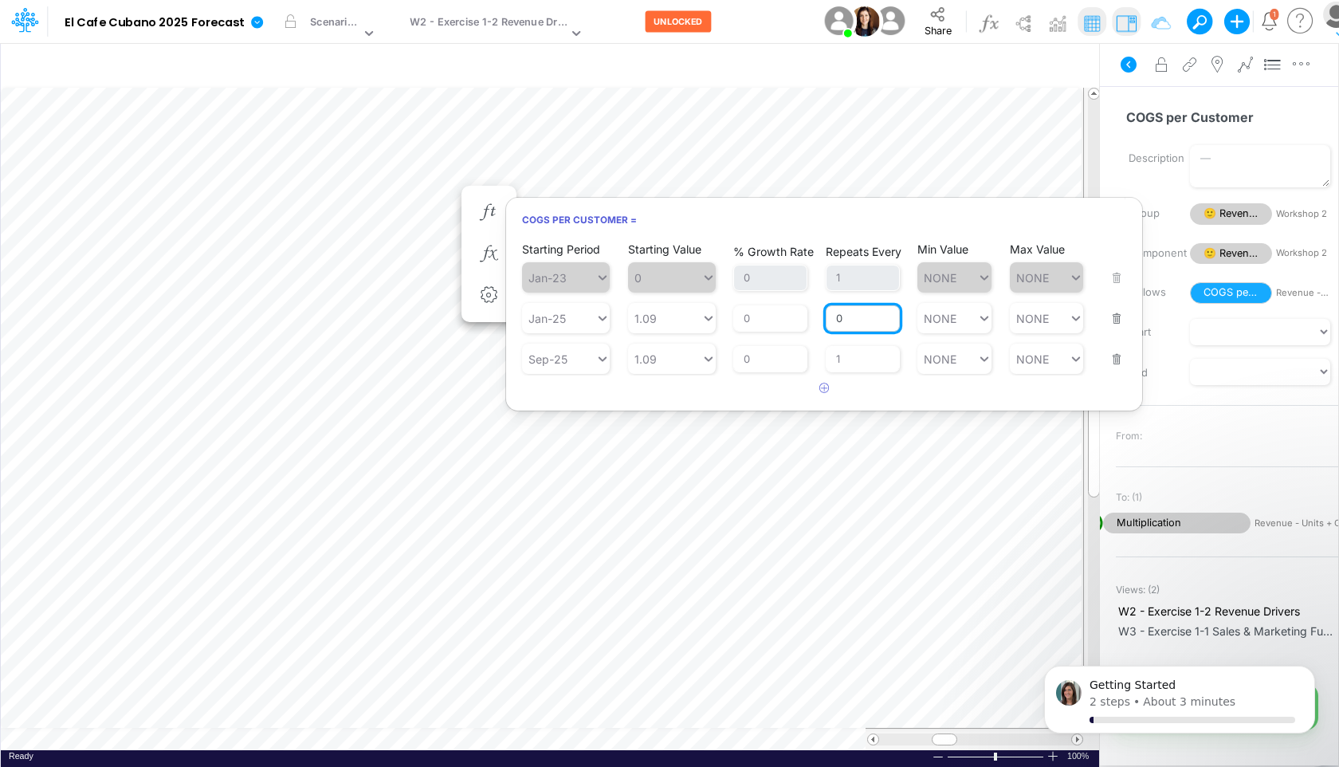
click at [862, 319] on input "0" at bounding box center [862, 318] width 74 height 27
type input "01"
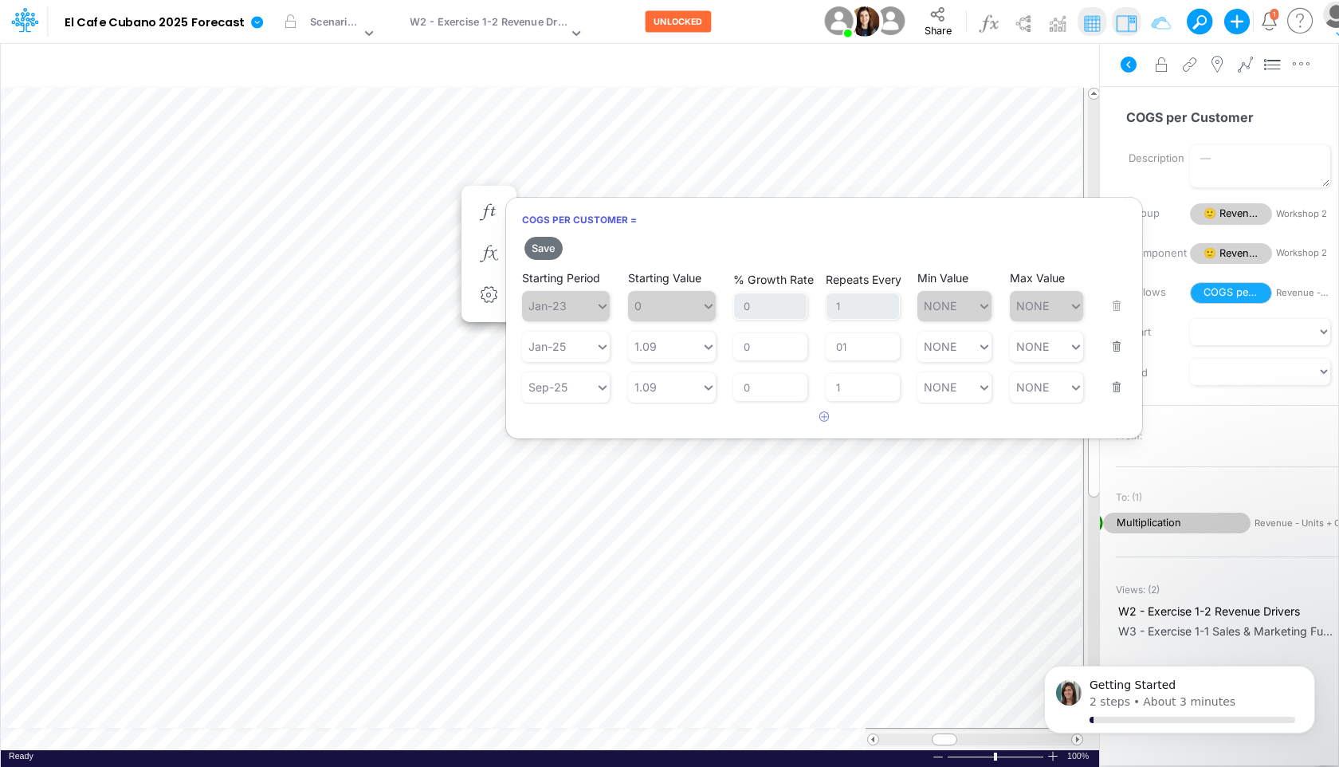
click at [671, 215] on h6 "COGS per Customer =" at bounding box center [824, 220] width 636 height 28
click at [544, 249] on button "Save" at bounding box center [543, 248] width 38 height 23
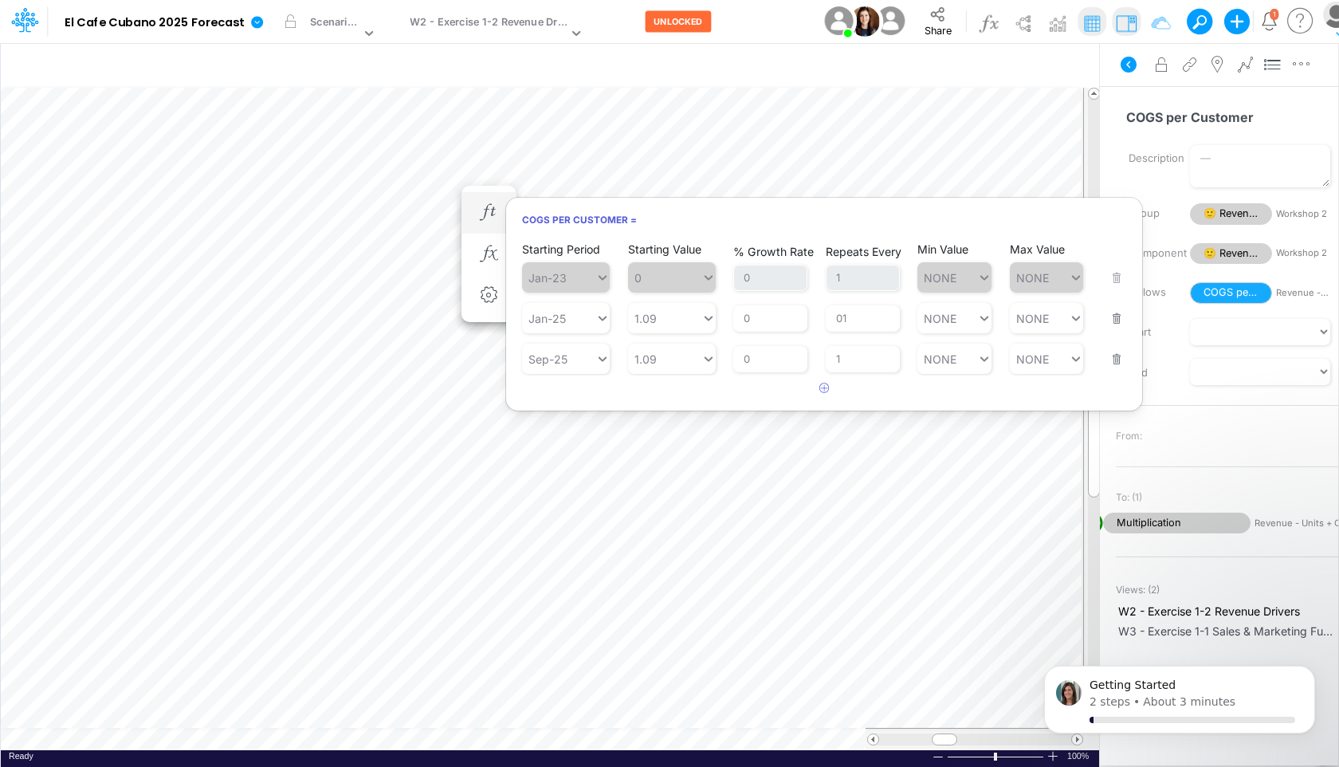
scroll to position [7, 1]
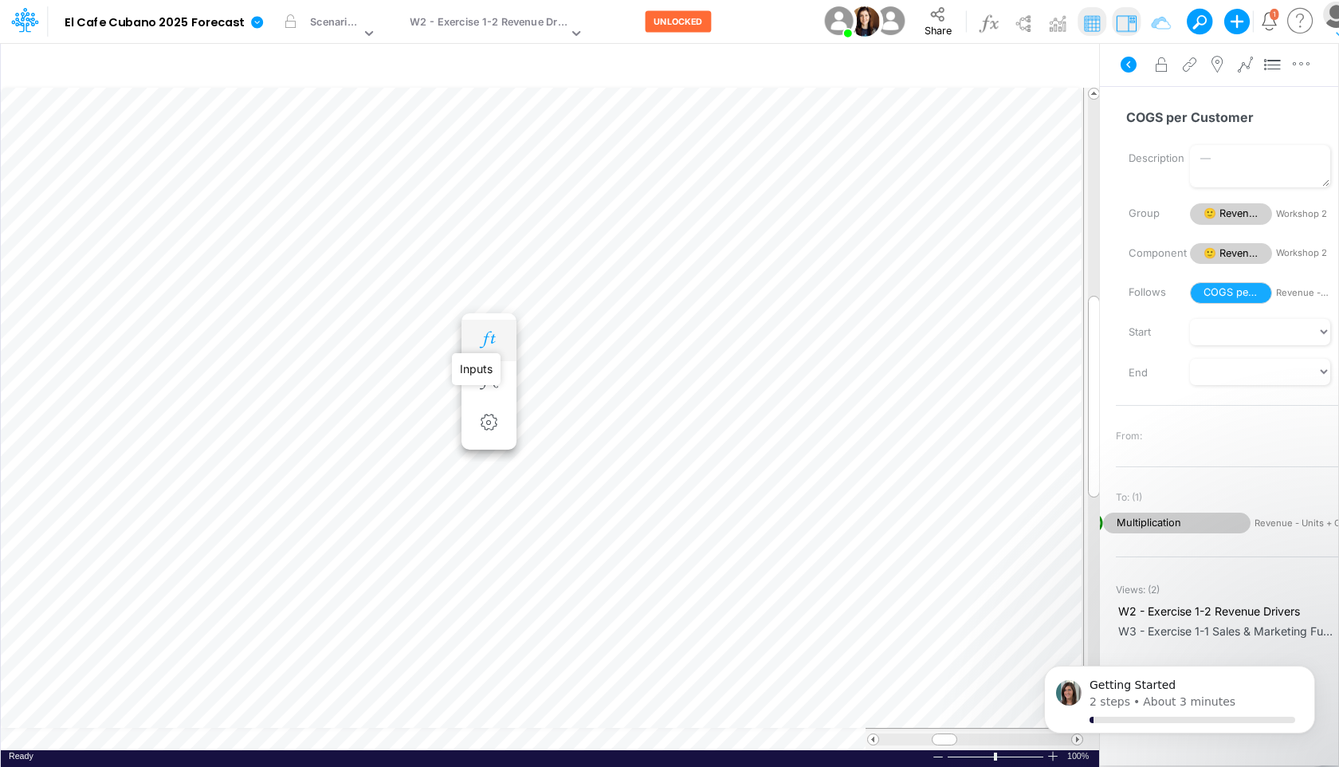
click at [486, 341] on icon "button" at bounding box center [488, 339] width 24 height 17
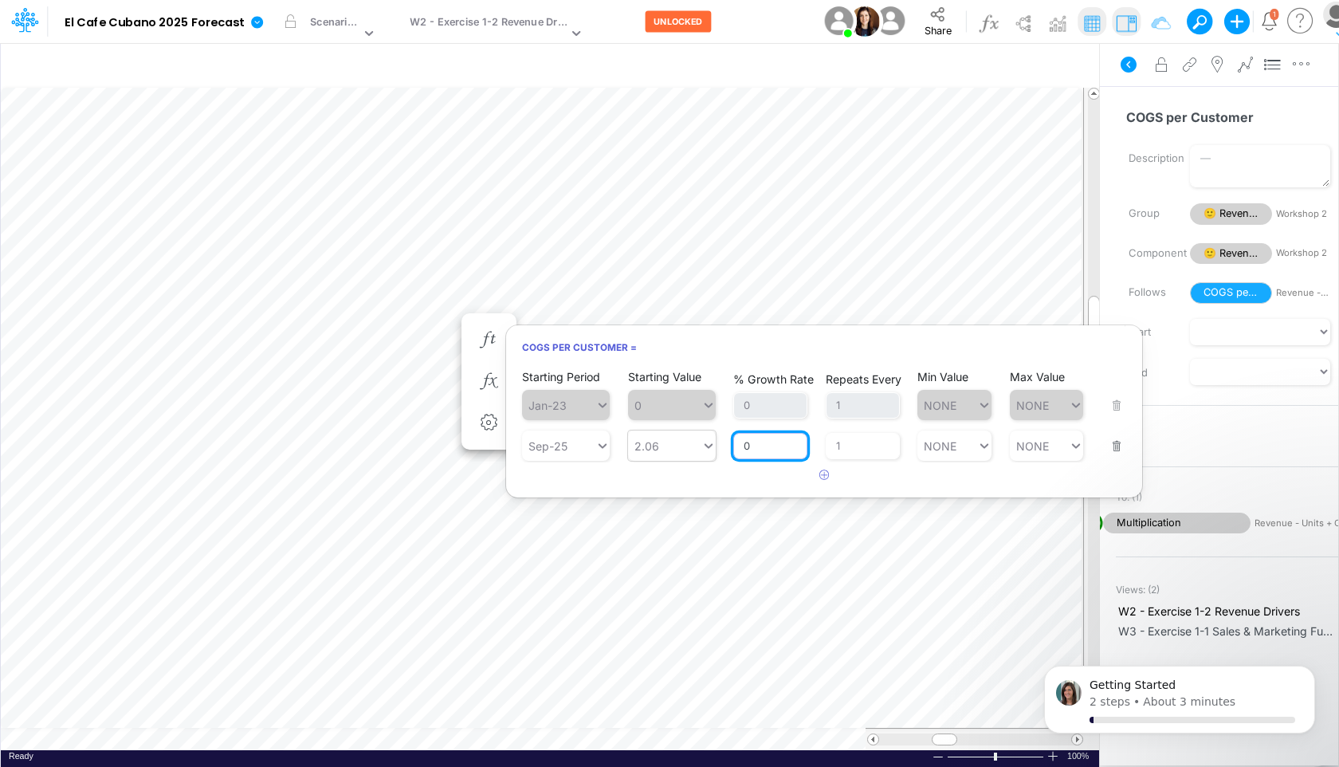
drag, startPoint x: 750, startPoint y: 448, endPoint x: 674, endPoint y: 448, distance: 75.7
click at [674, 447] on div "Starting Period Sep-25 Starting Value 2.06 % Growth Rate 0 Repeats Every 1 Min …" at bounding box center [824, 435] width 604 height 50
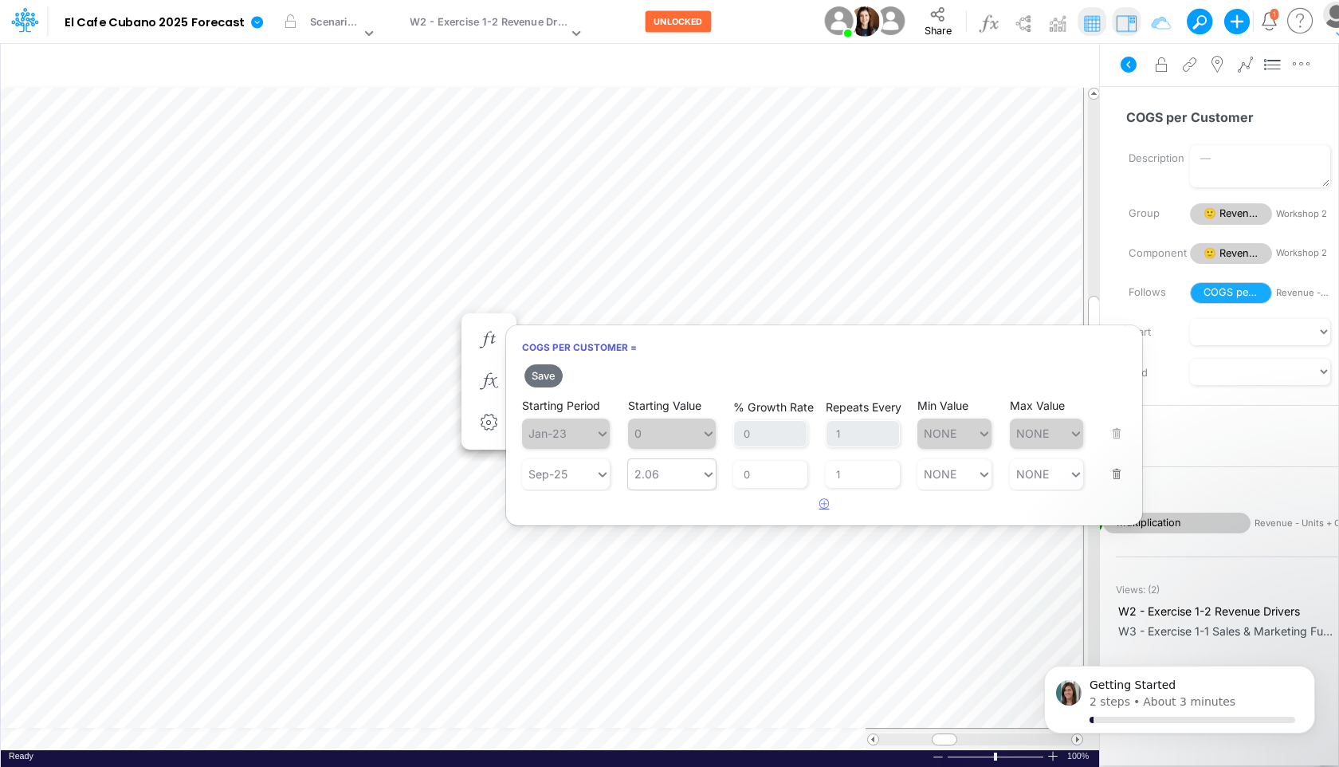
drag, startPoint x: 833, startPoint y: 466, endPoint x: 659, endPoint y: 471, distance: 174.6
click at [659, 471] on div "Save Starting Period Jan-23 Starting Value 0 % Growth Rate 0 Repeats Every 1 Mi…" at bounding box center [824, 439] width 636 height 156
type input "2.06"
click at [659, 471] on div "2.06 2.06" at bounding box center [664, 473] width 73 height 23
click at [671, 476] on div "2.06" at bounding box center [664, 473] width 73 height 23
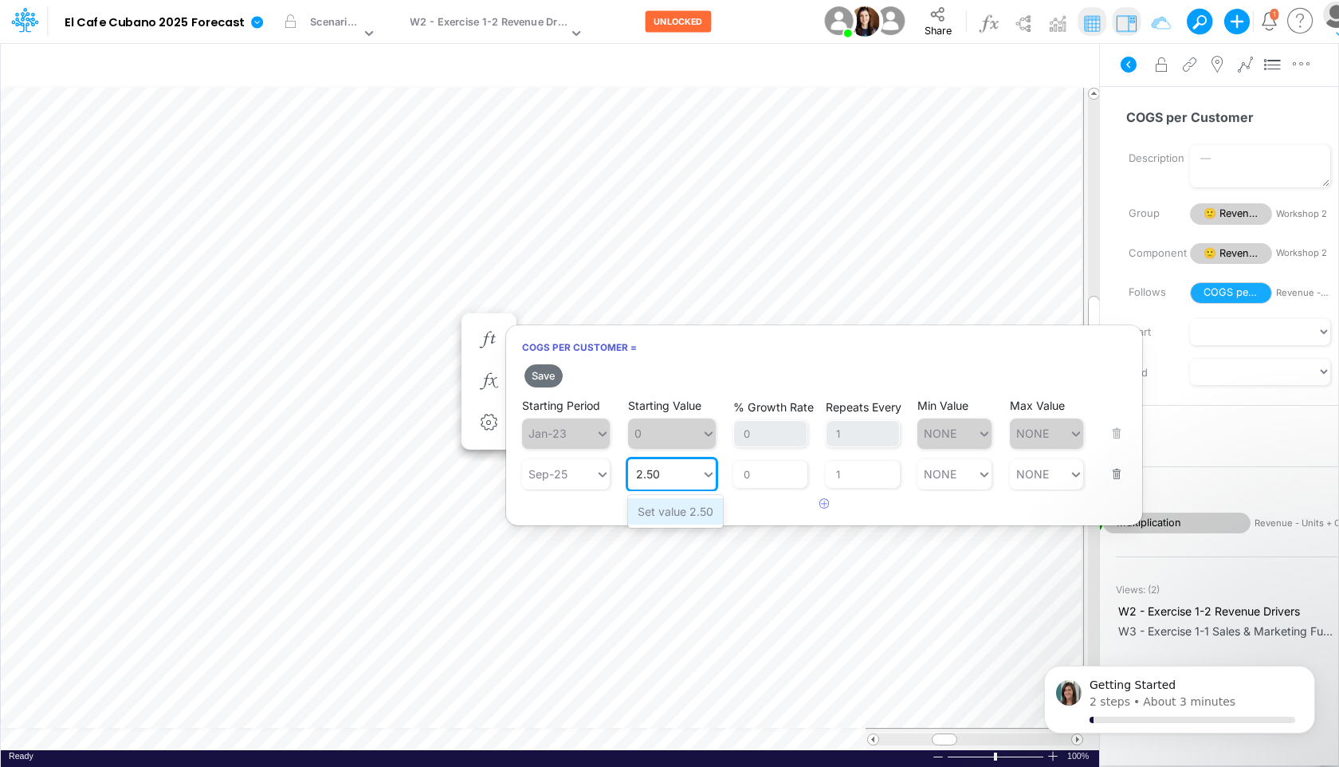
click at [687, 511] on div "Set value 2.50" at bounding box center [675, 511] width 95 height 26
type input "2.50"
click at [552, 379] on button "Save" at bounding box center [543, 375] width 38 height 23
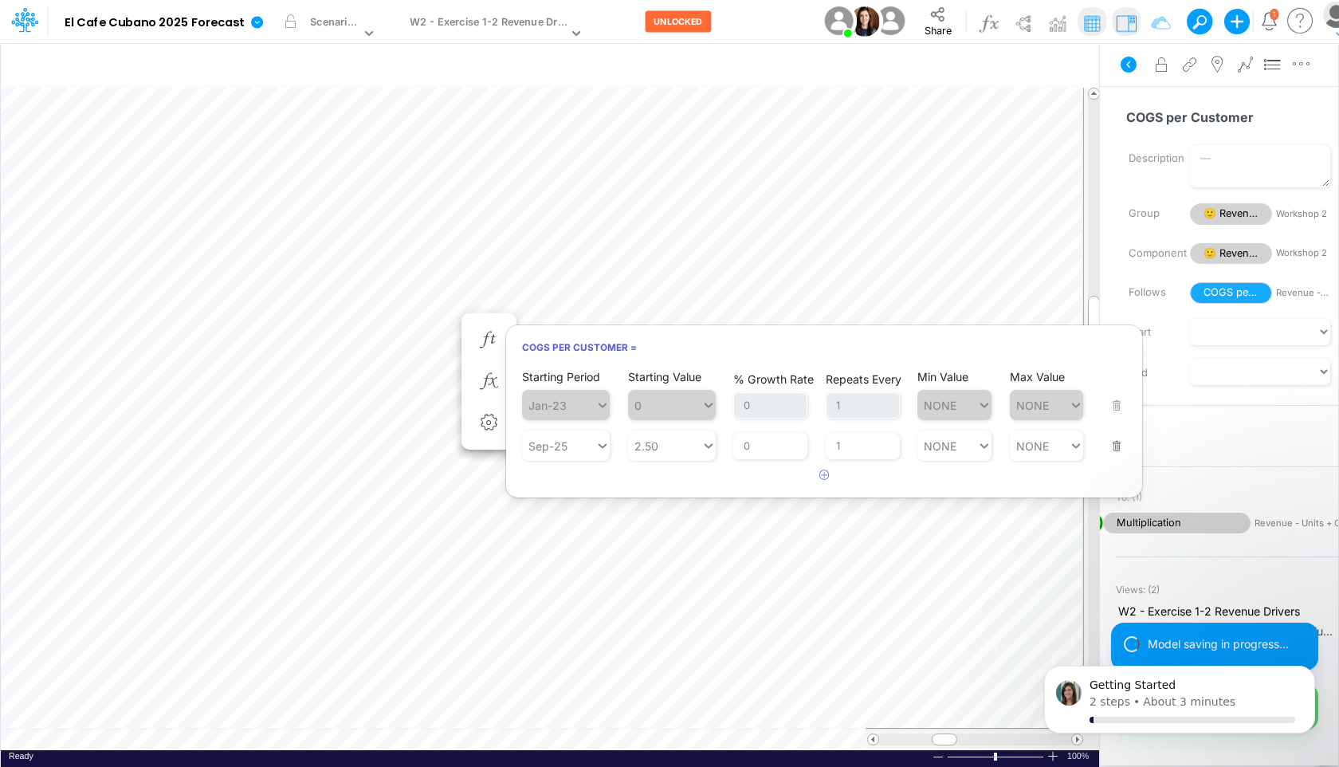
click at [699, 351] on h6 "COGS per Customer =" at bounding box center [824, 347] width 636 height 28
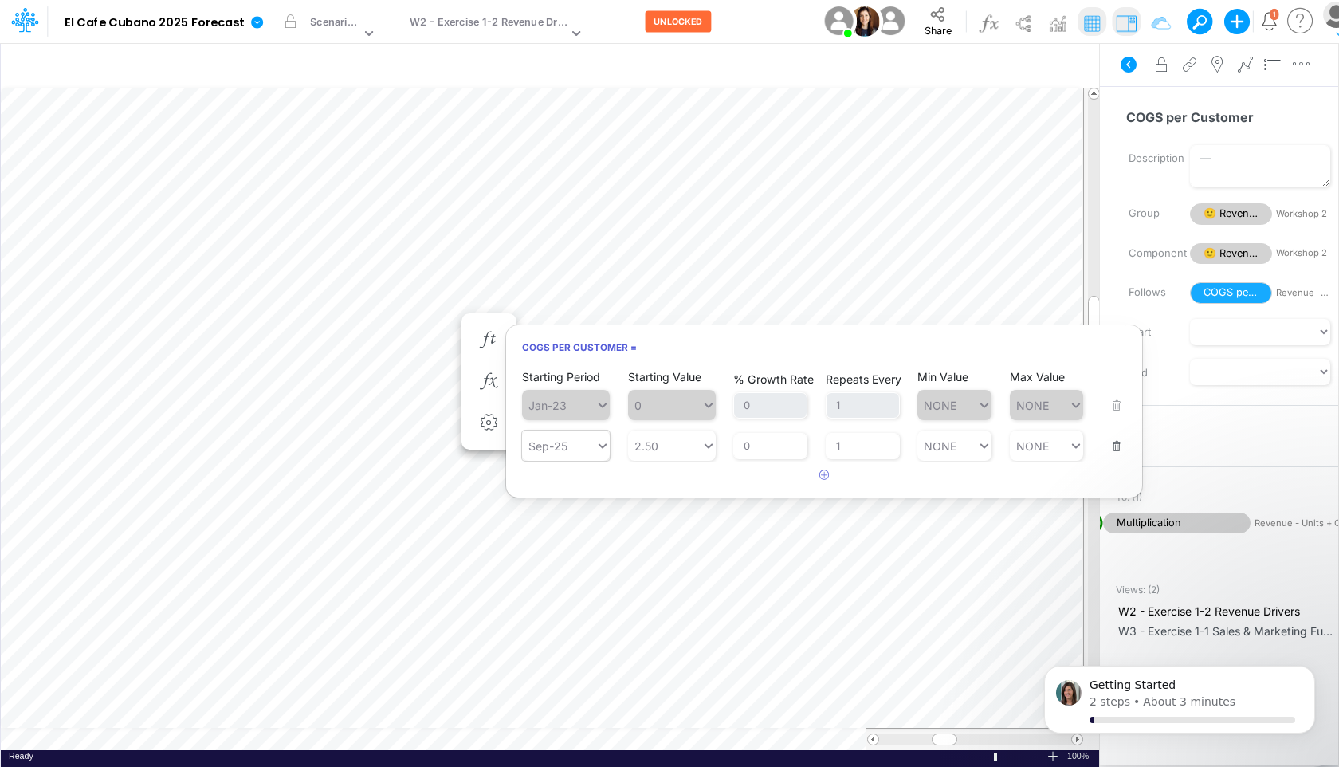
click at [598, 455] on div at bounding box center [599, 445] width 21 height 30
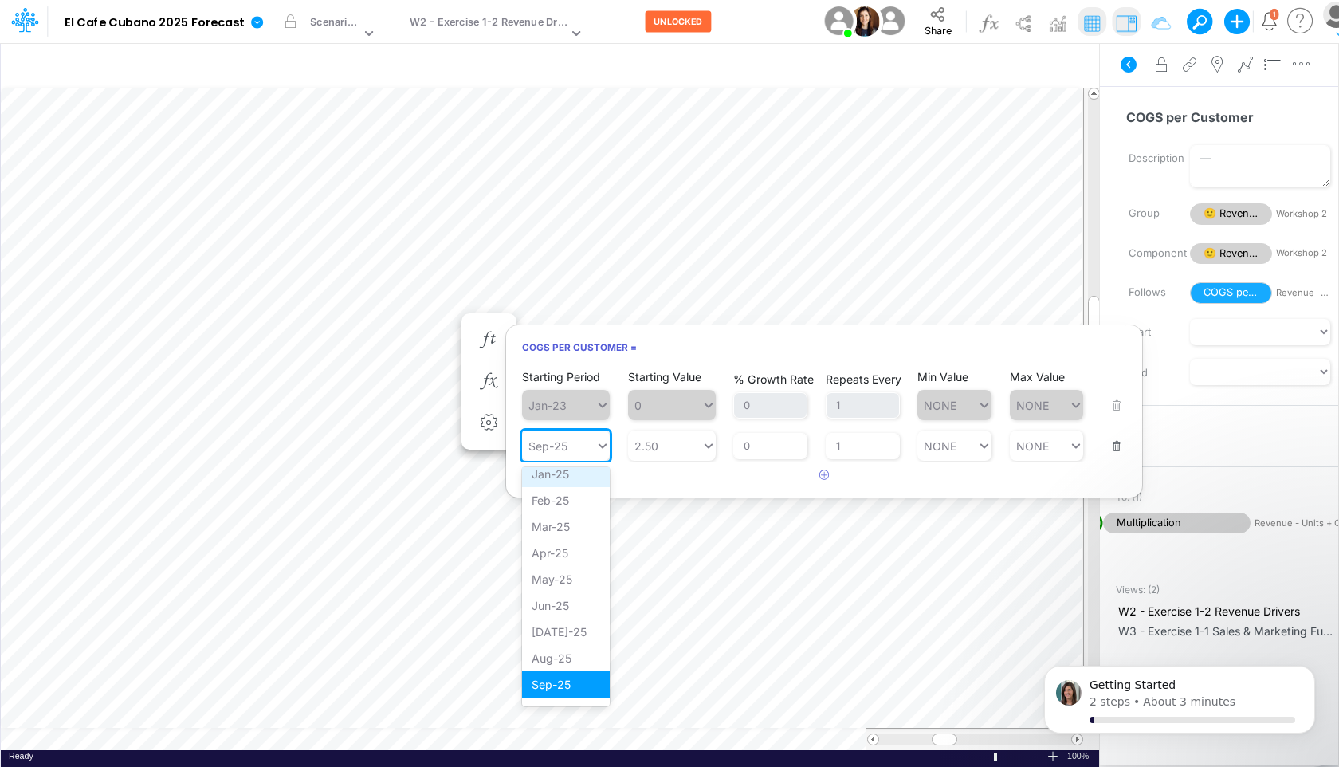
click at [578, 471] on div "Jan-25" at bounding box center [566, 474] width 88 height 26
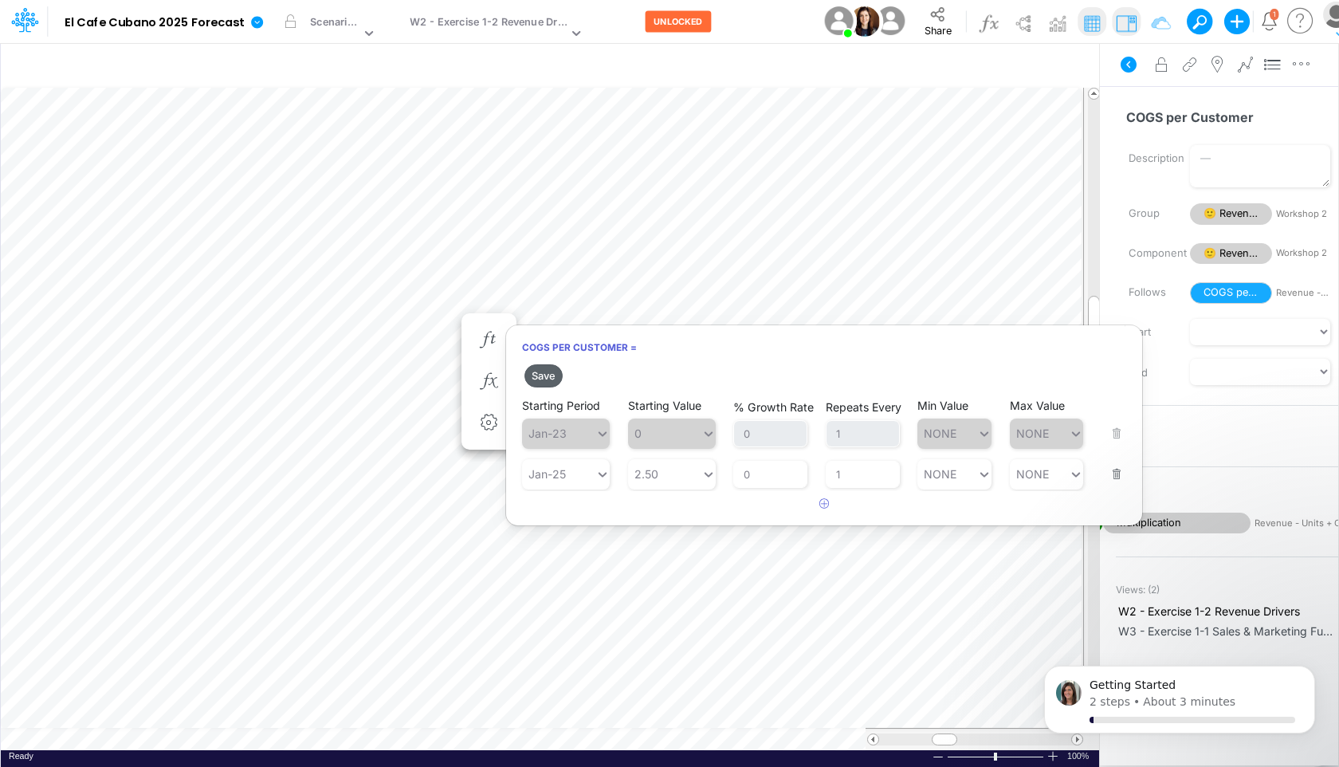
click at [556, 375] on button "Save" at bounding box center [543, 375] width 38 height 23
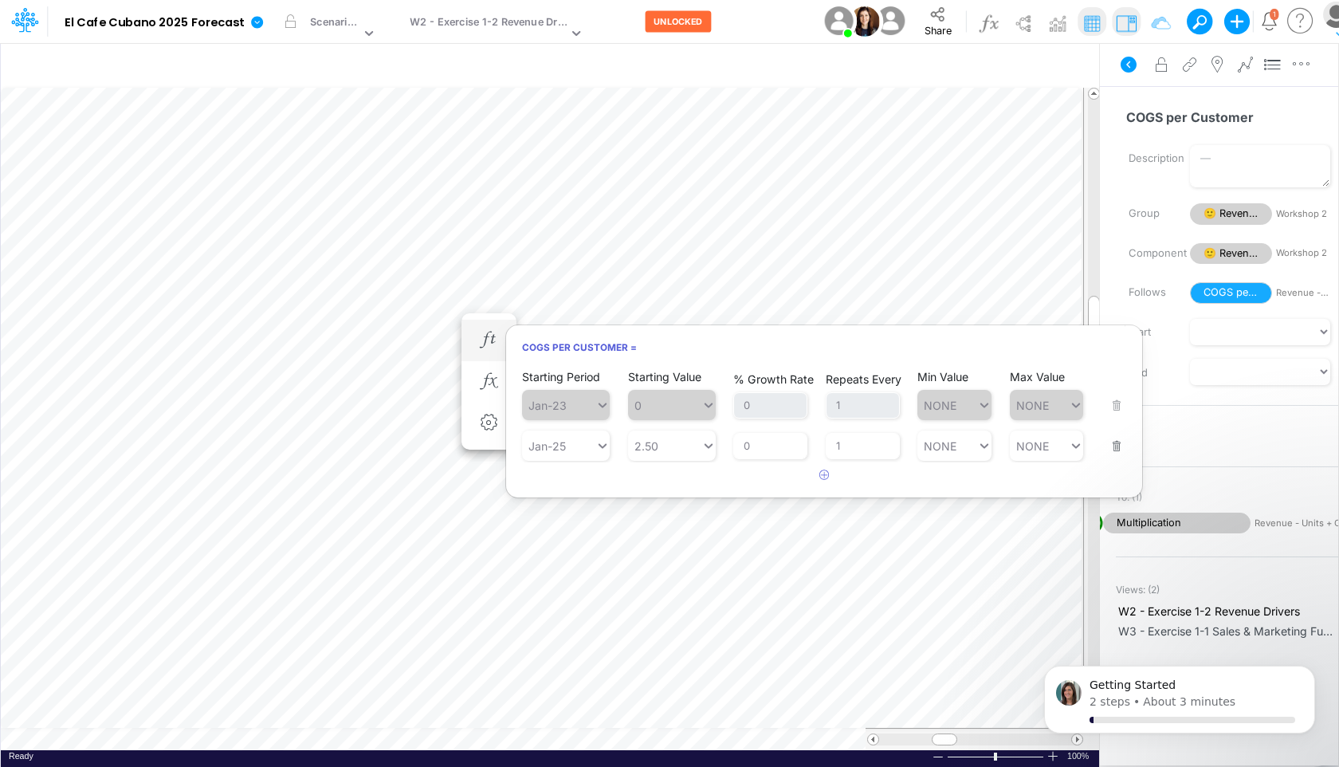
click at [738, 351] on h6 "COGS per Customer =" at bounding box center [824, 347] width 636 height 28
click at [672, 346] on h6 "COGS per Customer =" at bounding box center [824, 347] width 636 height 28
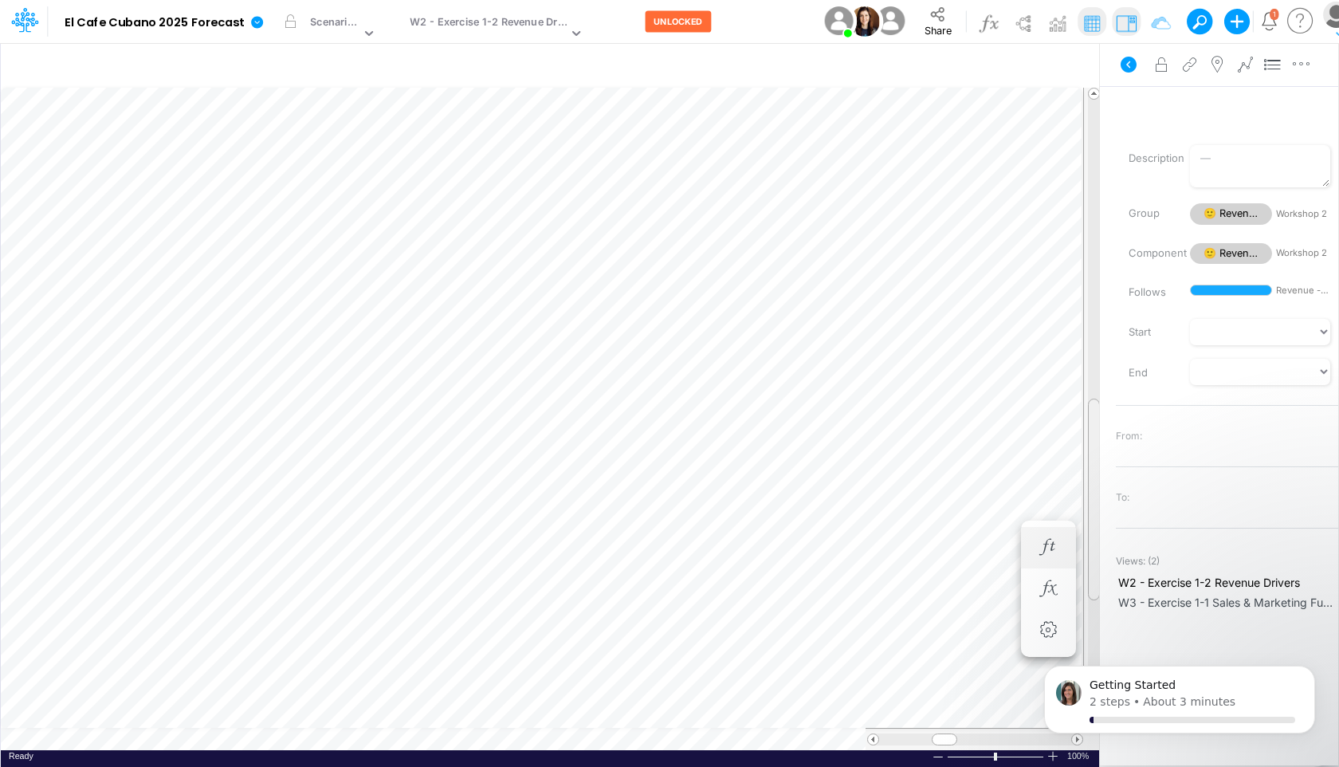
drag, startPoint x: 1093, startPoint y: 351, endPoint x: 1094, endPoint y: 453, distance: 101.2
click at [1025, 453] on div at bounding box center [1094, 499] width 12 height 202
drag, startPoint x: 1089, startPoint y: 494, endPoint x: 1092, endPoint y: 414, distance: 80.5
click at [1025, 414] on span at bounding box center [1093, 415] width 10 height 10
click at [833, 63] on icon "button" at bounding box center [834, 66] width 24 height 17
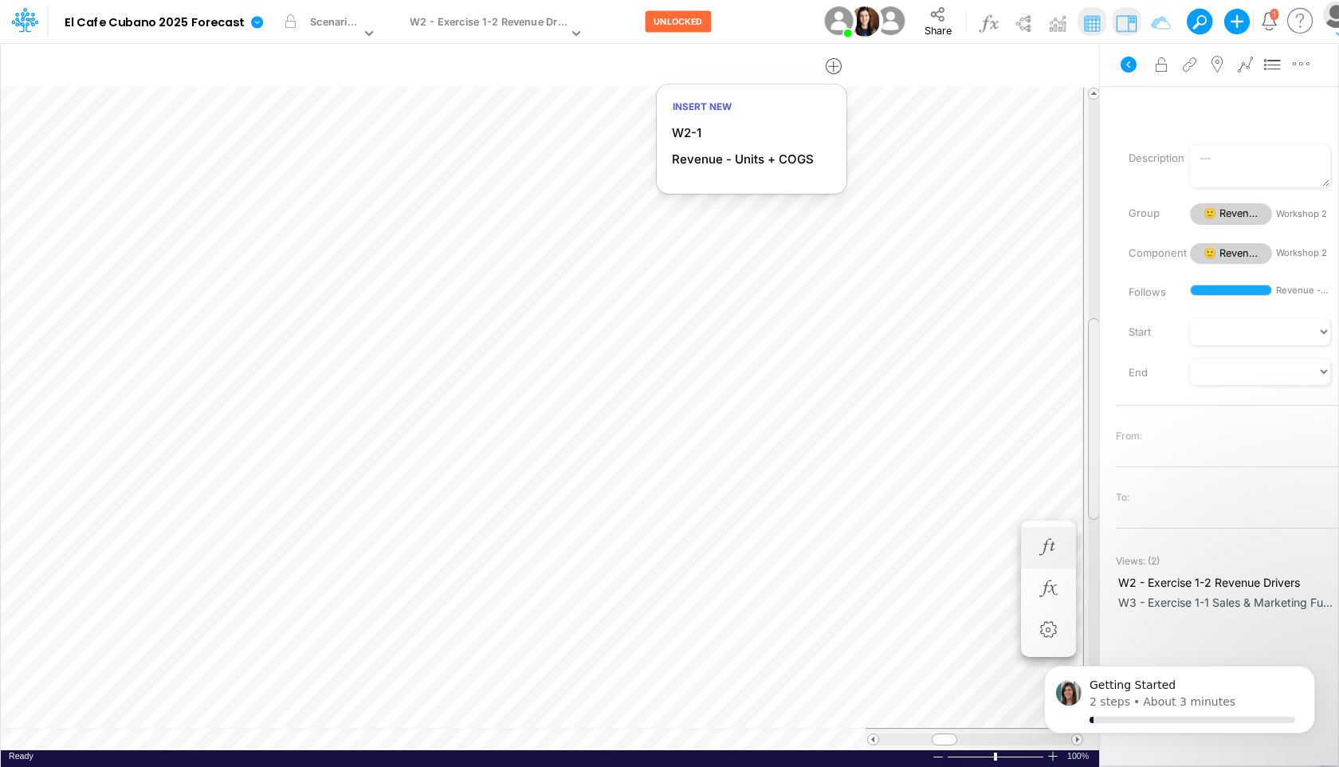
scroll to position [7, 1]
drag, startPoint x: 1092, startPoint y: 394, endPoint x: 1092, endPoint y: 382, distance: 12.0
click at [1025, 382] on div at bounding box center [1094, 409] width 12 height 202
